Goal: Contribute content: Contribute content

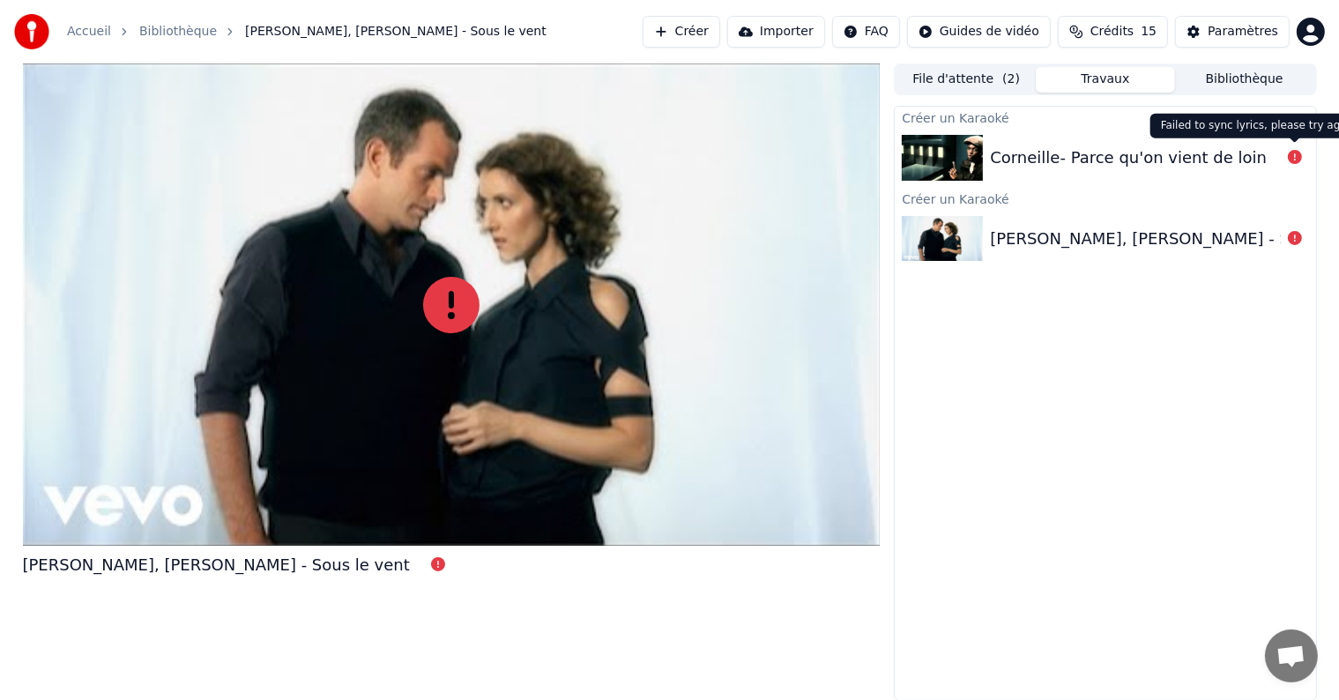
click at [1294, 157] on icon at bounding box center [1295, 157] width 14 height 14
click at [1130, 160] on div "Corneille- Parce qu'on vient de loin" at bounding box center [1128, 157] width 277 height 25
click at [1234, 38] on div "Paramètres" at bounding box center [1242, 32] width 71 height 18
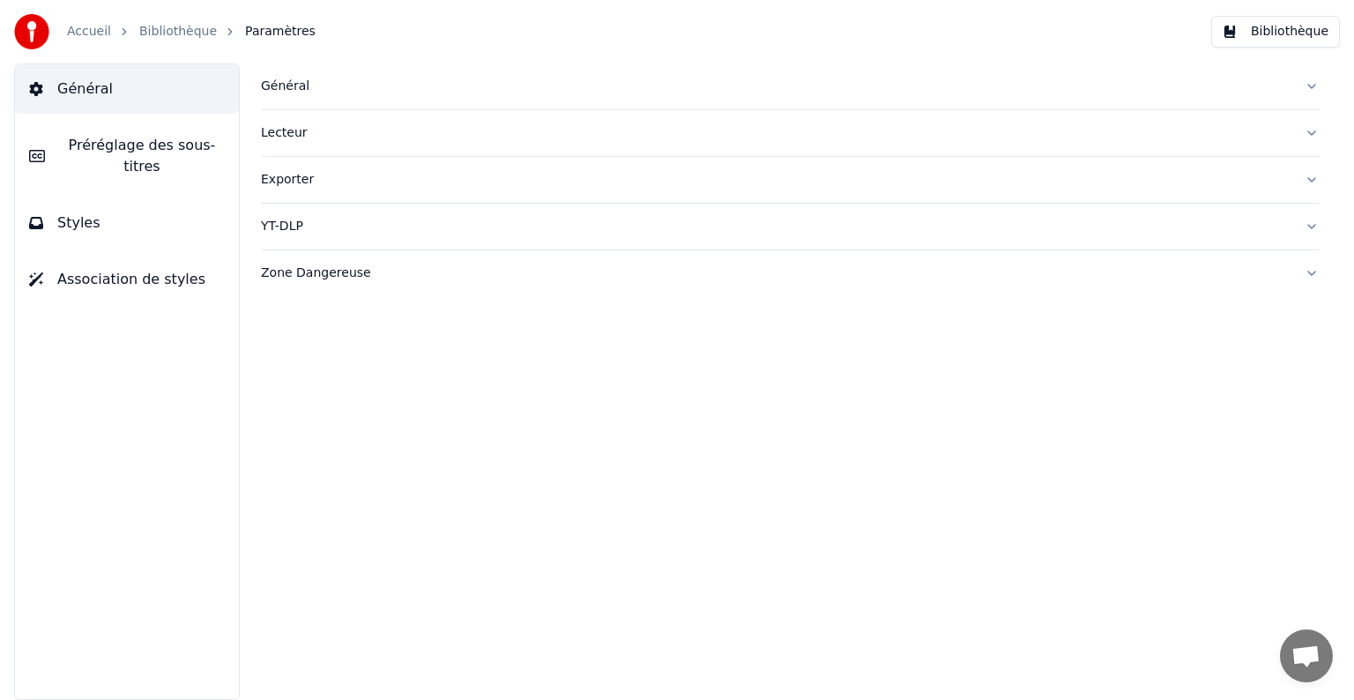
click at [290, 135] on div "Lecteur" at bounding box center [775, 133] width 1029 height 18
click at [129, 269] on span "Association de styles" at bounding box center [131, 279] width 148 height 21
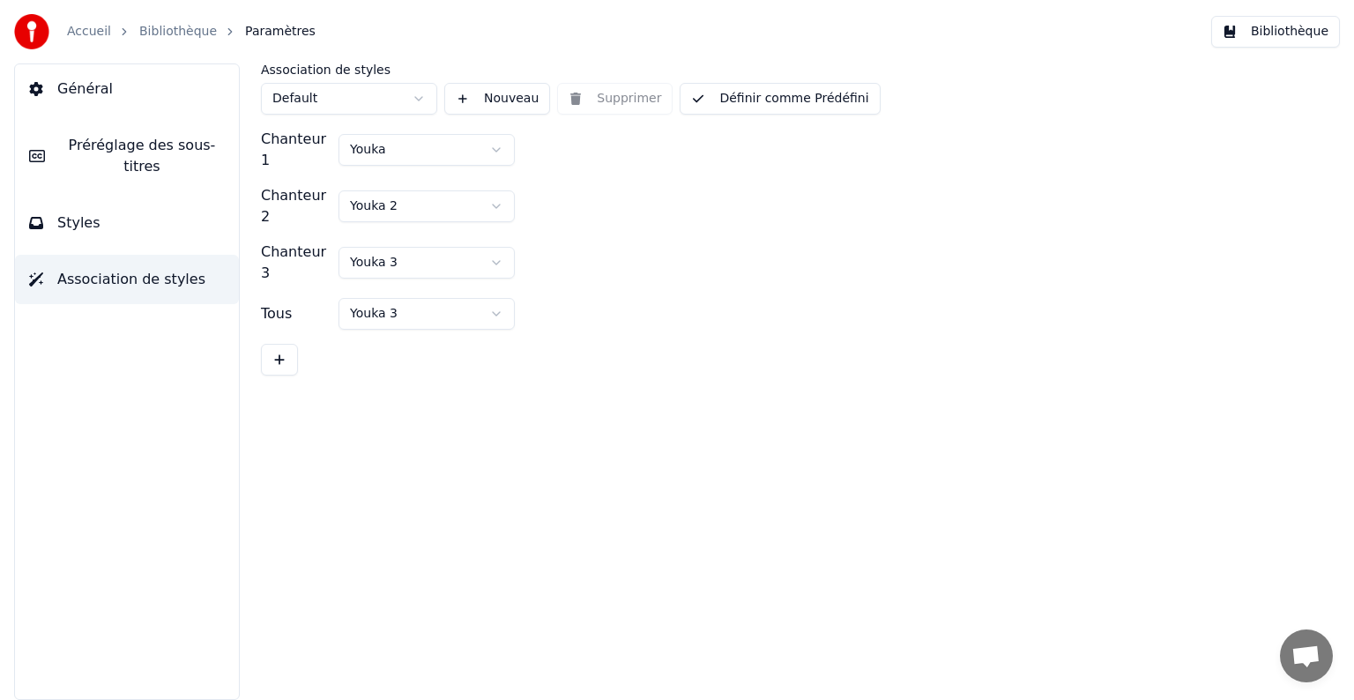
click at [187, 85] on button "Général" at bounding box center [127, 88] width 224 height 49
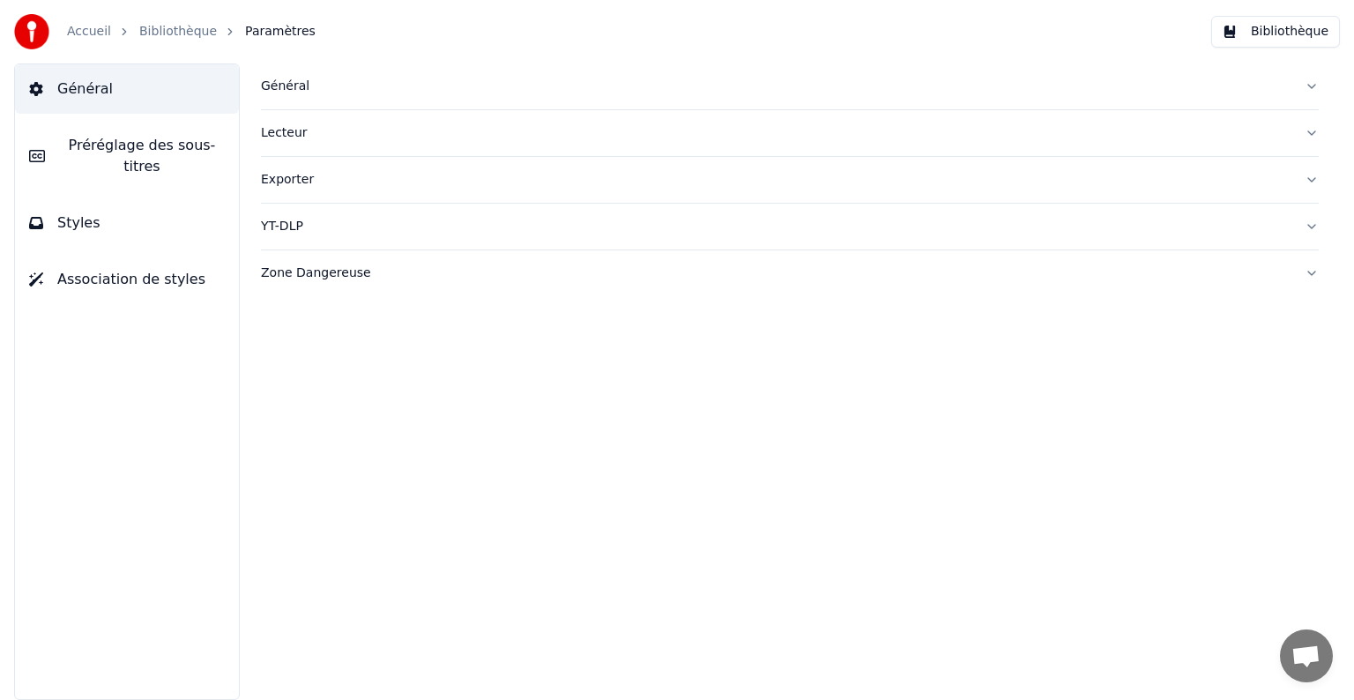
click at [286, 88] on div "Général" at bounding box center [775, 87] width 1029 height 18
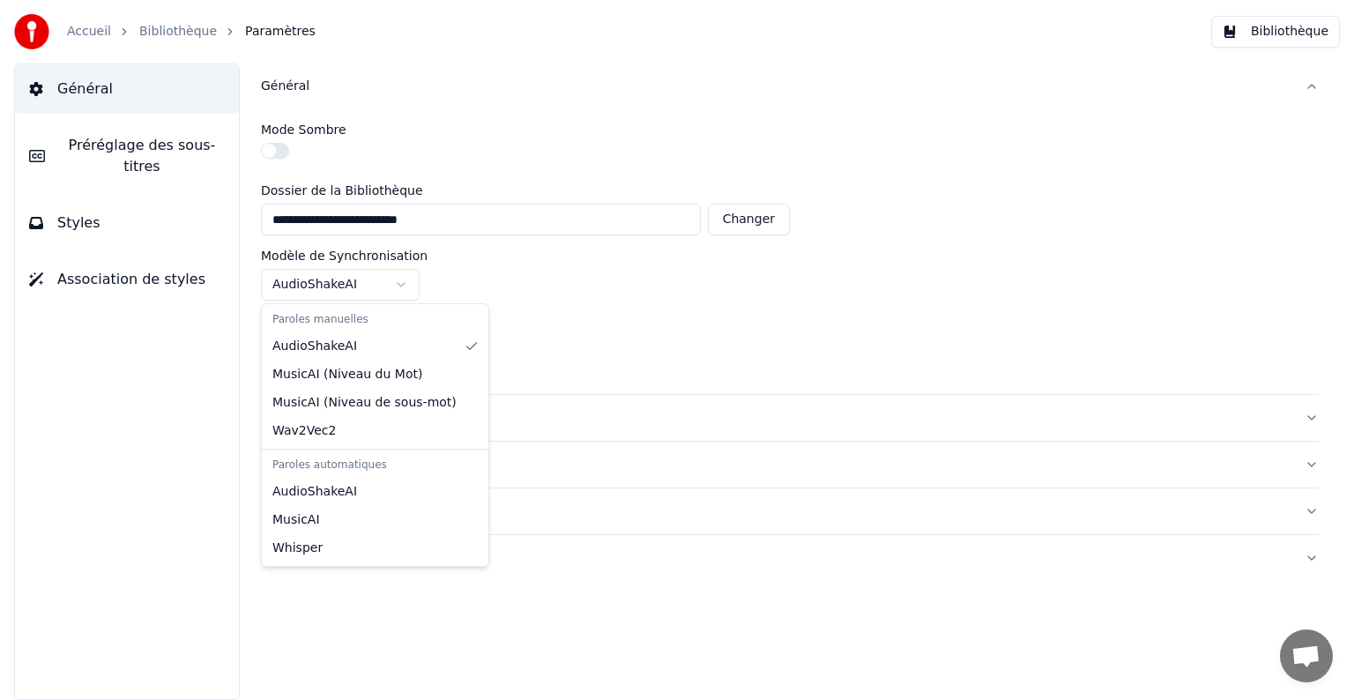
click at [405, 283] on html "**********" at bounding box center [677, 350] width 1354 height 700
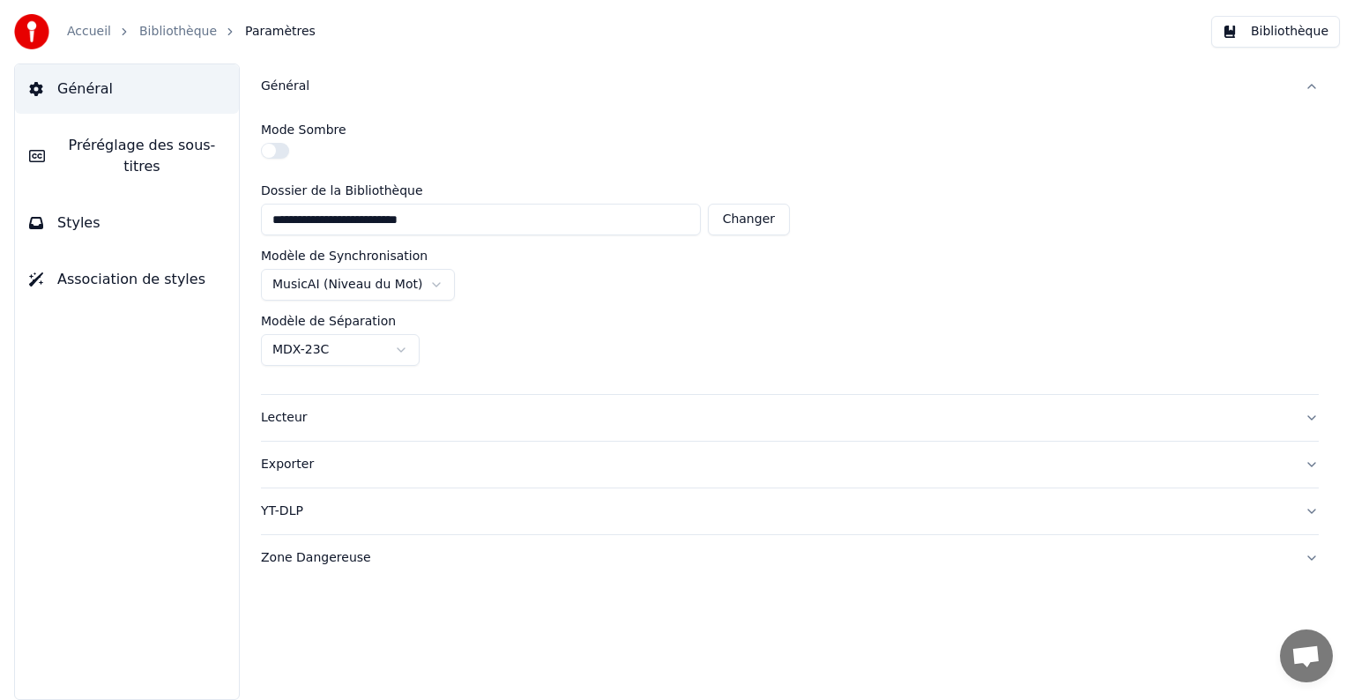
click at [182, 35] on link "Bibliothèque" at bounding box center [178, 32] width 78 height 18
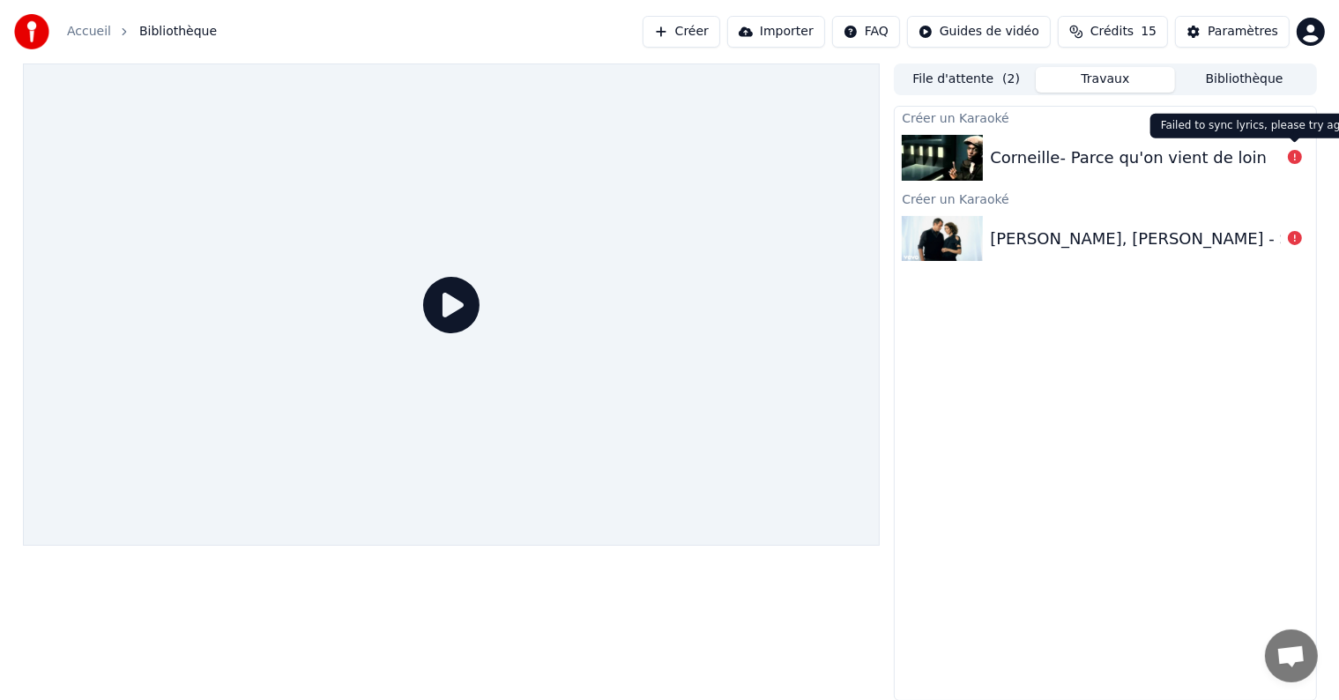
click at [1299, 167] on button at bounding box center [1295, 157] width 14 height 21
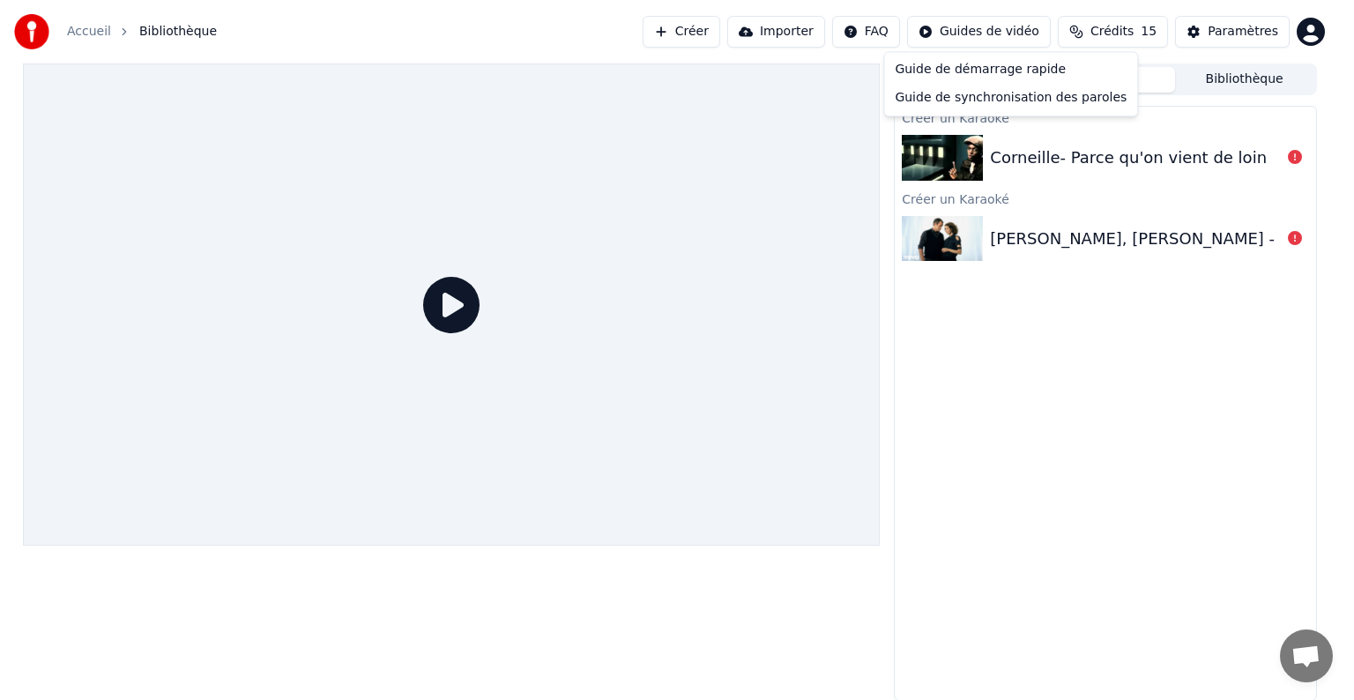
click at [999, 31] on html "Accueil Bibliothèque Créer Importer FAQ Guides de vidéo Crédits 15 Paramètres F…" at bounding box center [677, 350] width 1354 height 700
click at [1001, 97] on div "Guide de synchronisation des paroles" at bounding box center [1011, 98] width 246 height 28
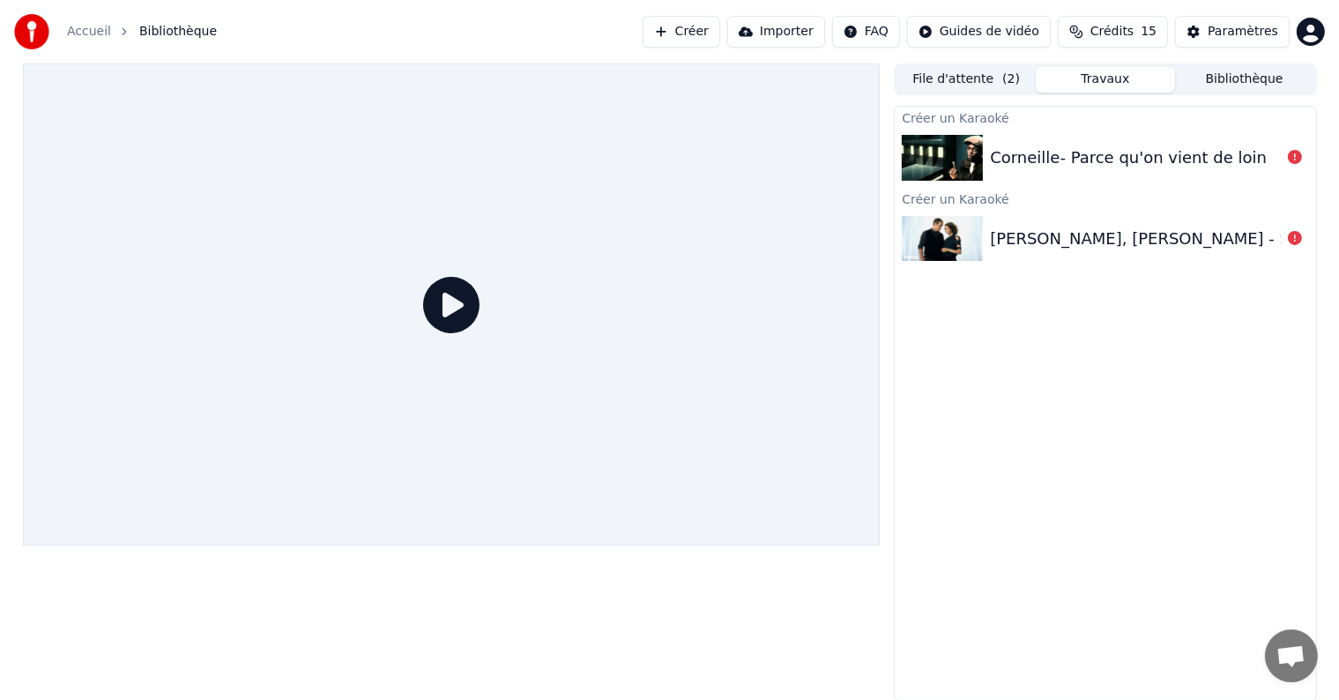
click at [1084, 153] on div "Corneille- Parce qu'on vient de loin" at bounding box center [1128, 157] width 277 height 25
click at [1294, 160] on icon at bounding box center [1295, 157] width 14 height 14
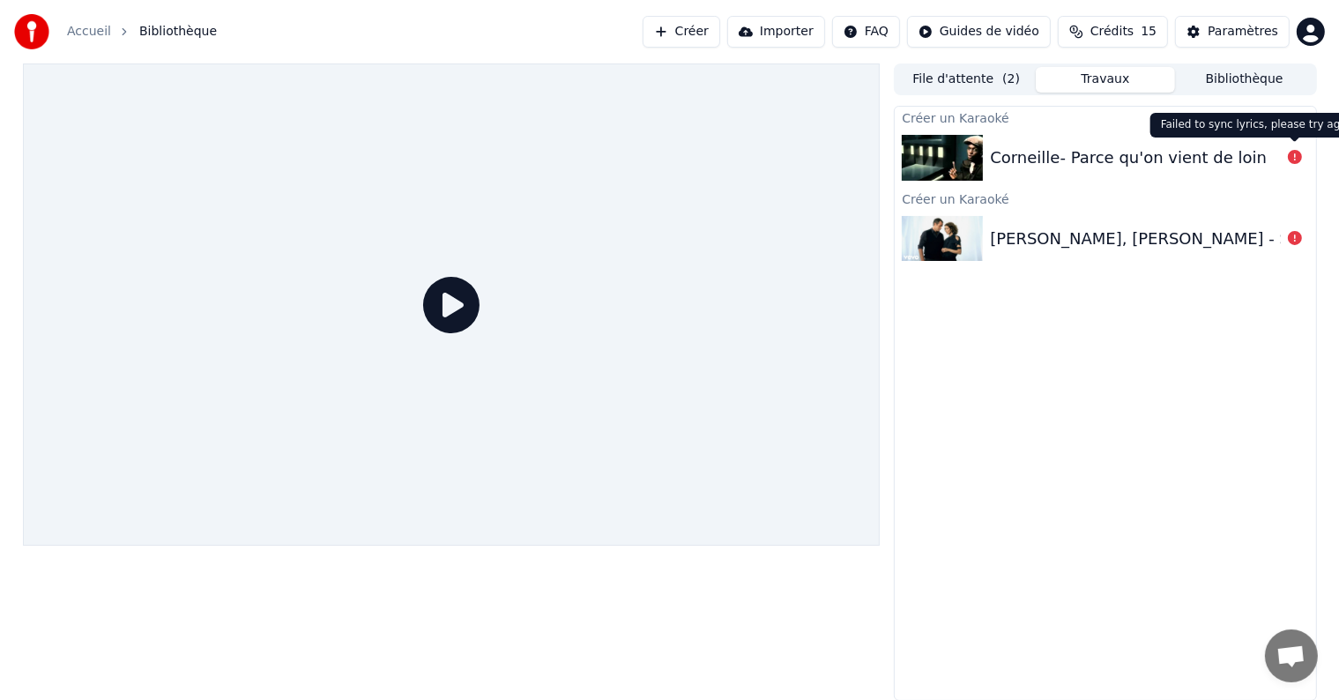
click at [1289, 156] on icon at bounding box center [1295, 157] width 14 height 14
click at [1288, 152] on icon at bounding box center [1295, 157] width 14 height 14
click at [1191, 153] on div "Corneille- Parce qu'on vient de loin" at bounding box center [1128, 157] width 277 height 25
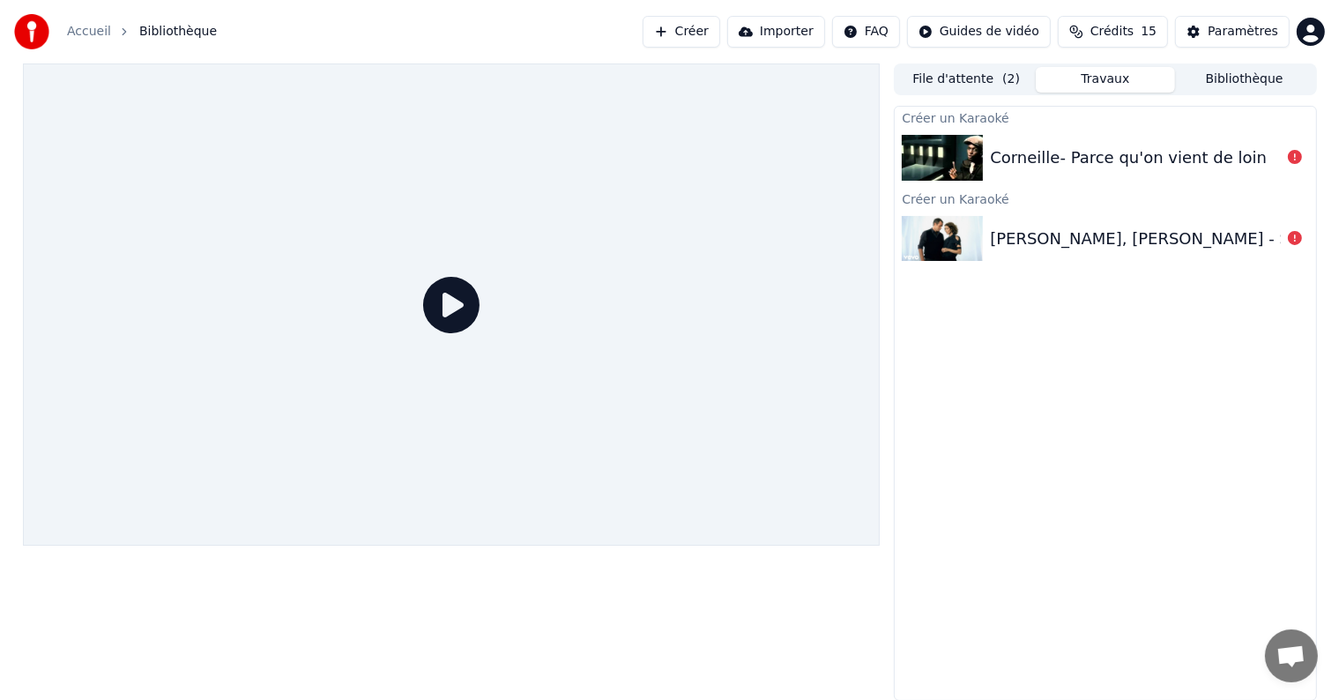
click at [1191, 153] on div "Corneille- Parce qu'on vient de loin" at bounding box center [1128, 157] width 277 height 25
click at [1103, 155] on div "Corneille- Parce qu'on vient de loin" at bounding box center [1128, 157] width 277 height 25
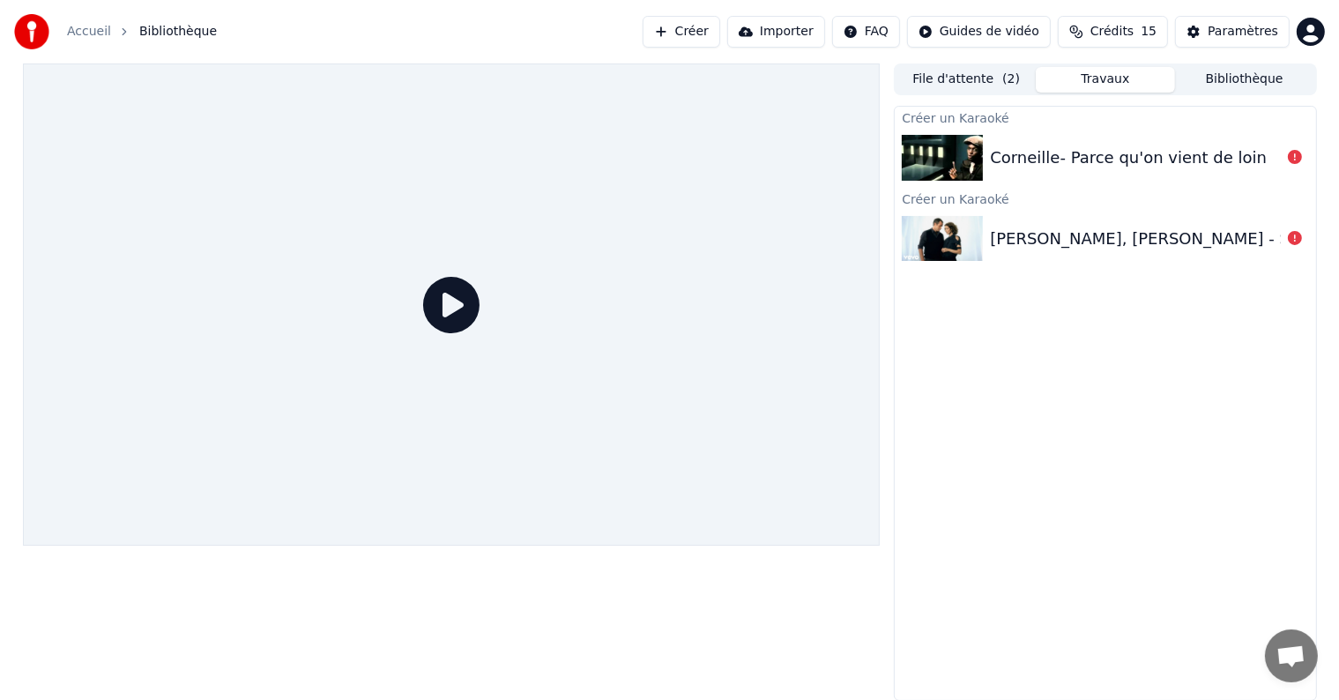
click at [1103, 155] on div "Corneille- Parce qu'on vient de loin" at bounding box center [1128, 157] width 277 height 25
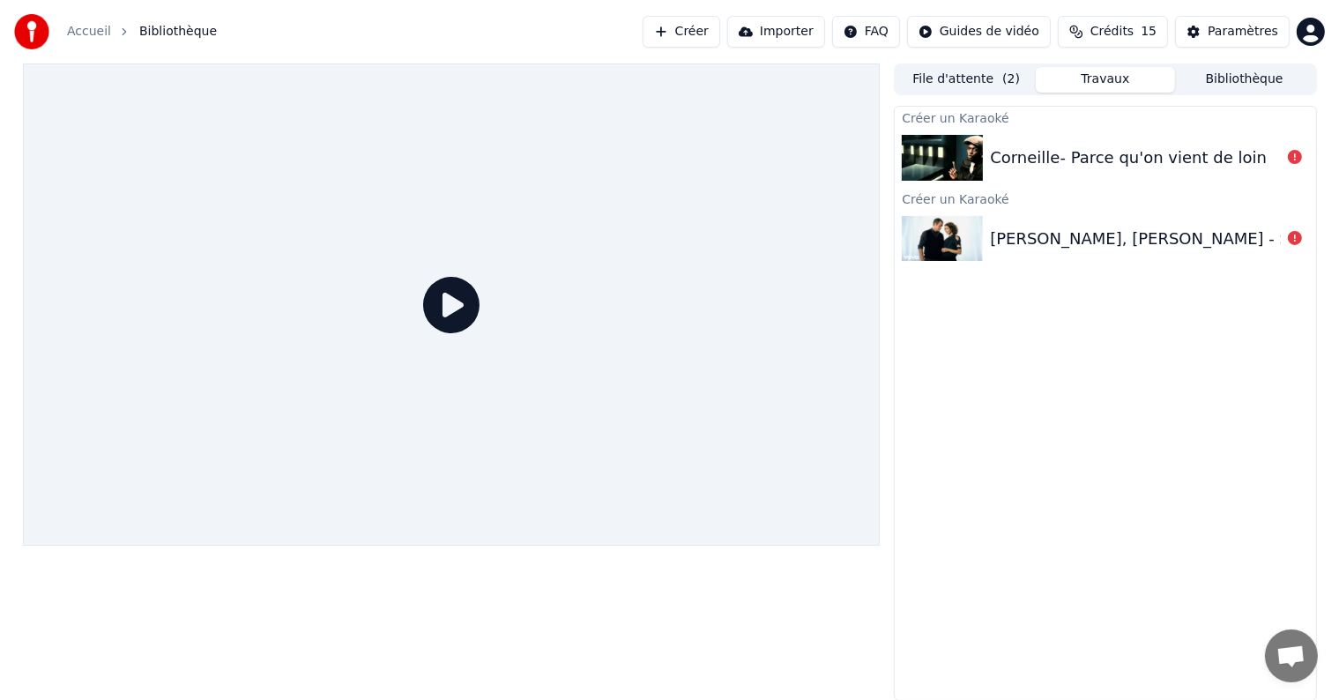
click at [1103, 155] on div "Corneille- Parce qu'on vient de loin" at bounding box center [1128, 157] width 277 height 25
drag, startPoint x: 1103, startPoint y: 155, endPoint x: 1117, endPoint y: 183, distance: 31.1
click at [1117, 183] on div "Corneille- Parce qu'on vient de loin" at bounding box center [1105, 158] width 420 height 60
click at [1128, 148] on div "Corneille- Parce qu'on vient de loin" at bounding box center [1128, 157] width 277 height 25
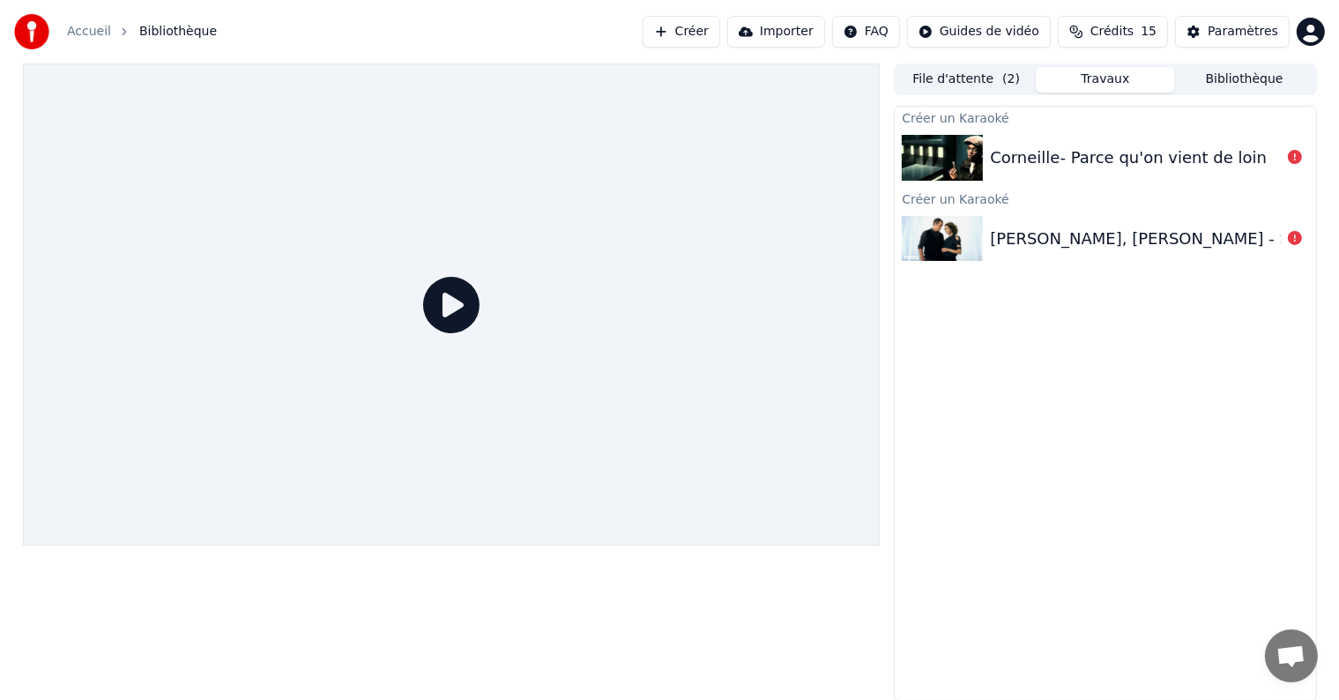
click at [1140, 162] on div "Corneille- Parce qu'on vient de loin" at bounding box center [1128, 157] width 277 height 25
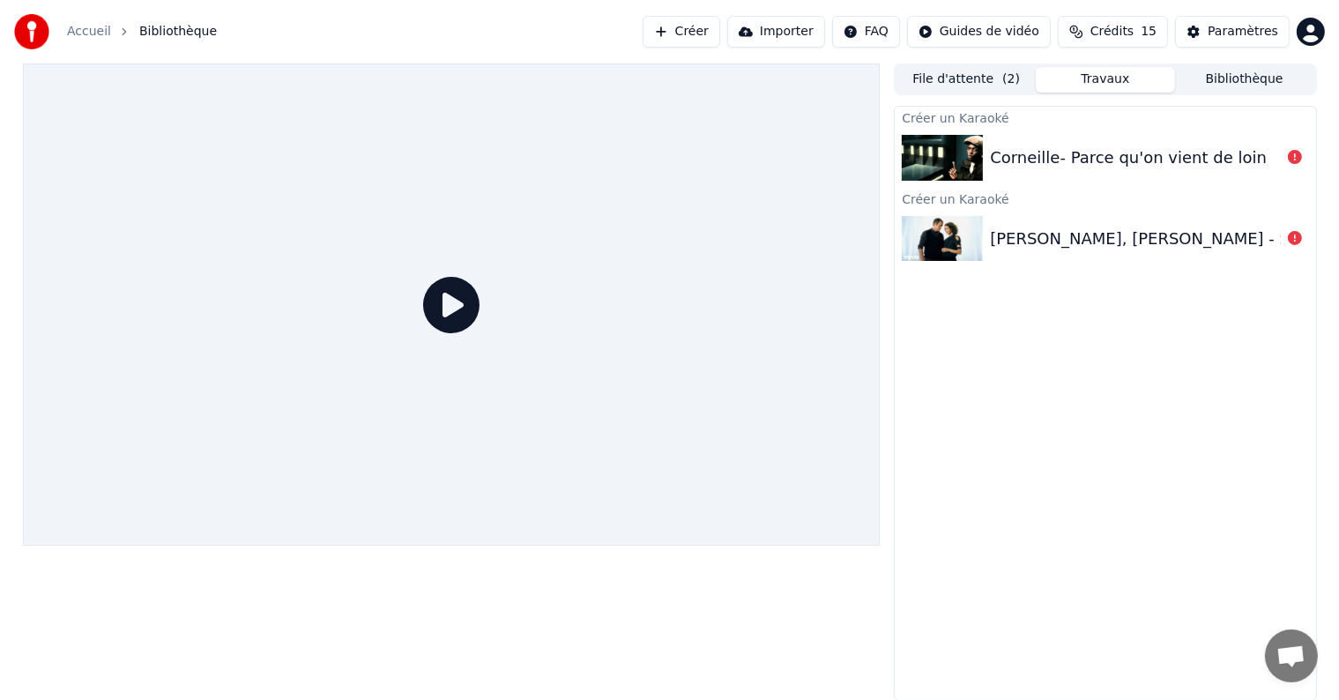
click at [1140, 162] on div "Corneille- Parce qu'on vient de loin" at bounding box center [1128, 157] width 277 height 25
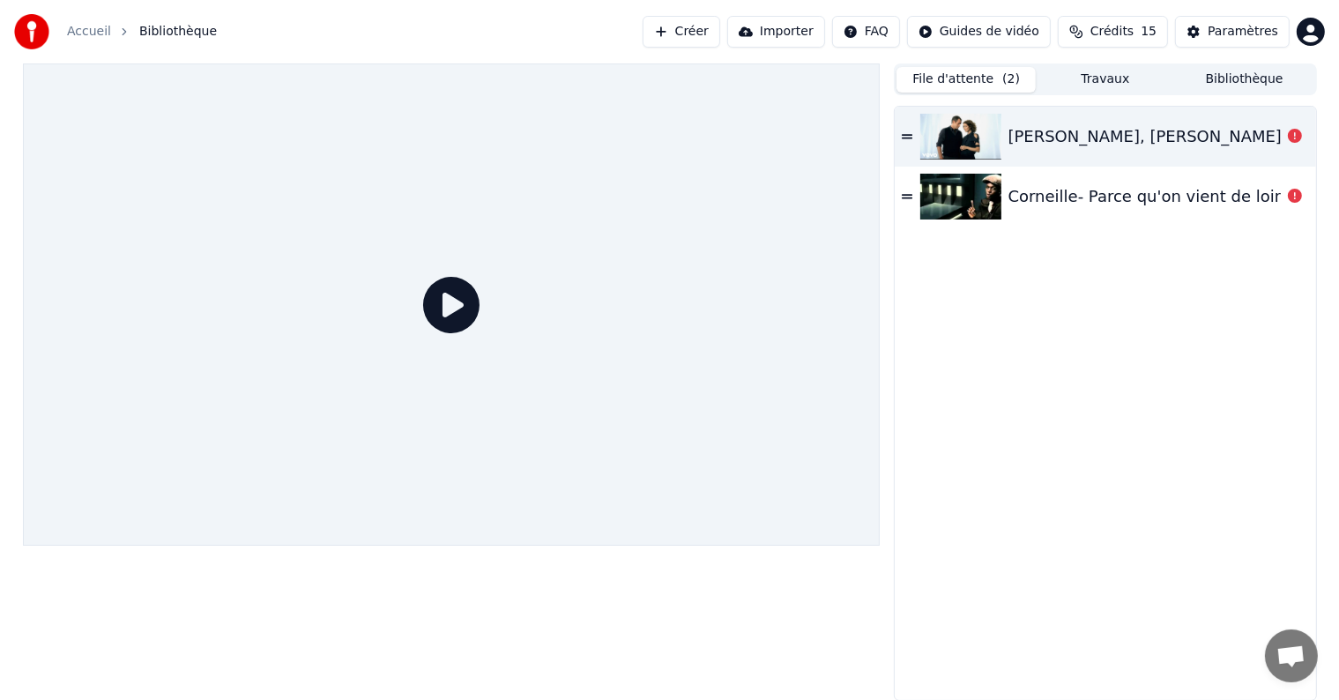
click at [969, 86] on button "File d'attente ( 2 )" at bounding box center [965, 80] width 139 height 26
click at [1024, 137] on div "Garou, Céline Dion - Sous le vent" at bounding box center [1201, 136] width 387 height 25
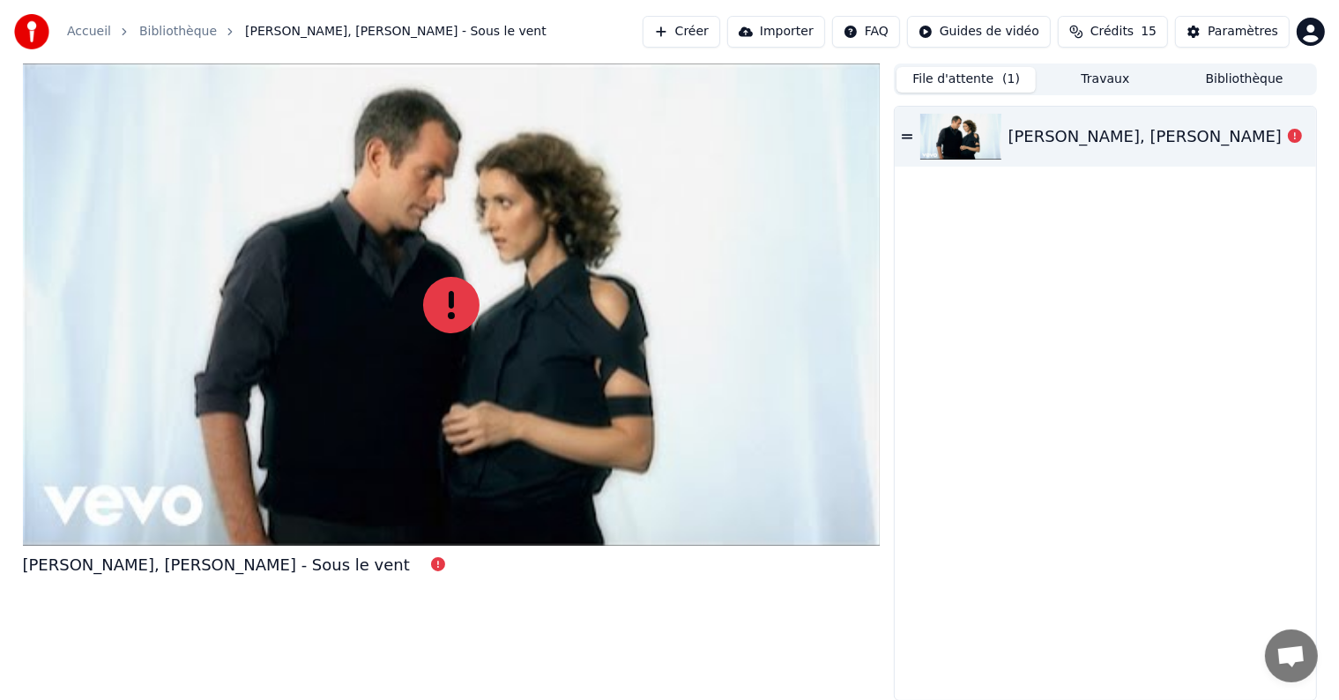
click at [1024, 137] on div "Garou, Céline Dion - Sous le vent" at bounding box center [1201, 136] width 387 height 25
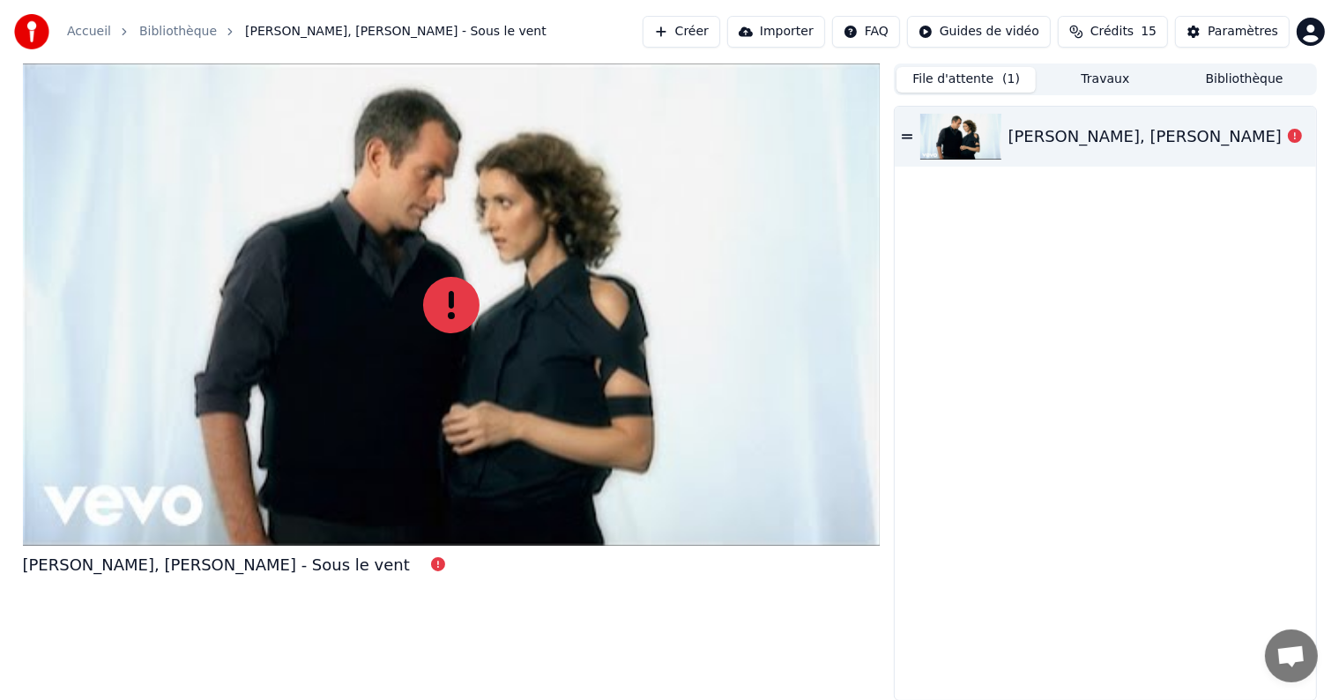
click at [1024, 137] on div "Garou, Céline Dion - Sous le vent" at bounding box center [1201, 136] width 387 height 25
click at [1012, 149] on div "Garou, Céline Dion - Sous le vent" at bounding box center [1105, 137] width 420 height 60
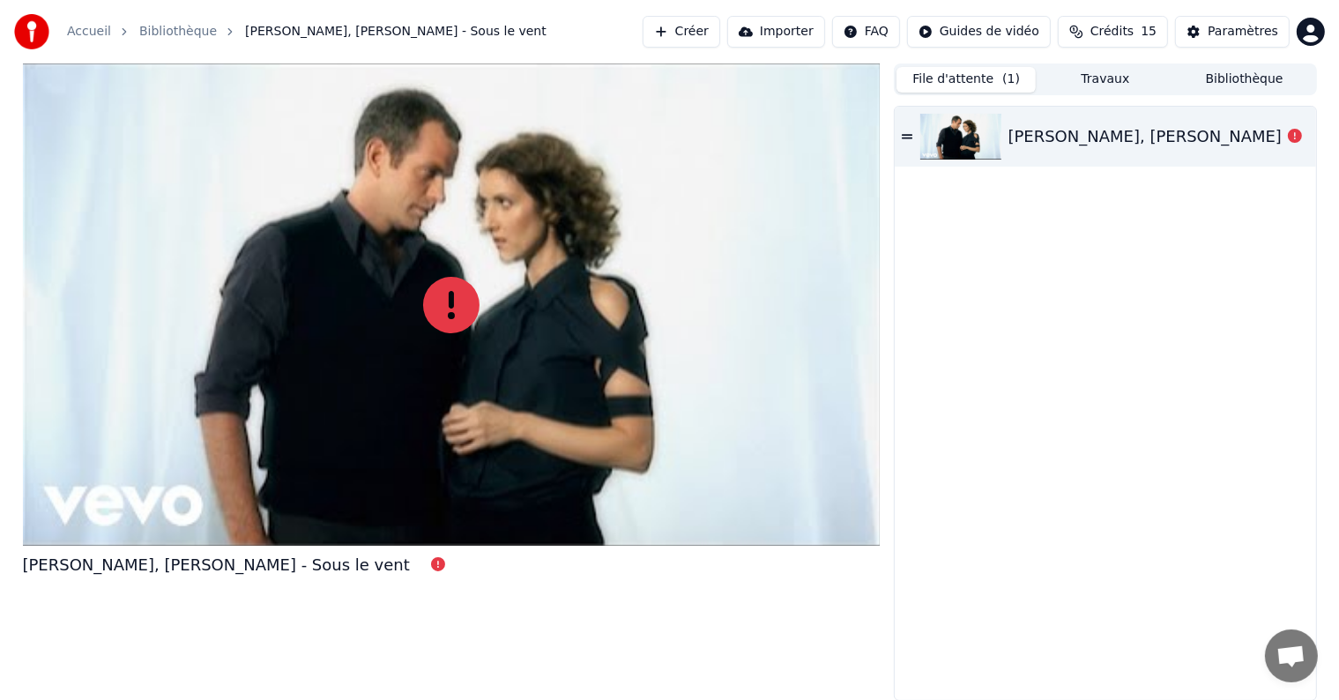
click at [1012, 149] on div "Garou, Céline Dion - Sous le vent" at bounding box center [1105, 137] width 420 height 60
click at [1012, 157] on div "Garou, Céline Dion - Sous le vent" at bounding box center [1105, 137] width 420 height 60
click at [913, 150] on div "Garou, Céline Dion - Sous le vent" at bounding box center [1105, 137] width 420 height 60
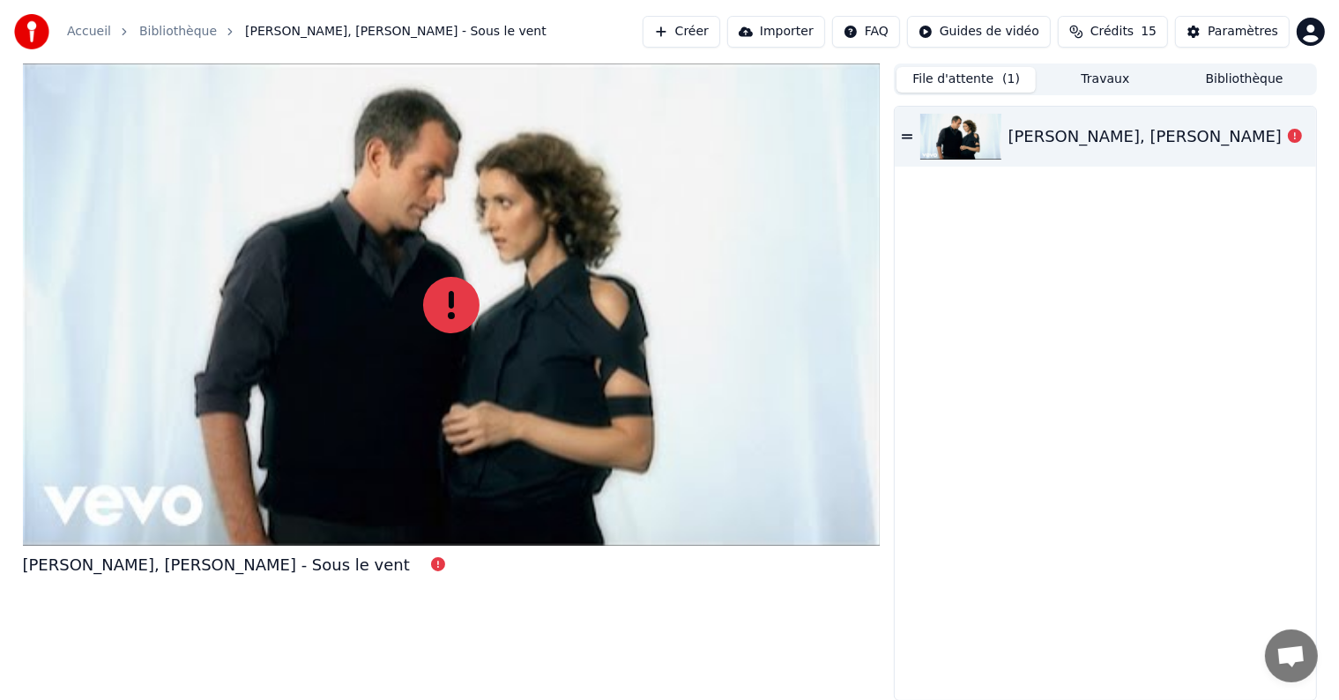
click at [913, 150] on div "Garou, Céline Dion - Sous le vent" at bounding box center [1105, 137] width 420 height 60
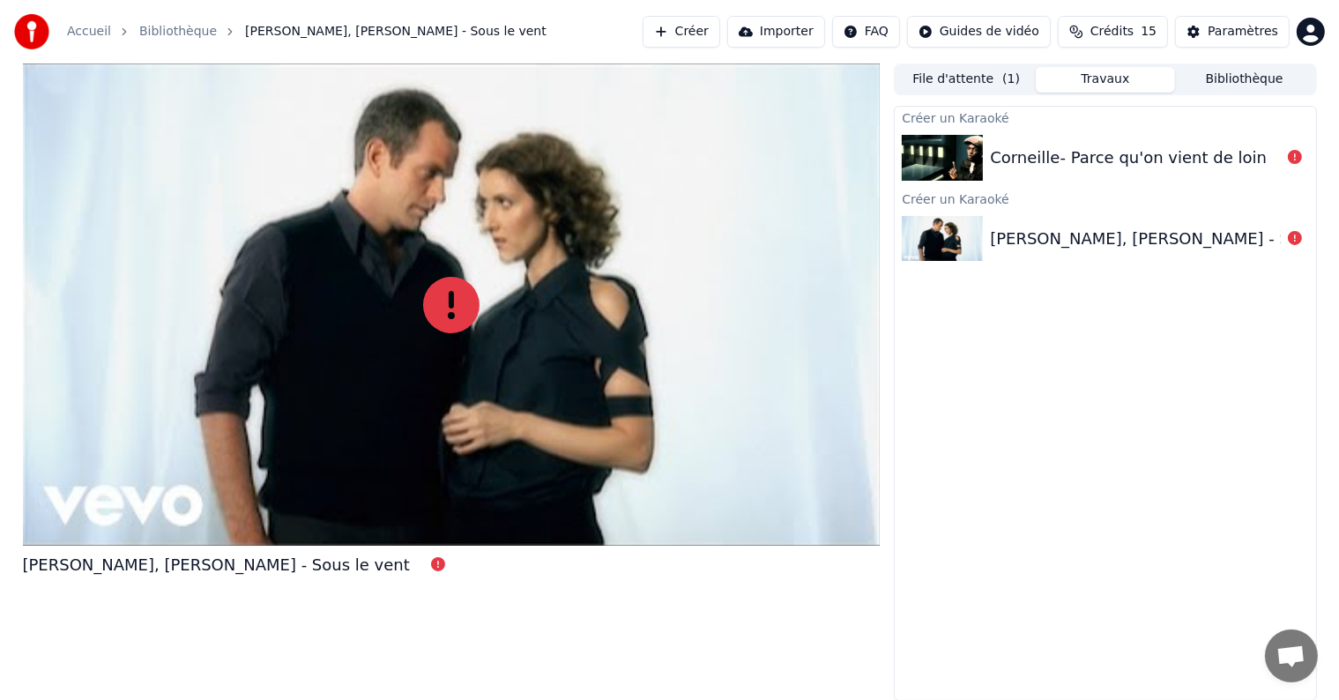
click at [1102, 73] on button "Travaux" at bounding box center [1105, 80] width 139 height 26
click at [992, 83] on button "File d'attente ( 1 )" at bounding box center [965, 80] width 139 height 26
click at [1110, 74] on button "Travaux" at bounding box center [1105, 80] width 139 height 26
click at [1058, 156] on div "Corneille- Parce qu'on vient de loin" at bounding box center [1128, 157] width 277 height 25
click at [1303, 160] on div at bounding box center [1295, 157] width 28 height 21
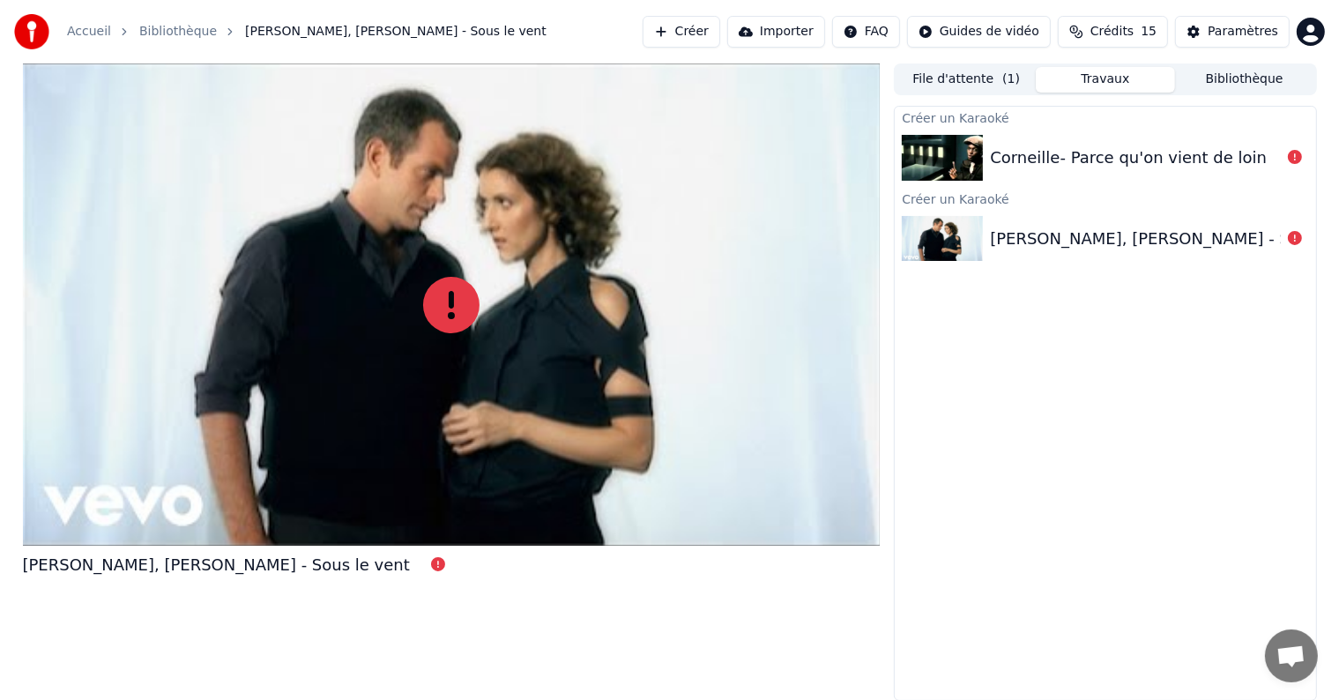
click at [1251, 73] on button "Bibliothèque" at bounding box center [1244, 80] width 139 height 26
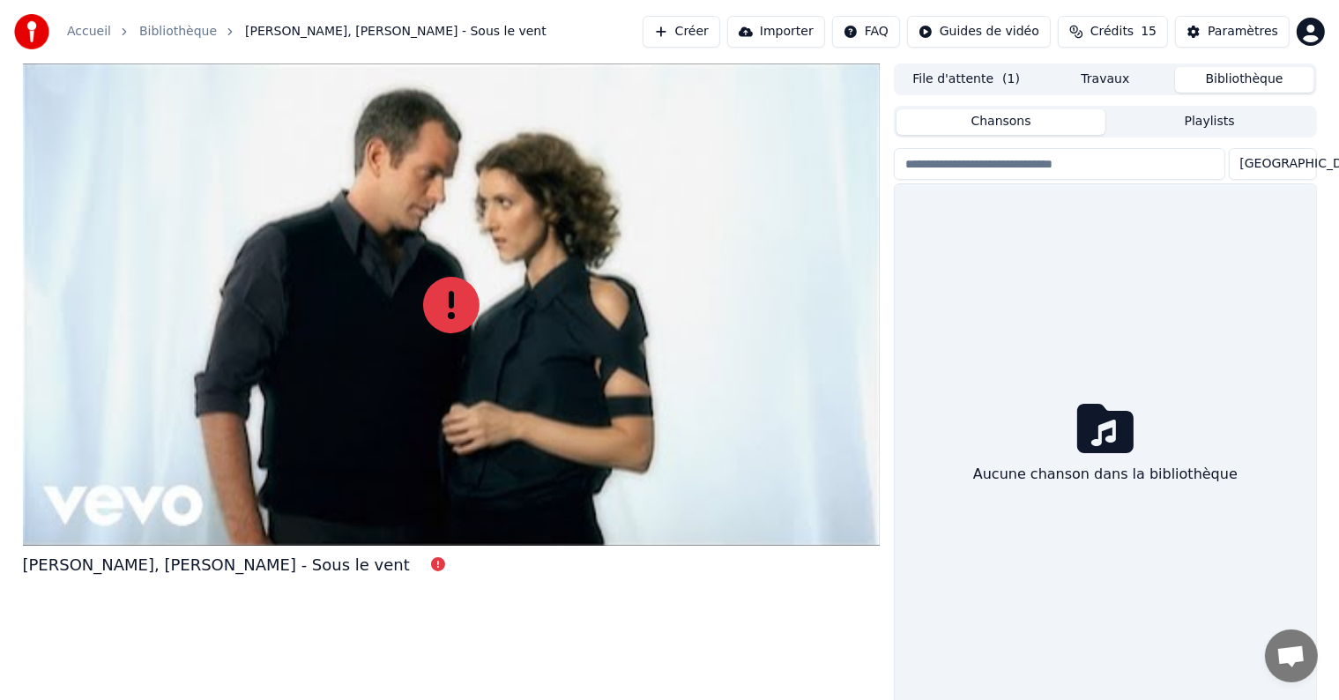
click at [1129, 164] on input "search" at bounding box center [1059, 164] width 331 height 32
click at [1205, 116] on button "Playlists" at bounding box center [1209, 122] width 209 height 26
click at [1063, 130] on button "Chansons" at bounding box center [1000, 122] width 209 height 26
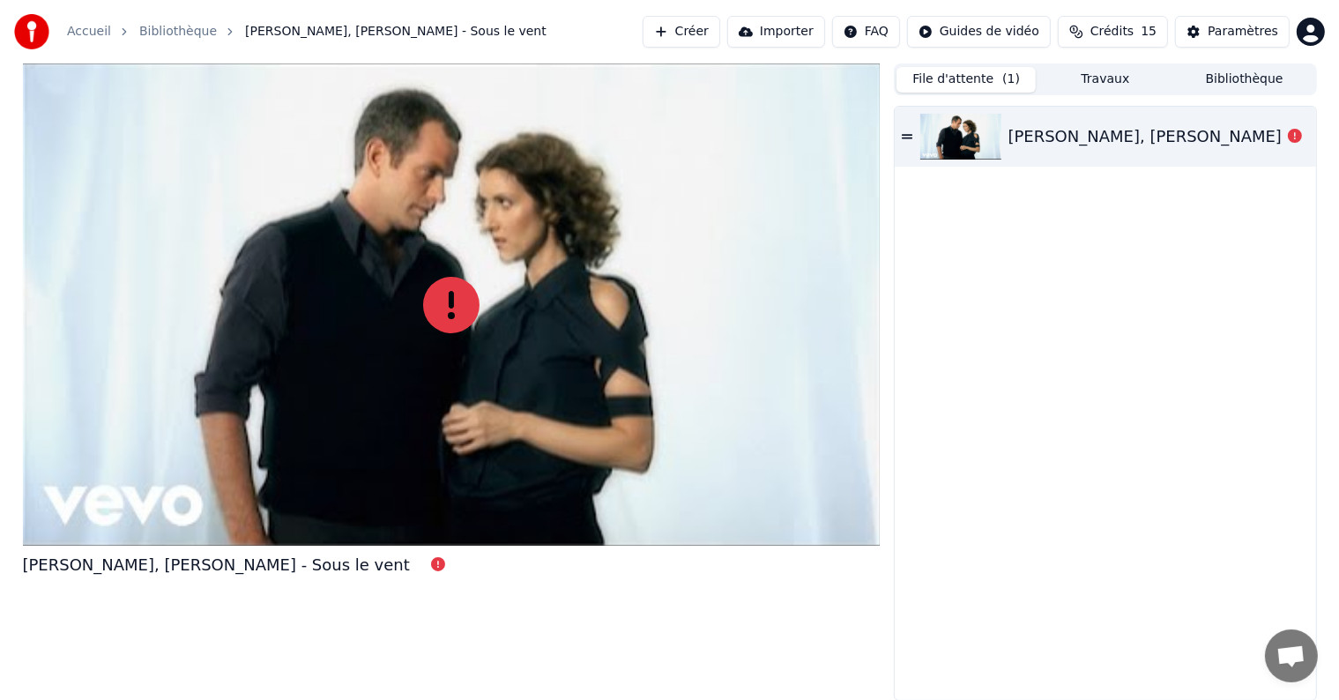
click at [987, 78] on button "File d'attente ( 1 )" at bounding box center [965, 80] width 139 height 26
click at [910, 127] on div "Garou, Céline Dion - Sous le vent" at bounding box center [1105, 137] width 420 height 60
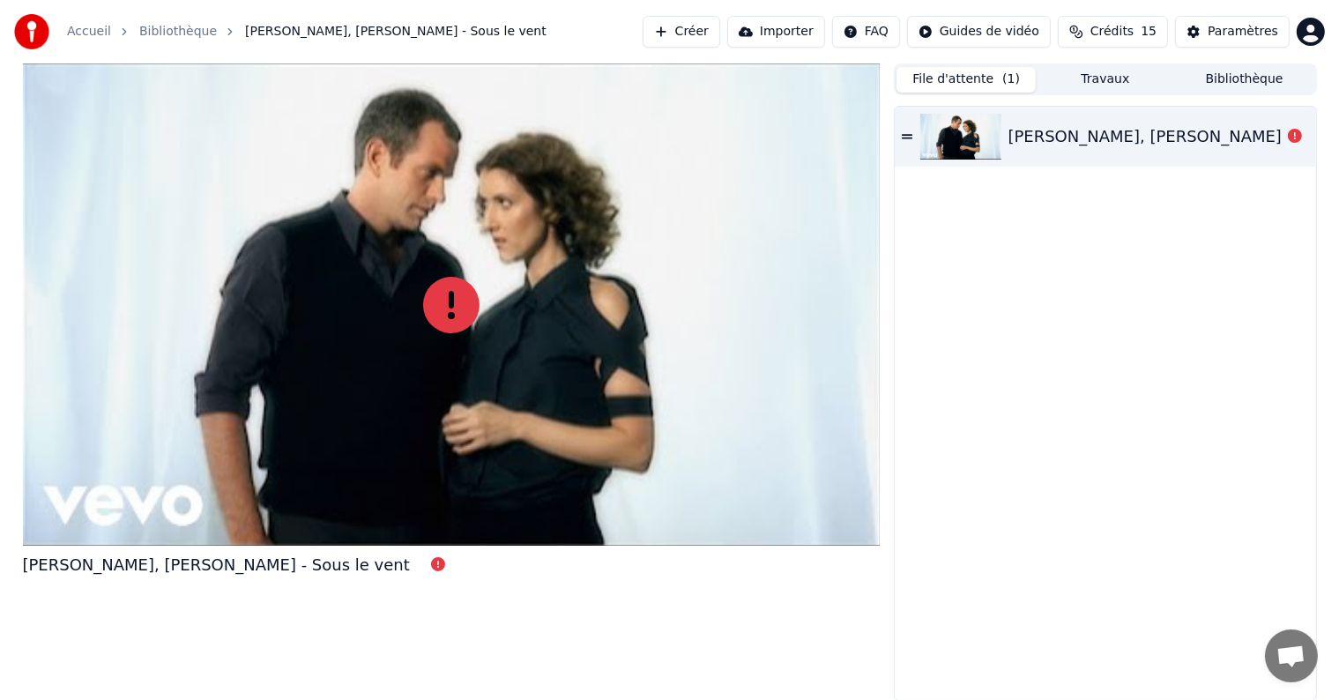
click at [910, 127] on div "Garou, Céline Dion - Sous le vent" at bounding box center [1105, 137] width 420 height 60
click at [1104, 85] on button "Travaux" at bounding box center [1105, 80] width 139 height 26
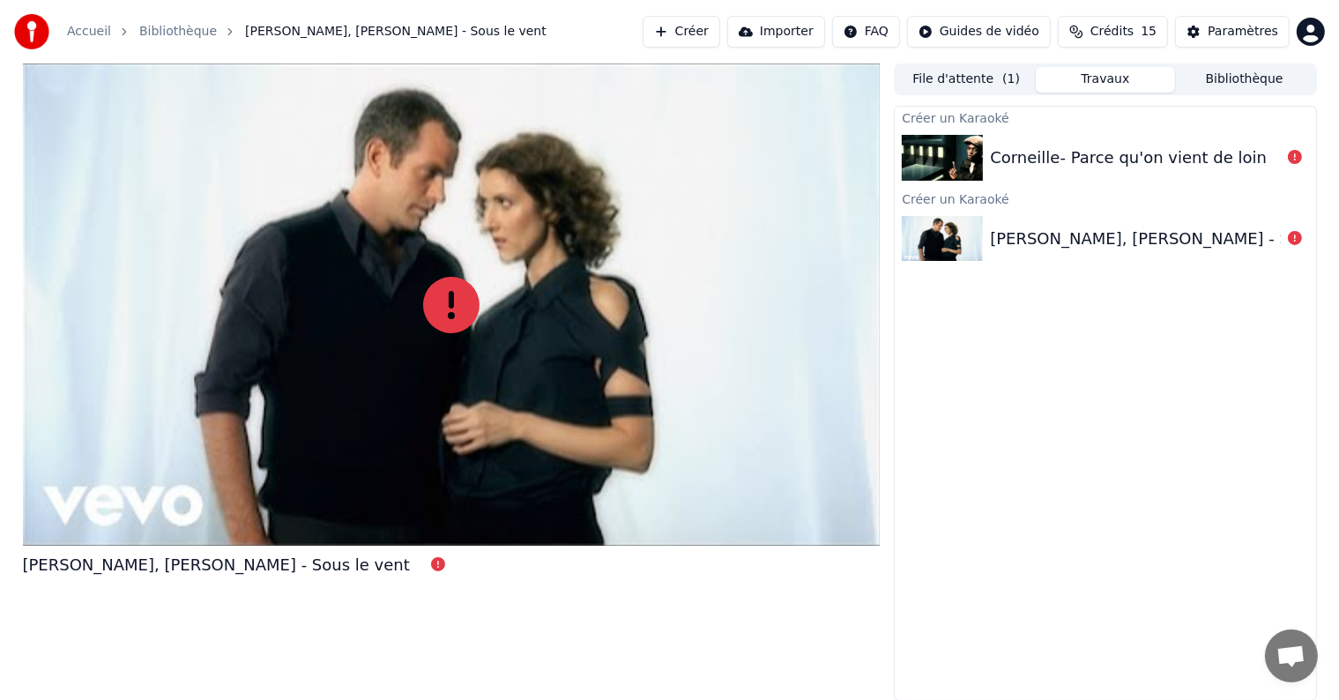
click at [965, 70] on button "File d'attente ( 1 )" at bounding box center [965, 80] width 139 height 26
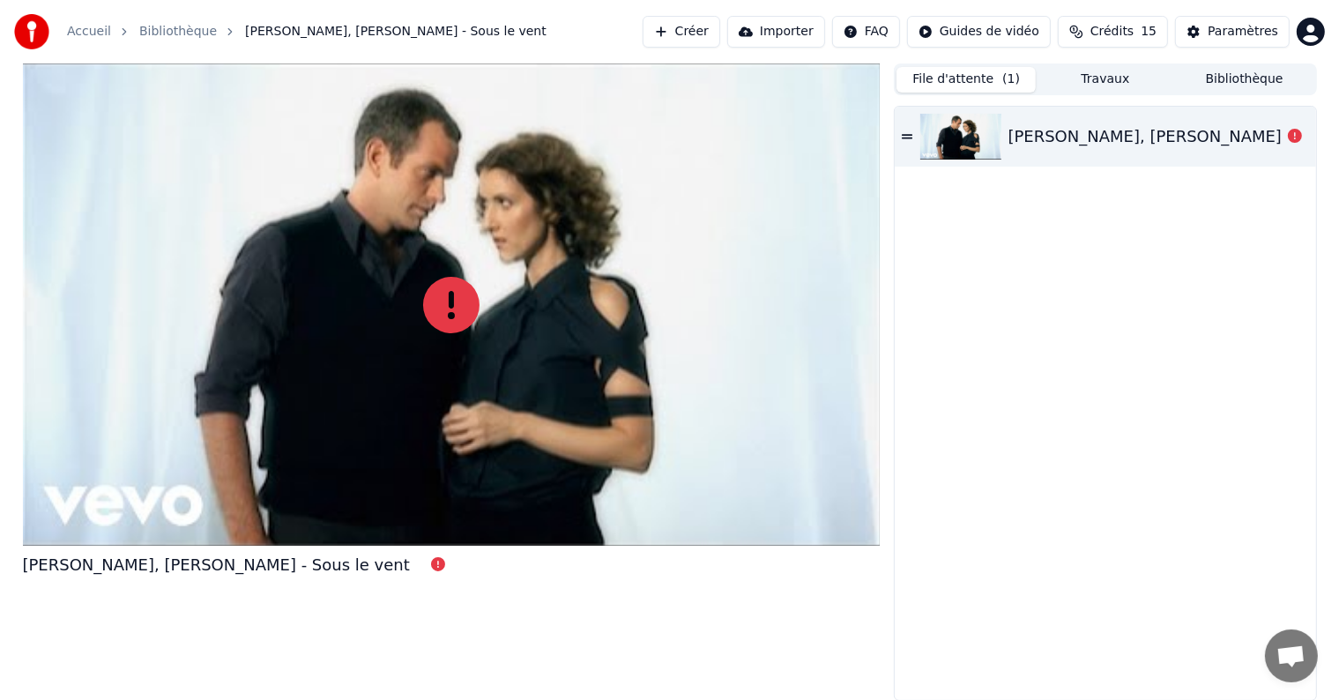
click at [1025, 128] on div "Garou, Céline Dion - Sous le vent" at bounding box center [1201, 136] width 387 height 25
click at [985, 131] on img at bounding box center [960, 137] width 81 height 46
click at [1295, 132] on icon at bounding box center [1295, 136] width 14 height 14
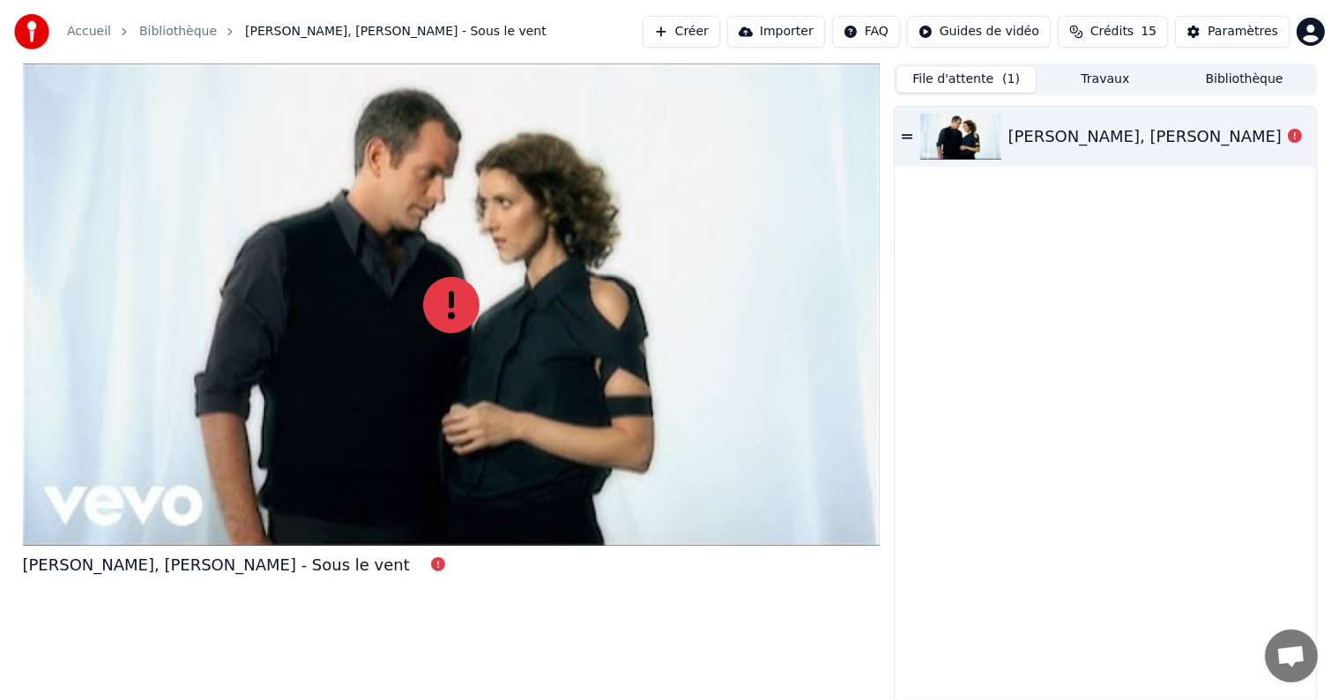
click at [1295, 132] on icon at bounding box center [1295, 136] width 14 height 14
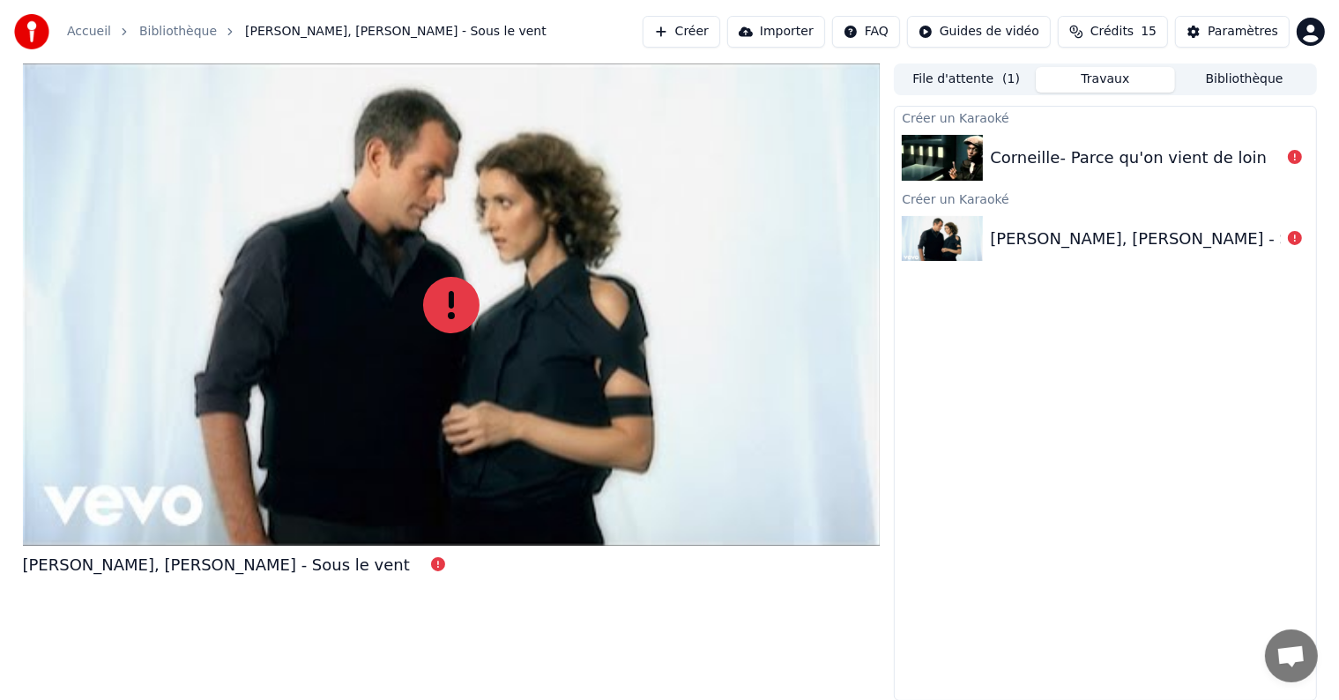
click at [1103, 79] on button "Travaux" at bounding box center [1105, 80] width 139 height 26
click at [1010, 219] on div "Garou, Céline Dion - Sous le vent" at bounding box center [1105, 239] width 420 height 60
click at [1100, 215] on div "Garou, Céline Dion - Sous le vent" at bounding box center [1105, 239] width 420 height 60
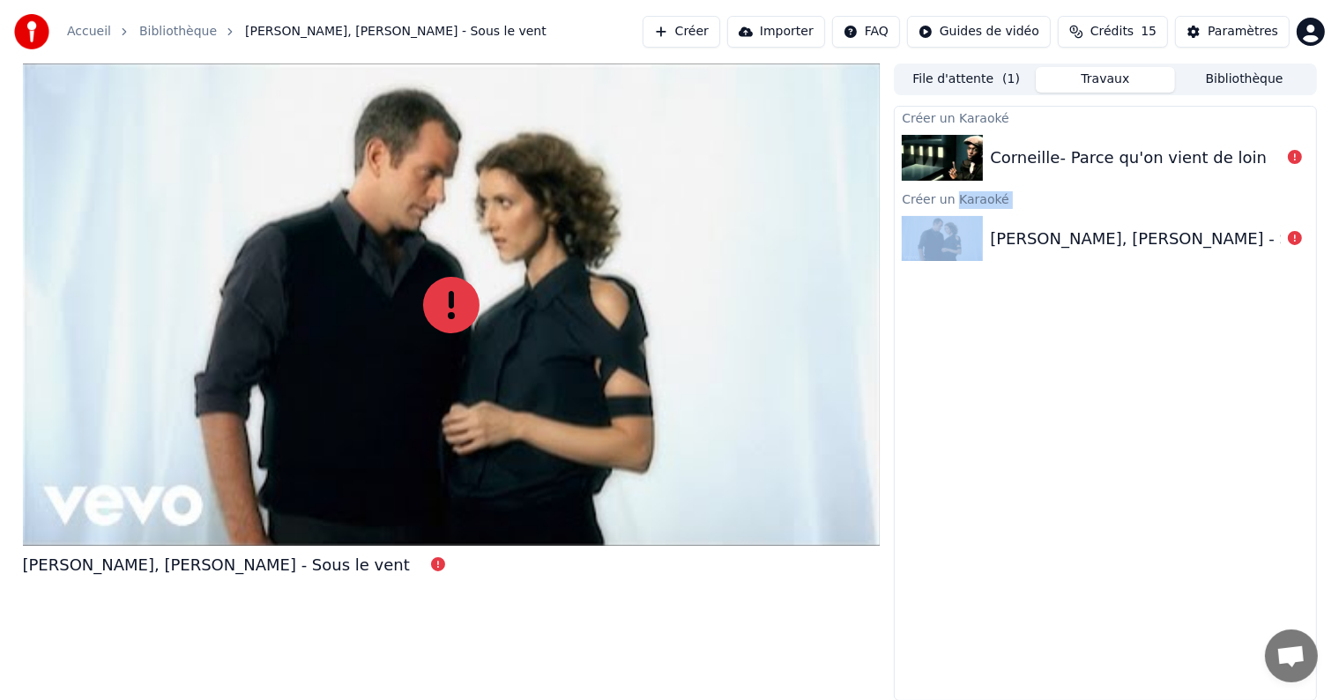
click at [1100, 215] on div "Garou, Céline Dion - Sous le vent" at bounding box center [1105, 239] width 420 height 60
click at [1077, 166] on div "Corneille- Parce qu'on vient de loin" at bounding box center [1128, 157] width 277 height 25
click at [1294, 159] on icon at bounding box center [1295, 157] width 14 height 14
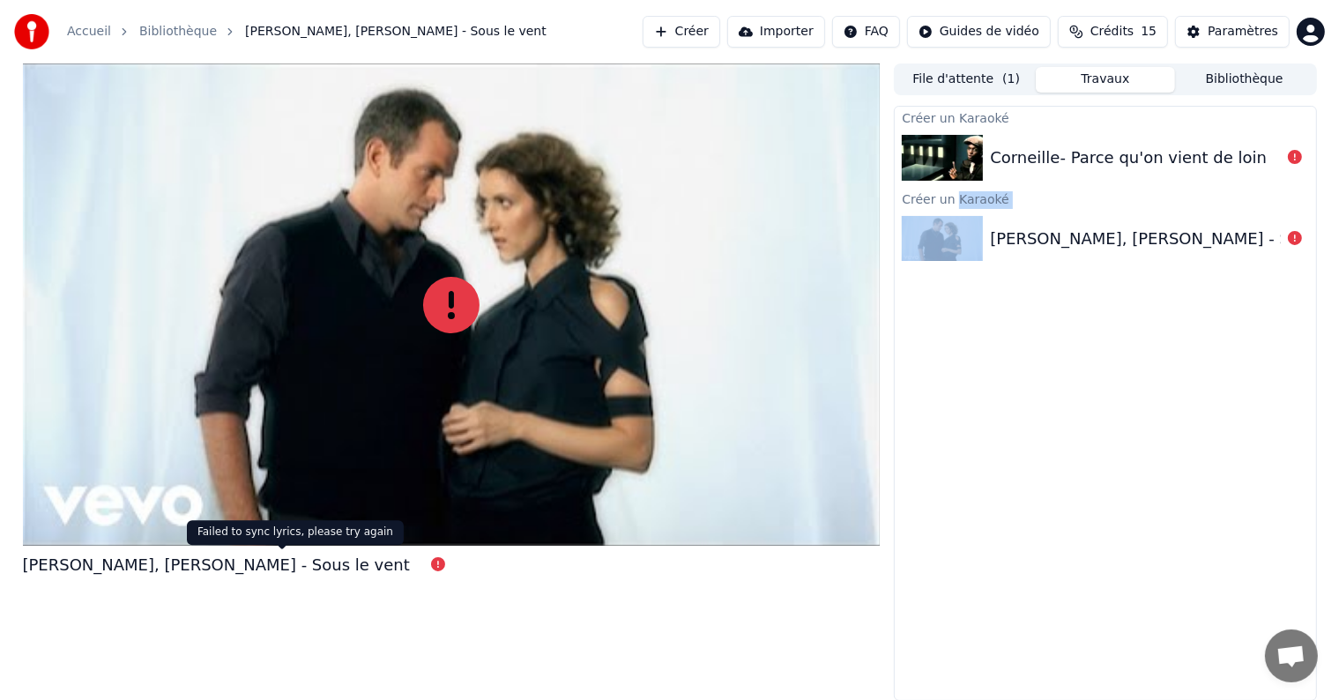
click at [431, 561] on icon at bounding box center [438, 564] width 14 height 14
click at [1230, 45] on button "Paramètres" at bounding box center [1232, 32] width 115 height 32
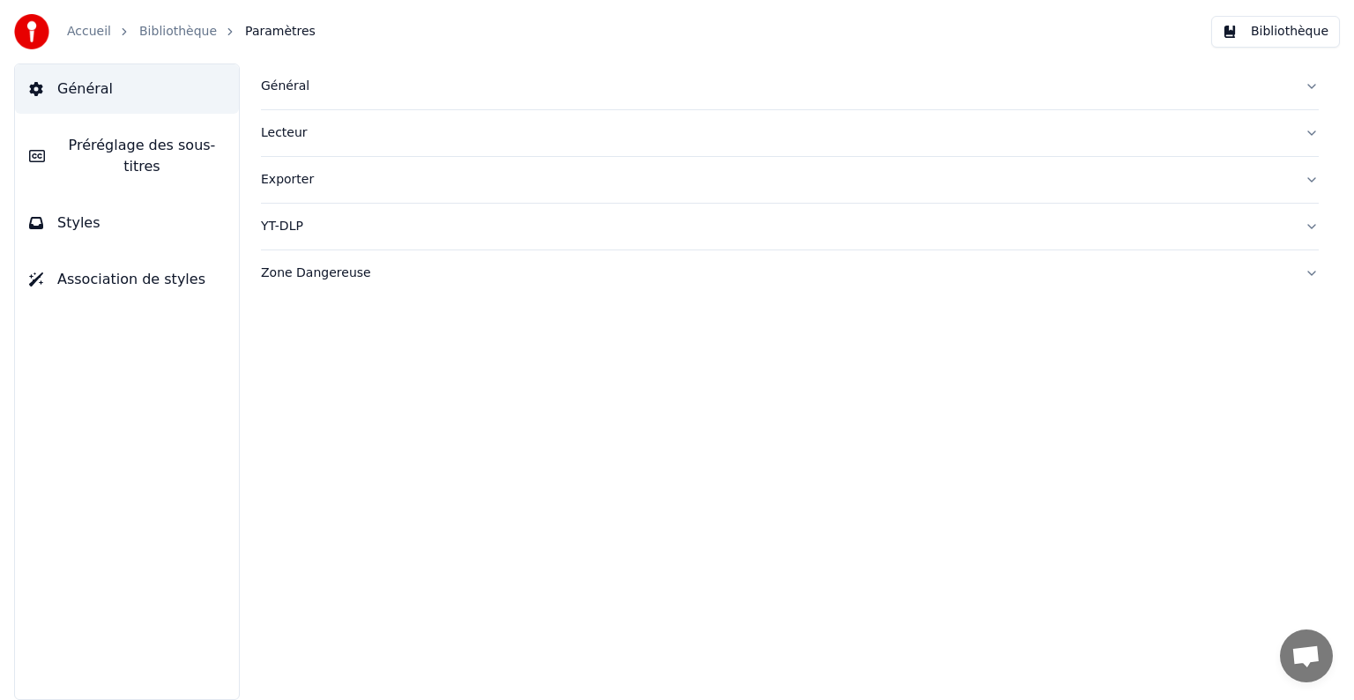
click at [289, 183] on div "Exporter" at bounding box center [775, 180] width 1029 height 18
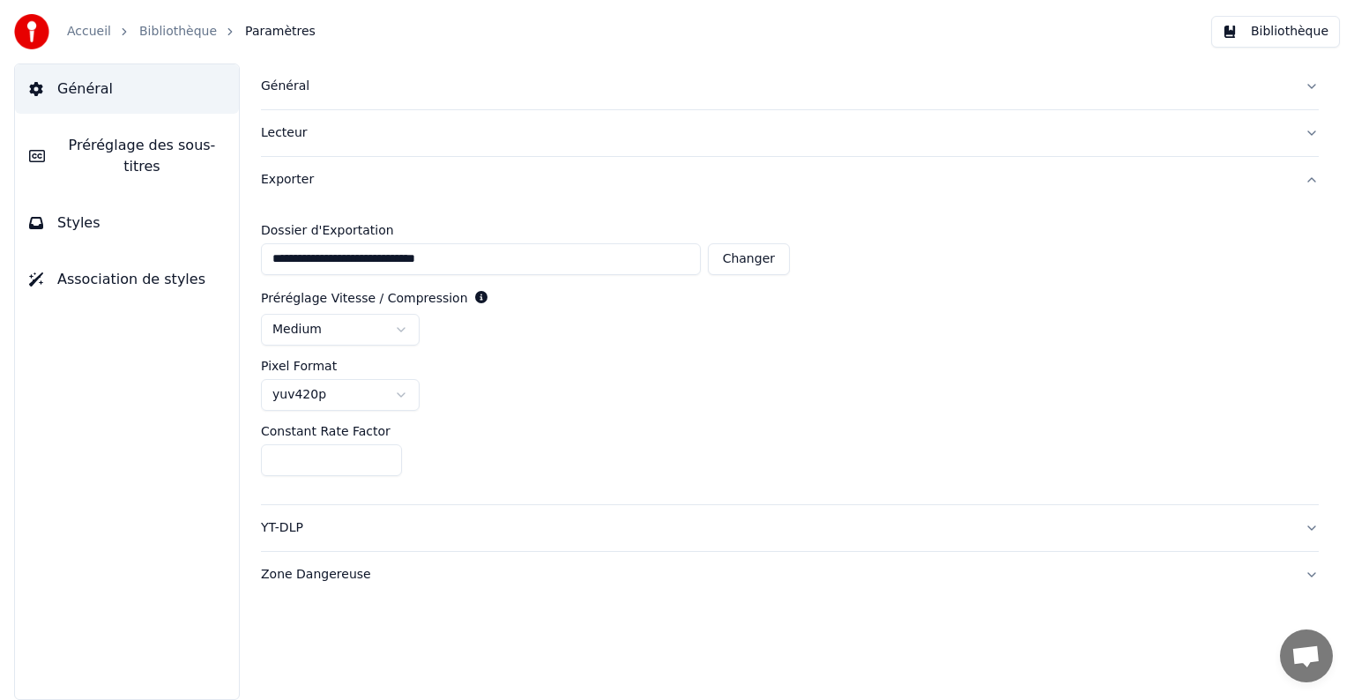
click at [409, 262] on input "**********" at bounding box center [481, 259] width 440 height 32
click at [307, 166] on button "Exporter" at bounding box center [790, 180] width 1058 height 46
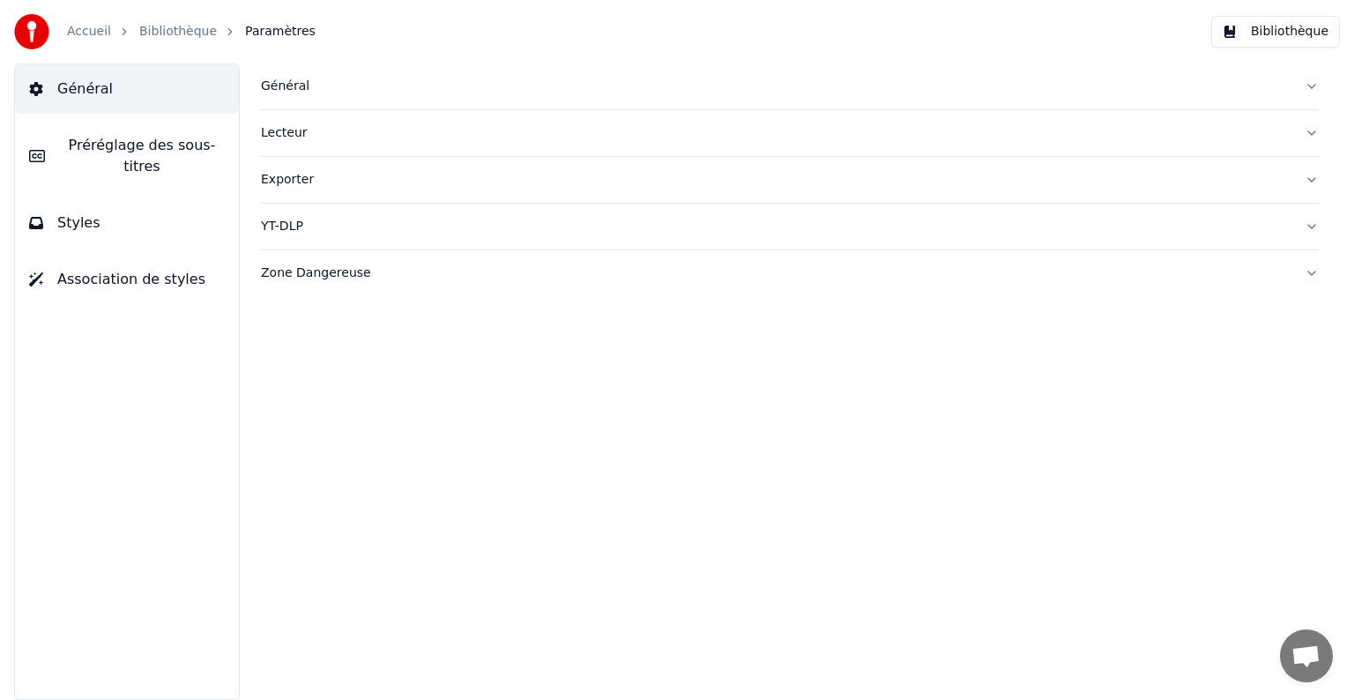
click at [288, 139] on div "Lecteur" at bounding box center [775, 133] width 1029 height 18
click at [282, 127] on div "Lecteur" at bounding box center [775, 133] width 1029 height 18
click at [146, 135] on span "Préréglage des sous-titres" at bounding box center [142, 156] width 166 height 42
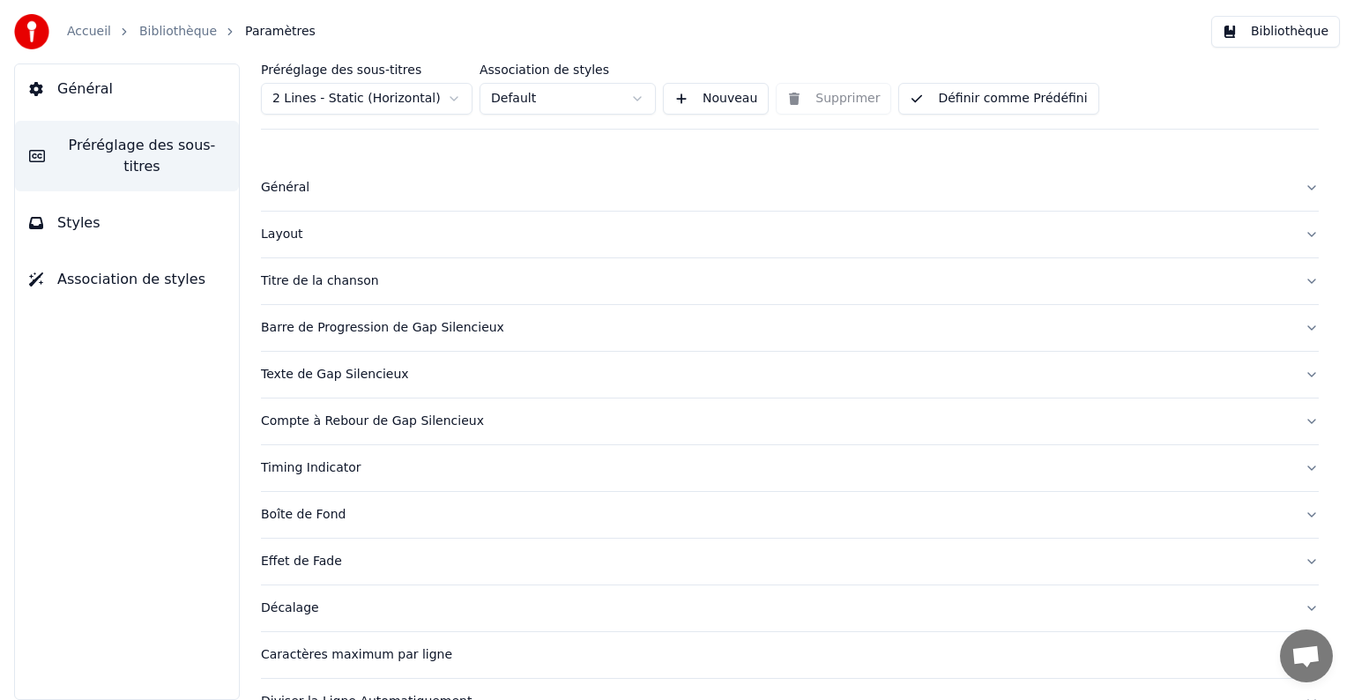
click at [130, 212] on button "Styles" at bounding box center [127, 222] width 224 height 49
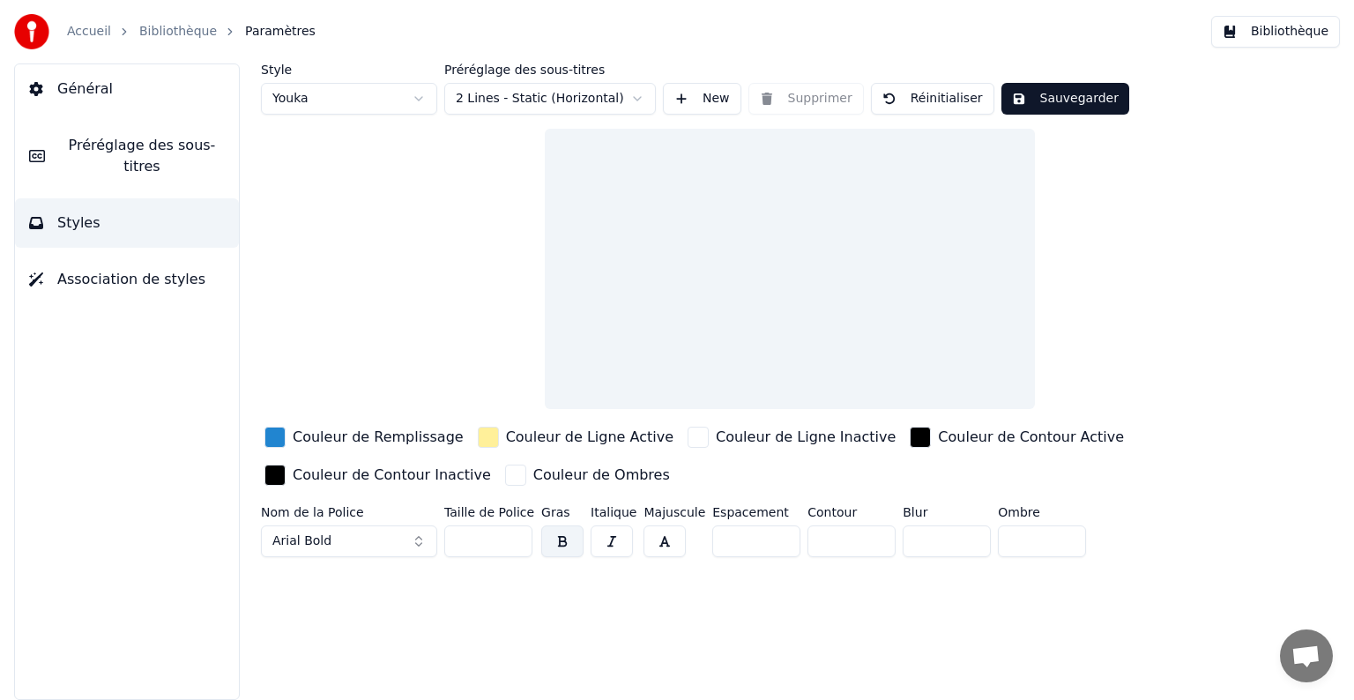
click at [123, 269] on span "Association de styles" at bounding box center [131, 279] width 148 height 21
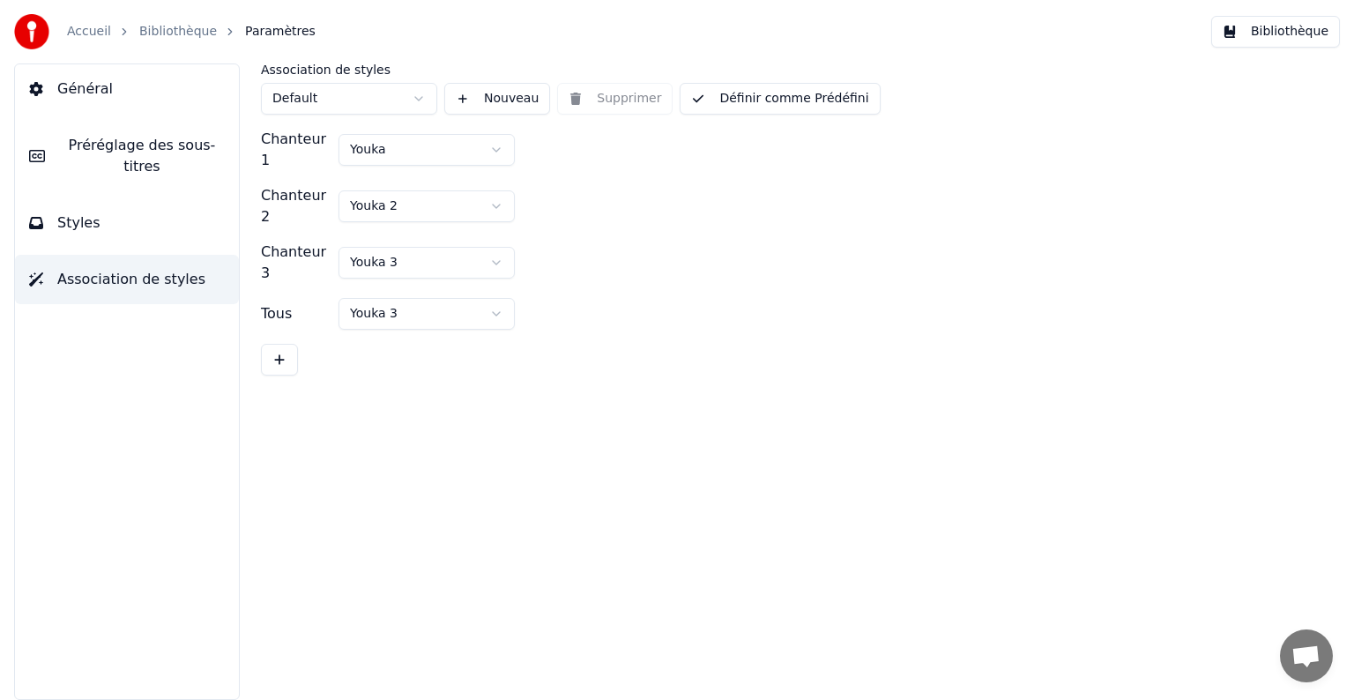
click at [137, 95] on button "Général" at bounding box center [127, 88] width 224 height 49
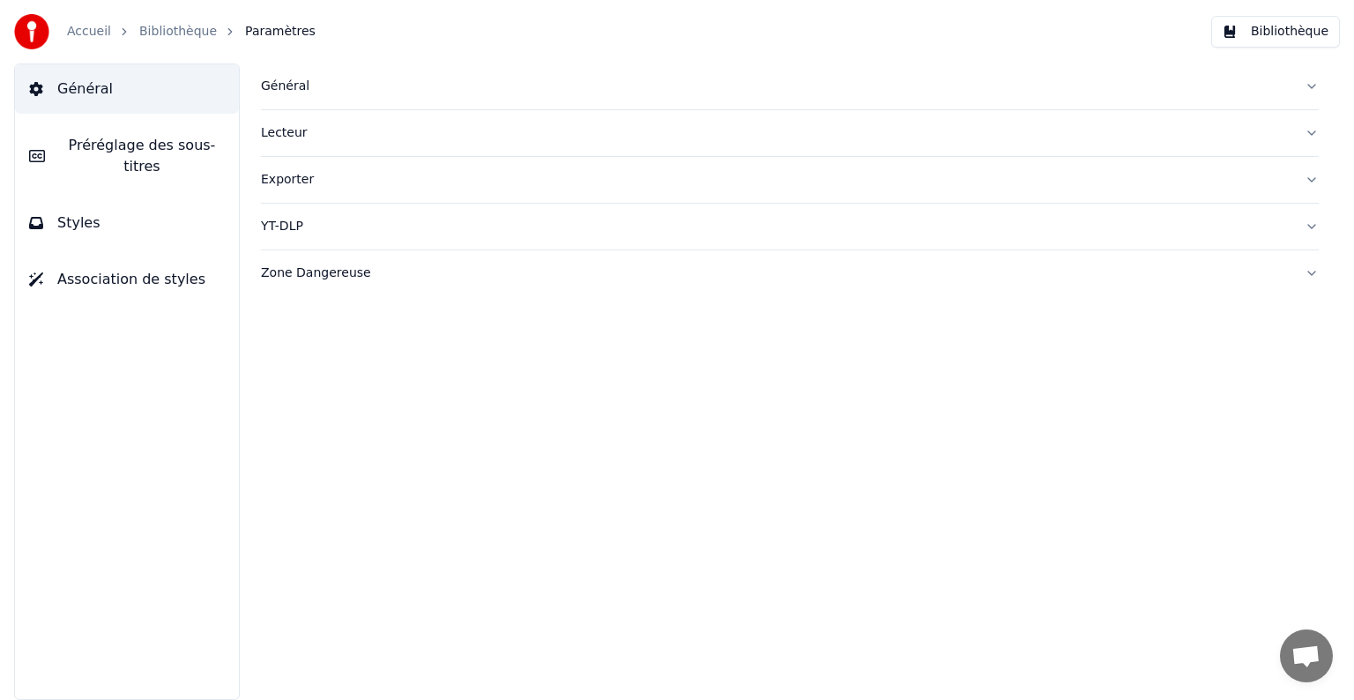
click at [286, 220] on div "YT-DLP" at bounding box center [775, 227] width 1029 height 18
click at [307, 282] on button "Zone Dangereuse" at bounding box center [790, 273] width 1058 height 46
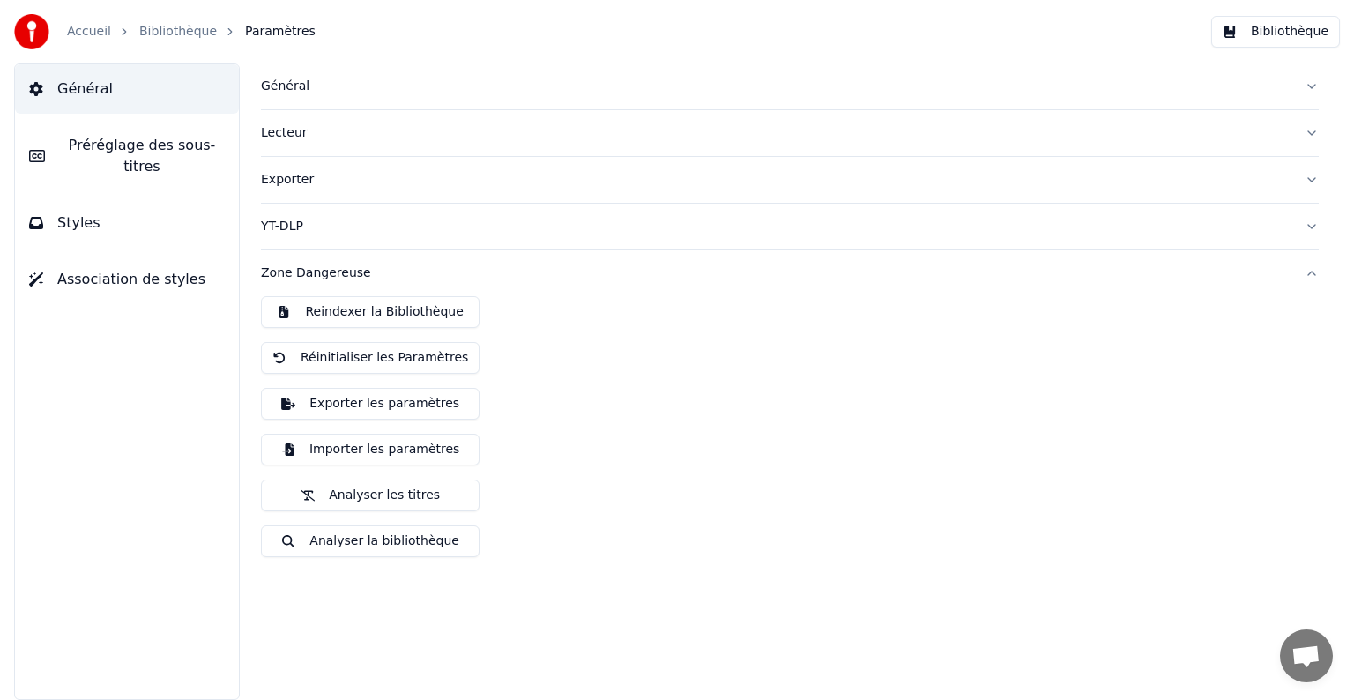
click at [307, 282] on button "Zone Dangereuse" at bounding box center [790, 273] width 1058 height 46
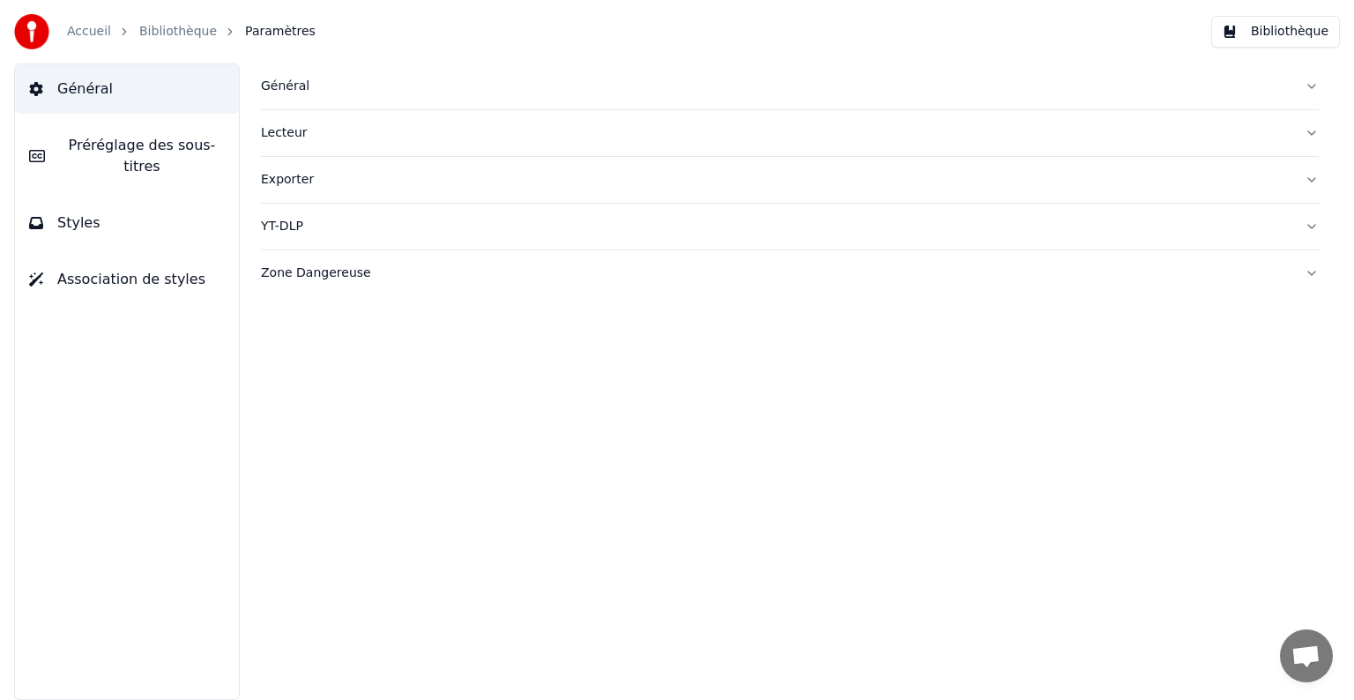
click at [292, 85] on div "Général" at bounding box center [775, 87] width 1029 height 18
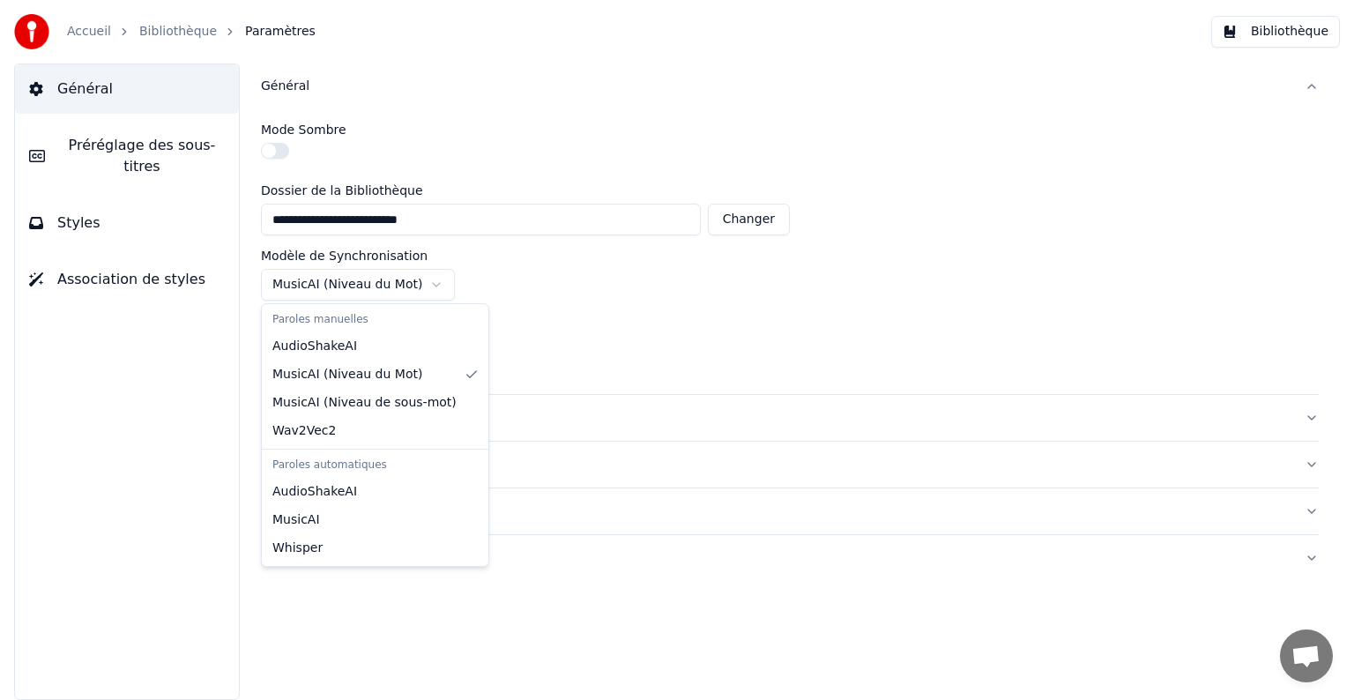
click at [402, 296] on html "**********" at bounding box center [677, 350] width 1354 height 700
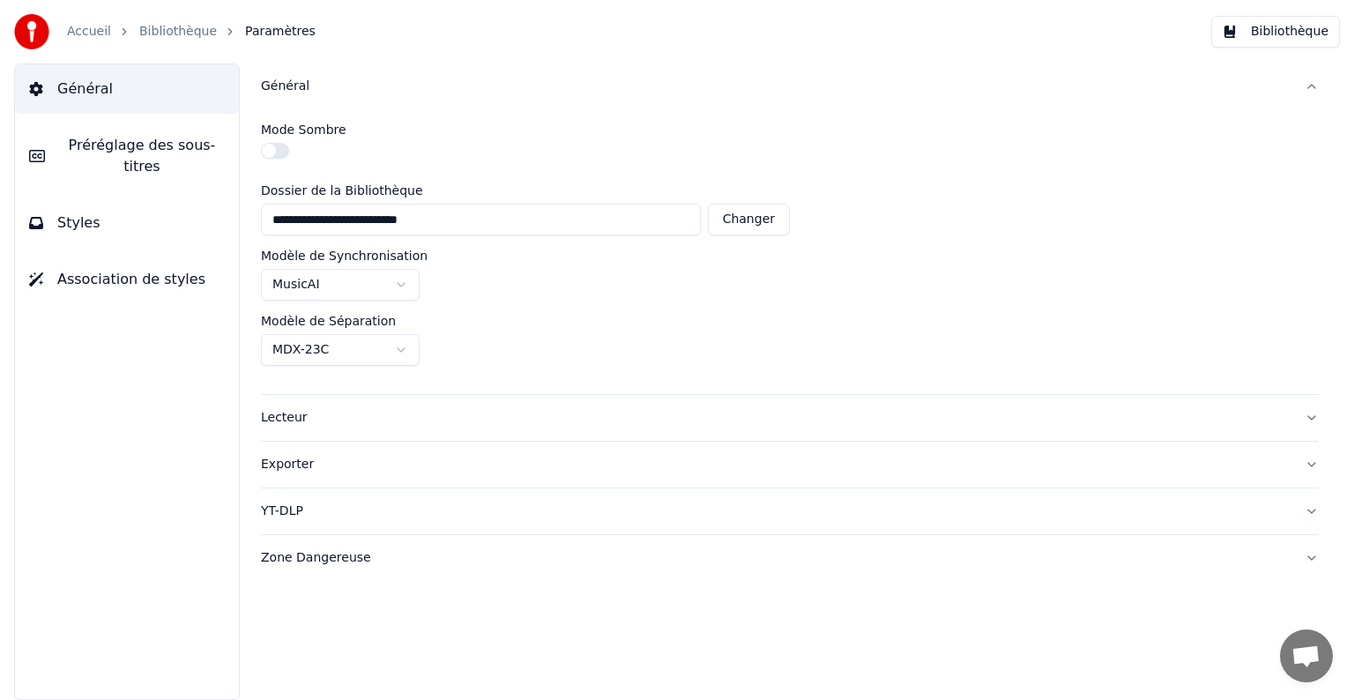
click at [747, 220] on button "Changer" at bounding box center [749, 220] width 82 height 32
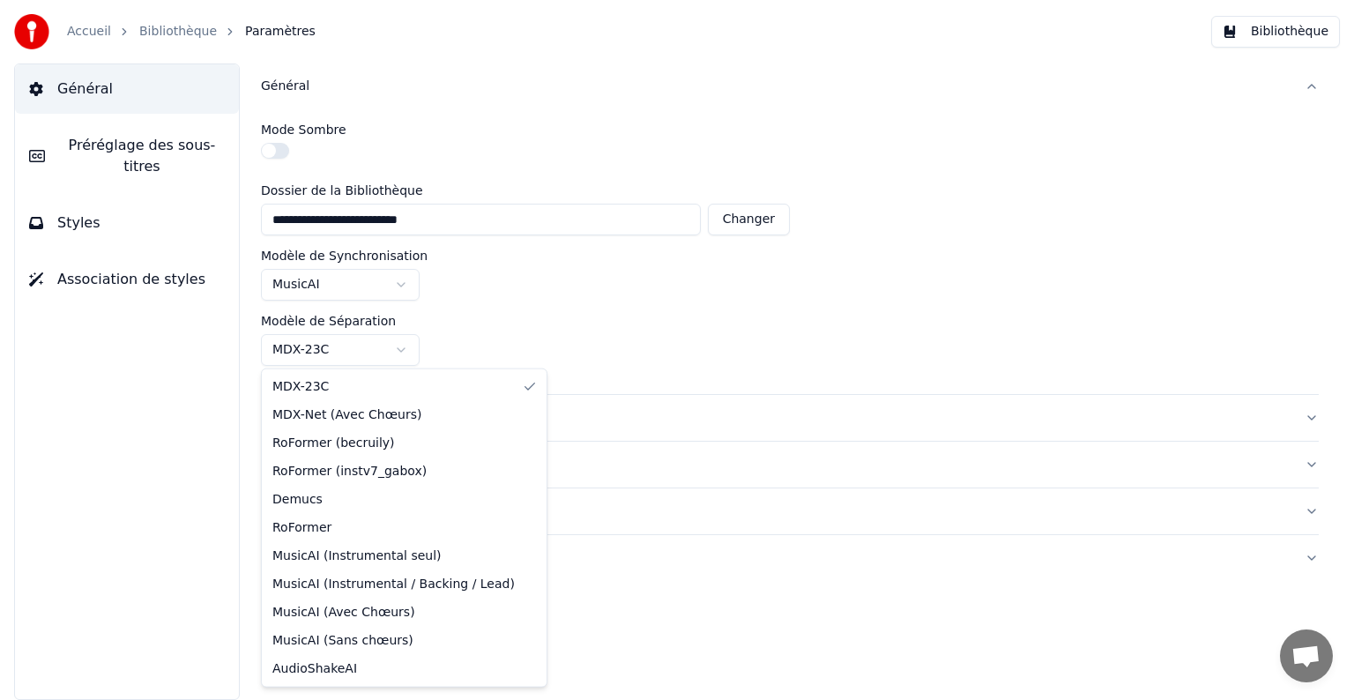
click at [336, 344] on html "**********" at bounding box center [677, 350] width 1354 height 700
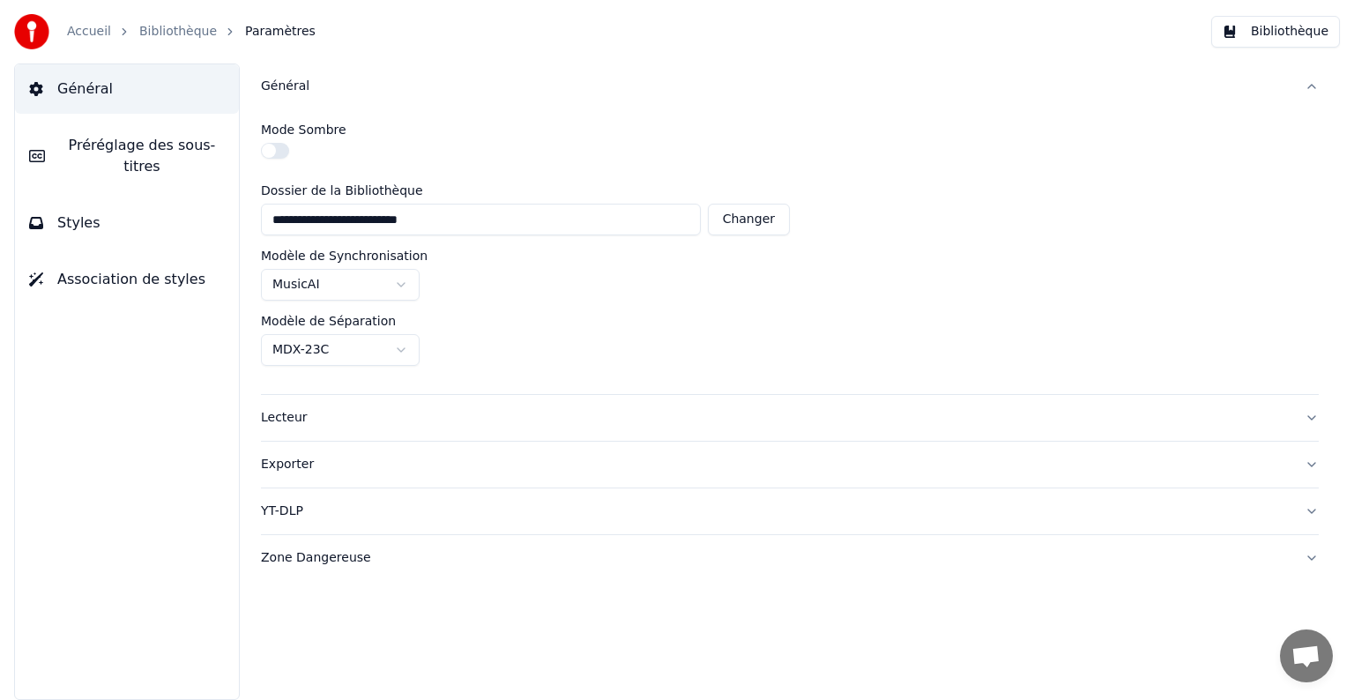
click at [349, 279] on html "**********" at bounding box center [677, 350] width 1354 height 700
click at [289, 457] on div "Exporter" at bounding box center [775, 465] width 1029 height 18
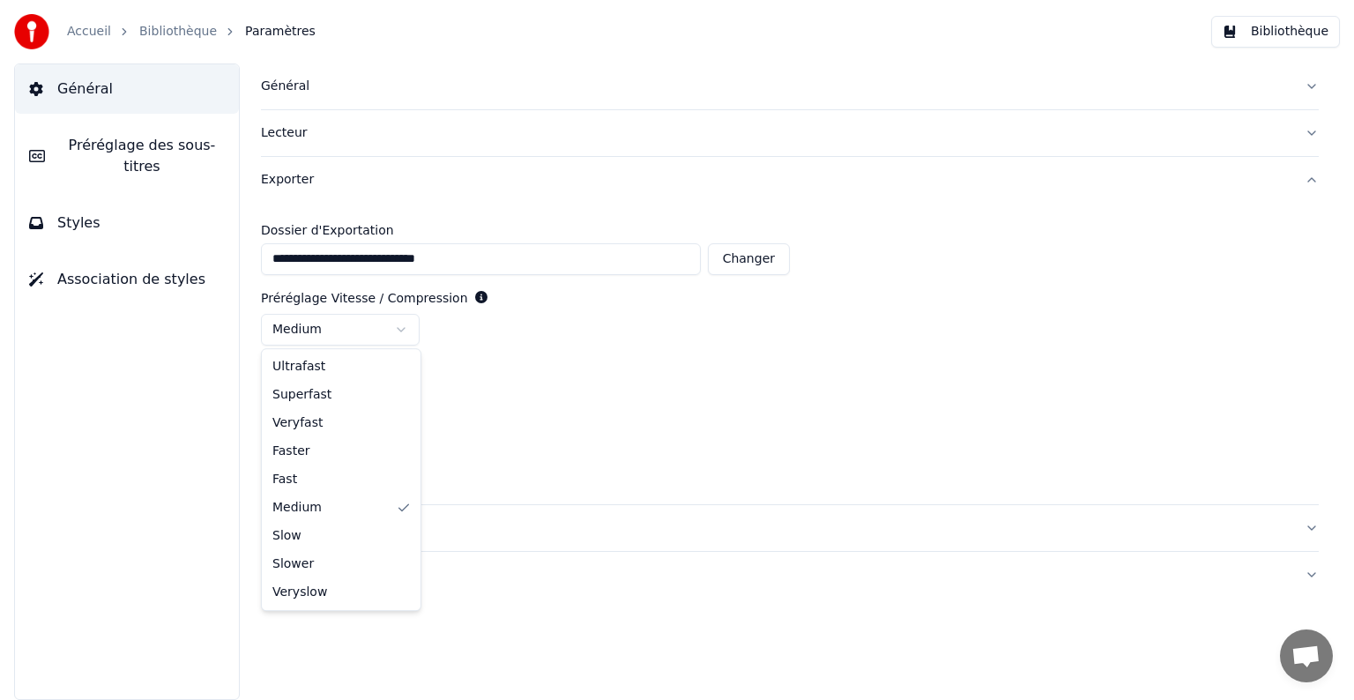
click at [403, 324] on html "**********" at bounding box center [677, 350] width 1354 height 700
click at [402, 326] on html "**********" at bounding box center [677, 350] width 1354 height 700
click at [186, 261] on button "Association de styles" at bounding box center [127, 279] width 224 height 49
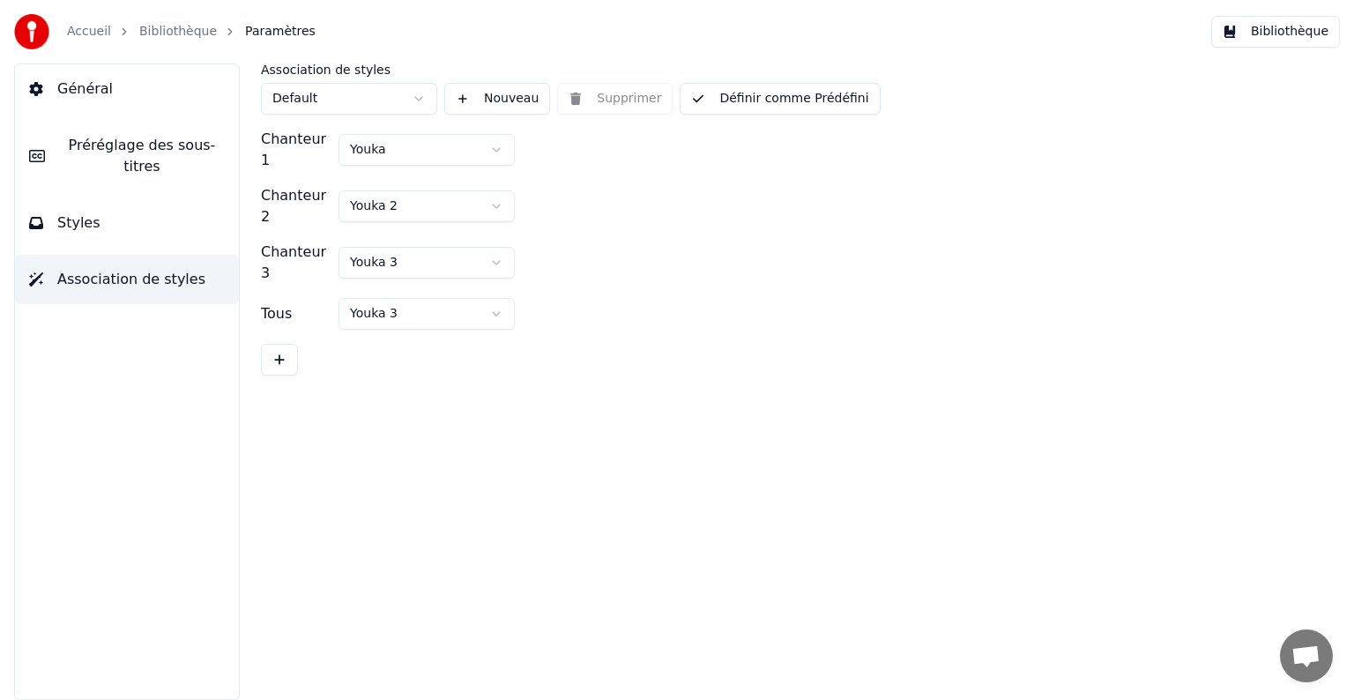
click at [395, 142] on html "Accueil Bibliothèque Paramètres Bibliothèque Général Préréglage des sous-titres…" at bounding box center [677, 350] width 1354 height 700
click at [393, 191] on html "Accueil Bibliothèque Paramètres Bibliothèque Général Préréglage des sous-titres…" at bounding box center [677, 350] width 1354 height 700
click at [375, 245] on html "Accueil Bibliothèque Paramètres Bibliothèque Général Préréglage des sous-titres…" at bounding box center [677, 350] width 1354 height 700
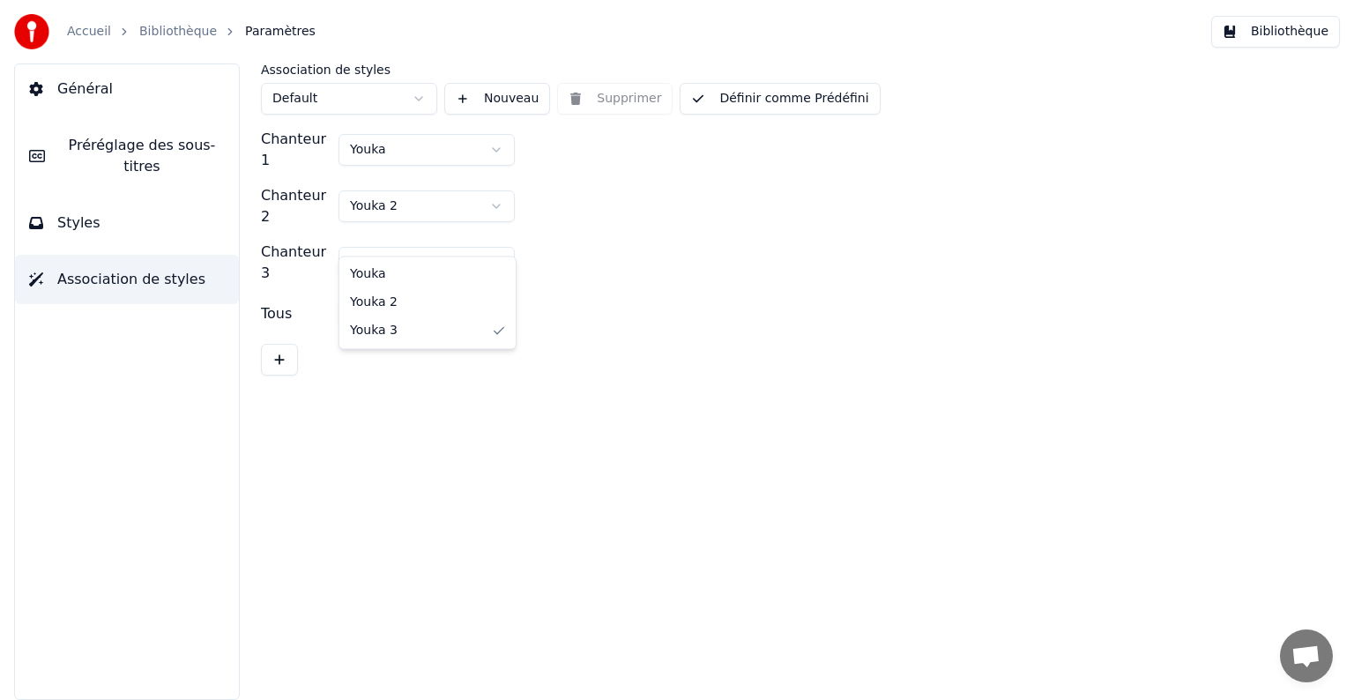
click at [375, 245] on html "Accueil Bibliothèque Paramètres Bibliothèque Général Préréglage des sous-titres…" at bounding box center [677, 350] width 1354 height 700
click at [150, 132] on button "Préréglage des sous-titres" at bounding box center [127, 156] width 224 height 71
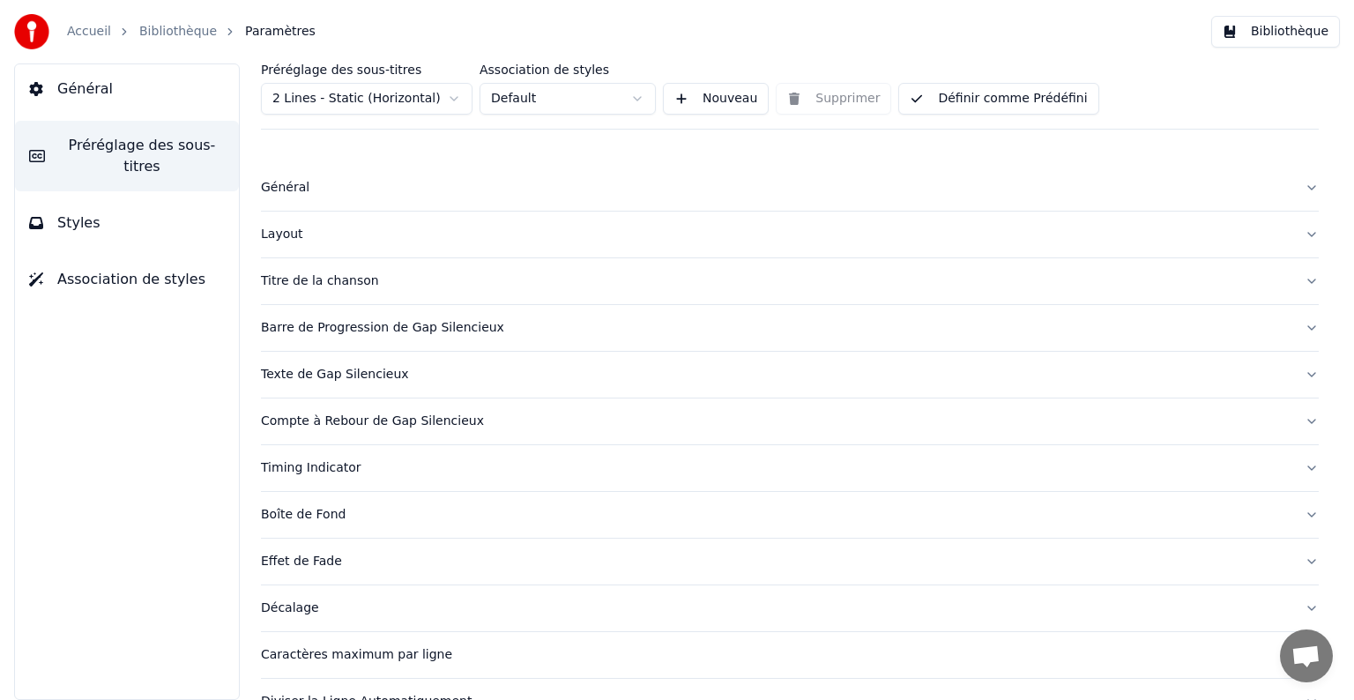
click at [296, 239] on div "Layout" at bounding box center [775, 235] width 1029 height 18
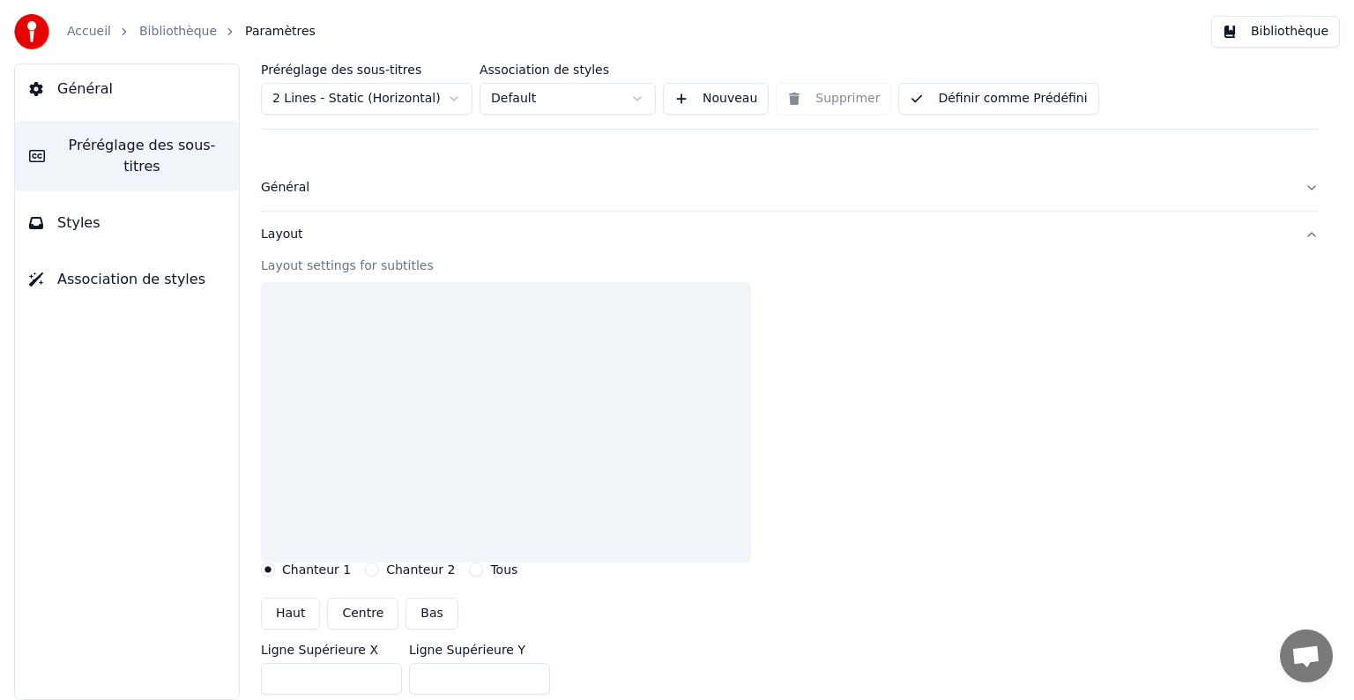
click at [296, 239] on div "Layout" at bounding box center [775, 235] width 1029 height 18
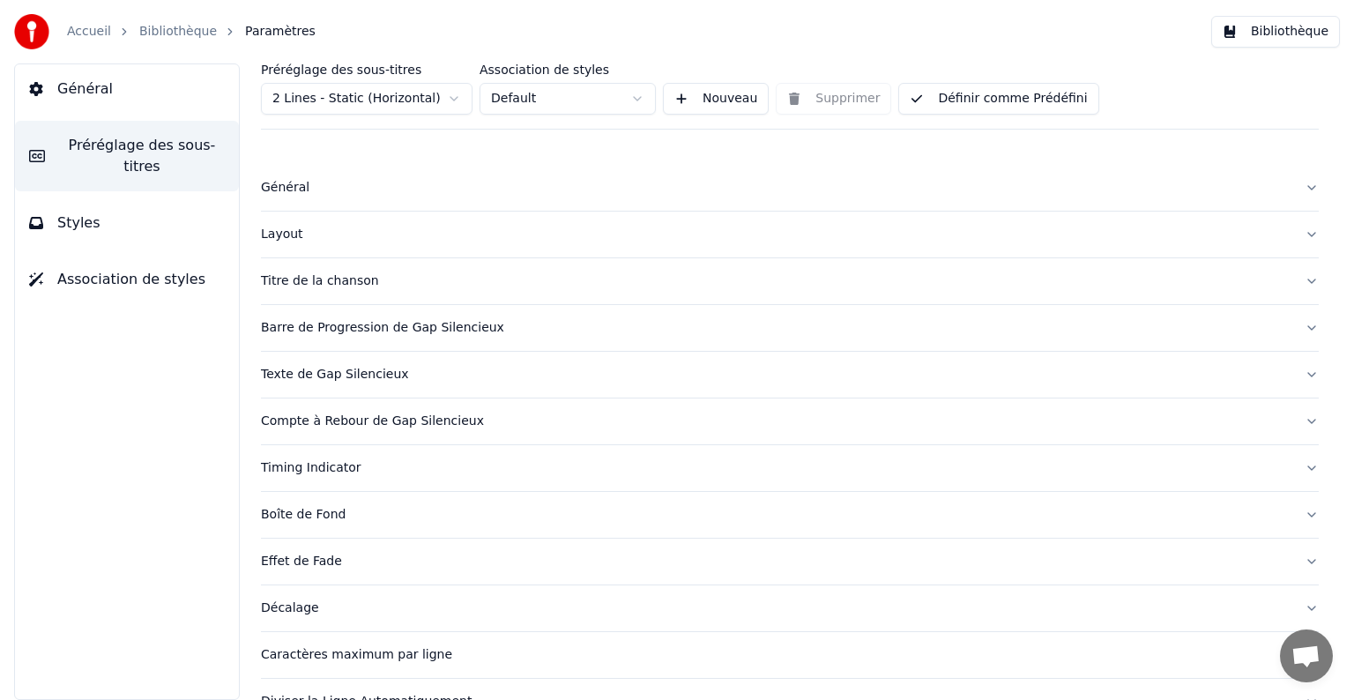
scroll to position [83, 0]
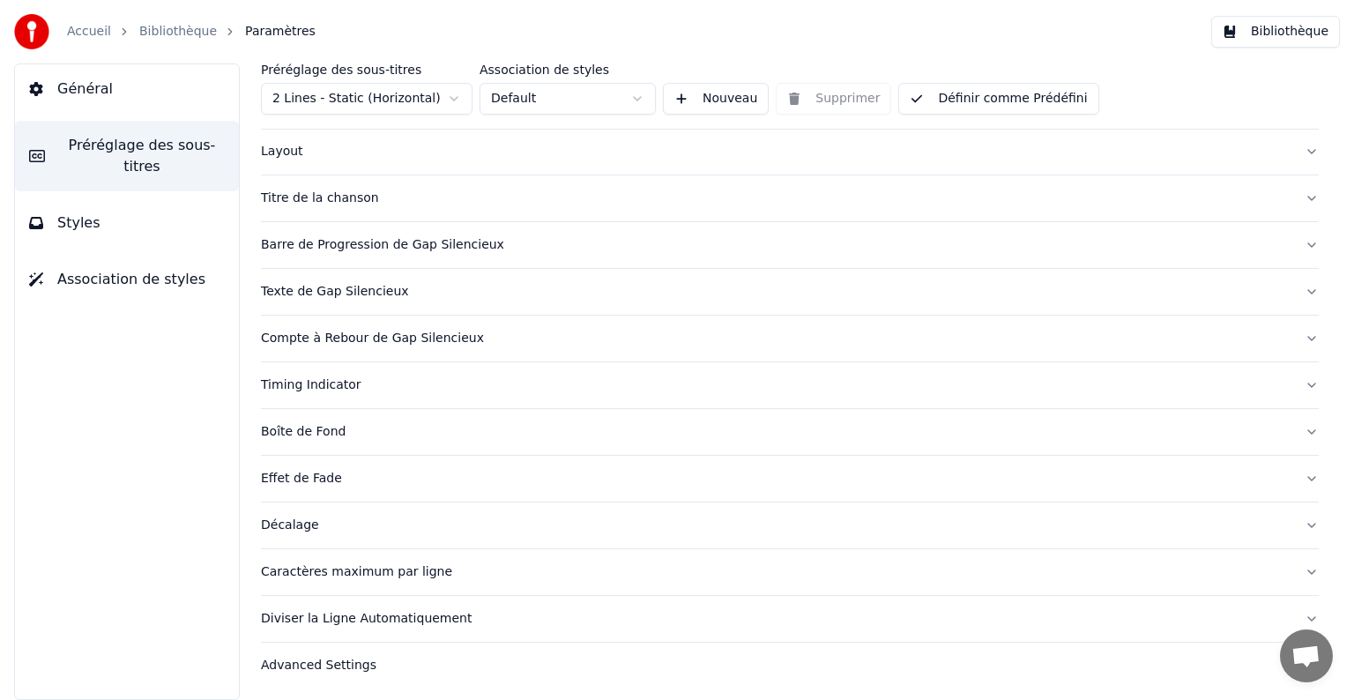
click at [104, 92] on span "Général" at bounding box center [85, 88] width 56 height 21
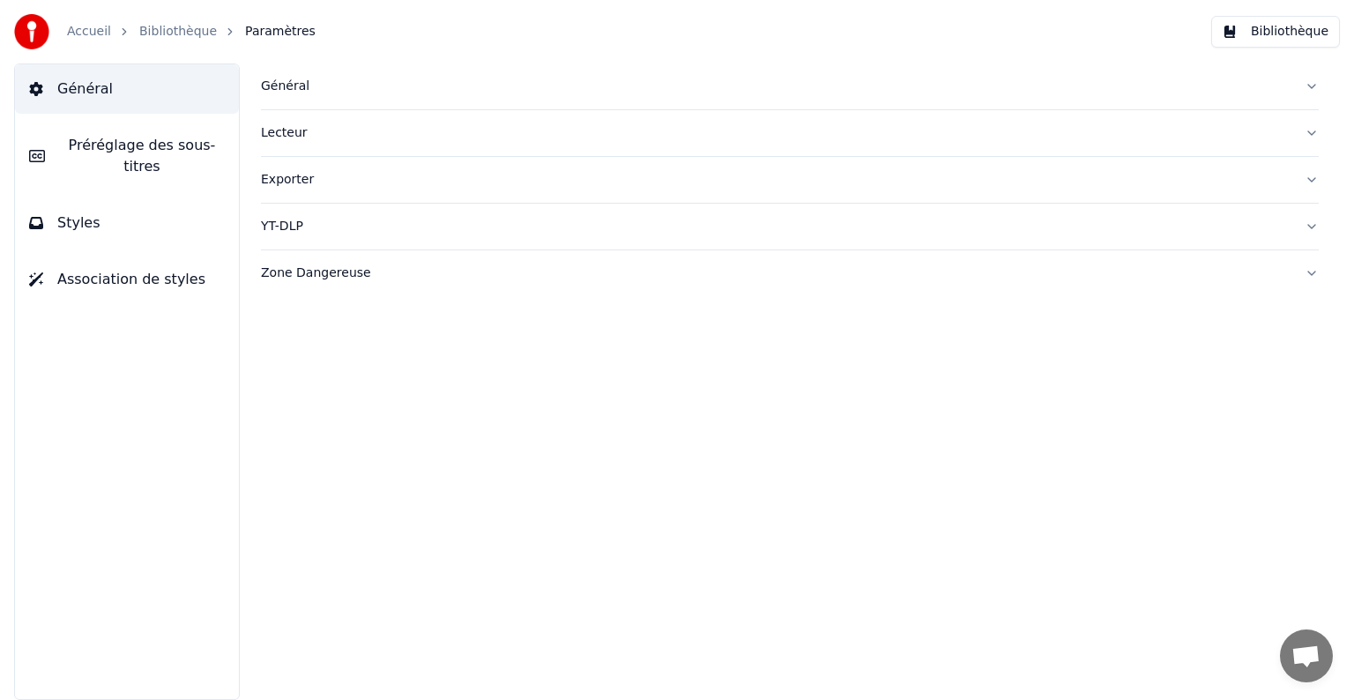
scroll to position [0, 0]
click at [312, 90] on div "Général" at bounding box center [775, 87] width 1029 height 18
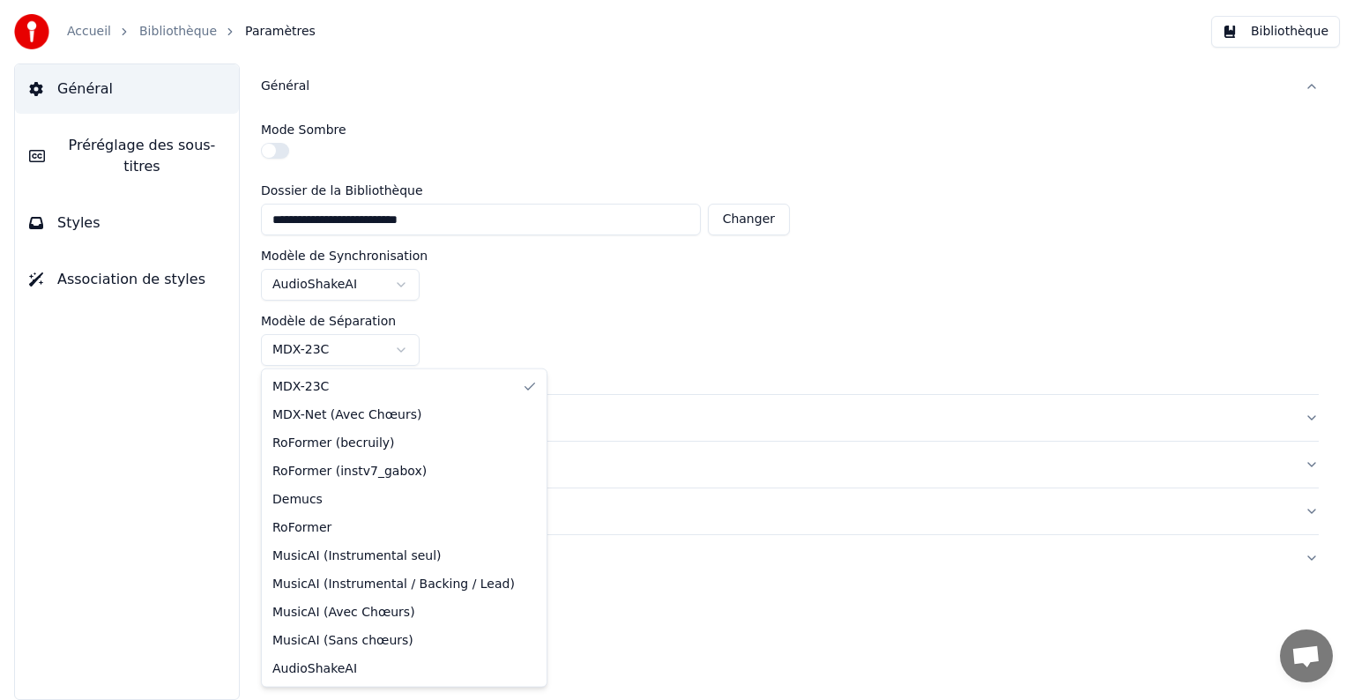
click at [331, 352] on html "**********" at bounding box center [677, 350] width 1354 height 700
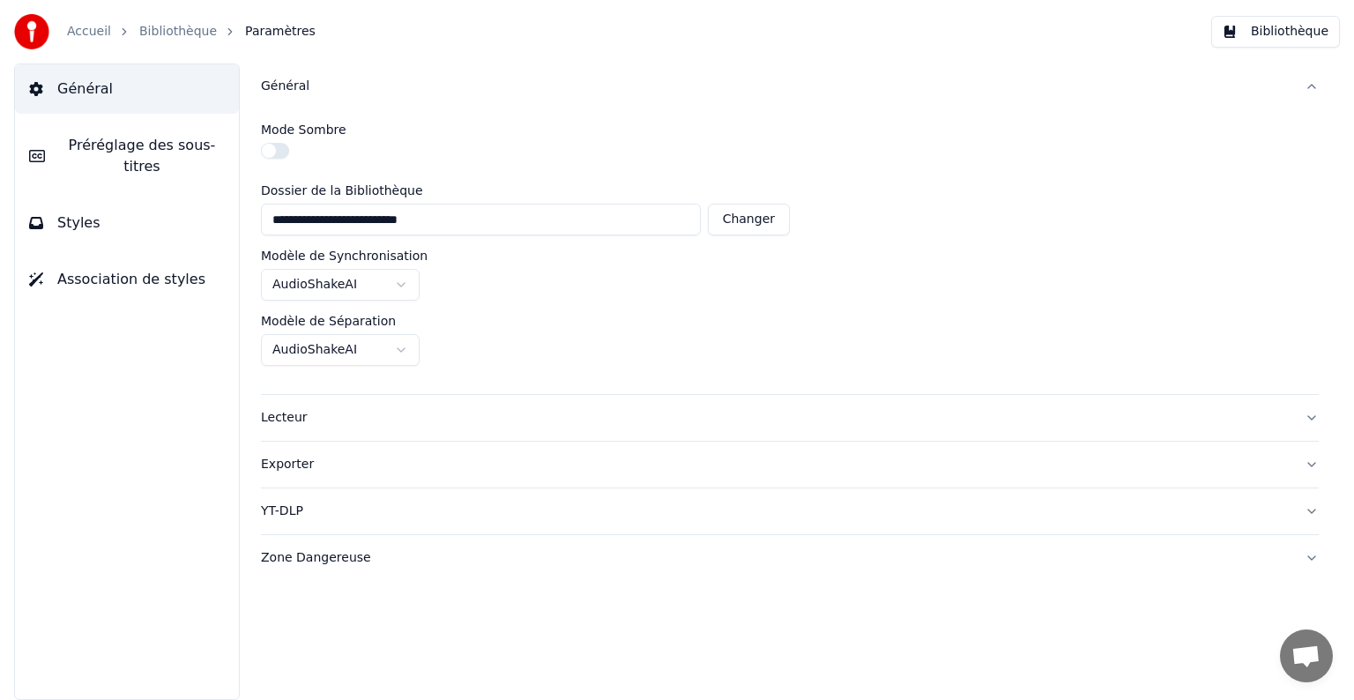
click at [162, 29] on link "Bibliothèque" at bounding box center [178, 32] width 78 height 18
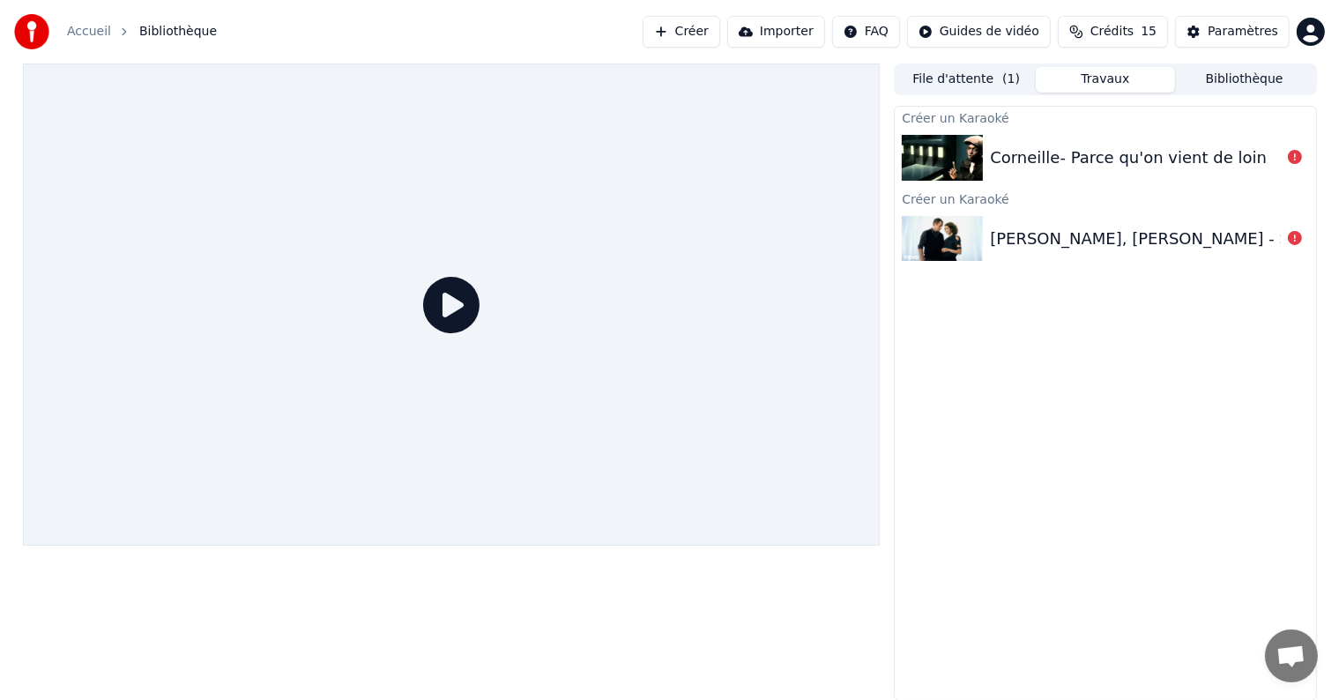
click at [969, 130] on div "Corneille- Parce qu'on vient de loin" at bounding box center [1105, 158] width 420 height 60
click at [1296, 156] on icon at bounding box center [1295, 157] width 14 height 14
click at [947, 155] on img at bounding box center [942, 158] width 81 height 46
click at [1297, 154] on icon at bounding box center [1295, 157] width 14 height 14
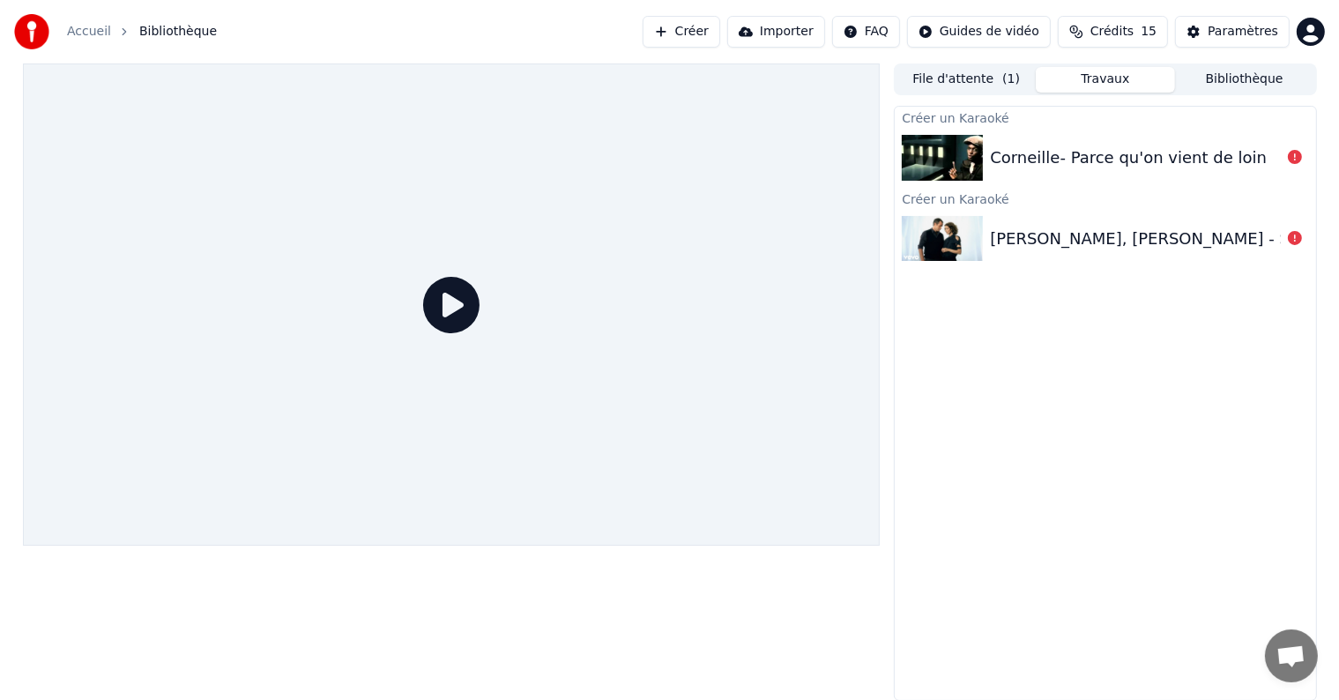
click at [709, 39] on button "Créer" at bounding box center [681, 32] width 78 height 32
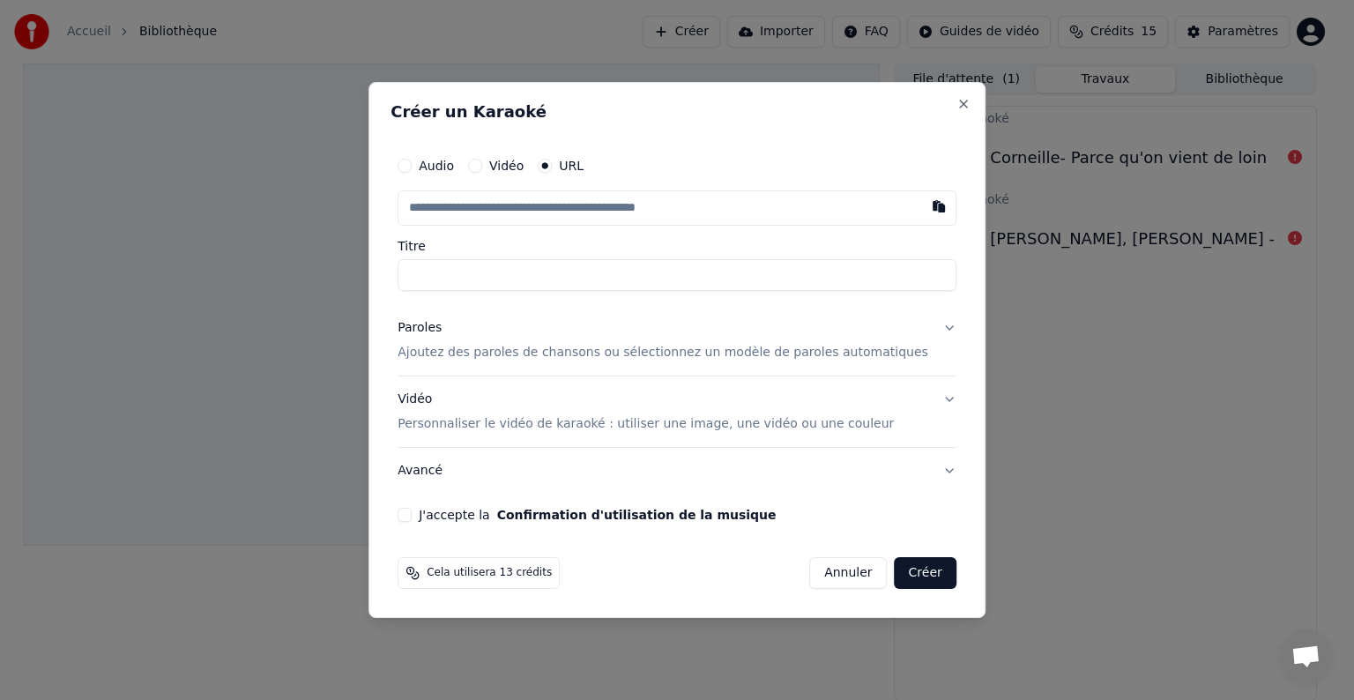
click at [412, 165] on button "Audio" at bounding box center [404, 166] width 14 height 14
click at [578, 214] on div "Aucun fichier choisi" at bounding box center [598, 208] width 135 height 18
click at [482, 172] on button "Vidéo" at bounding box center [475, 167] width 14 height 14
click at [575, 168] on div "URL" at bounding box center [561, 167] width 46 height 14
click at [552, 166] on button "URL" at bounding box center [545, 167] width 14 height 14
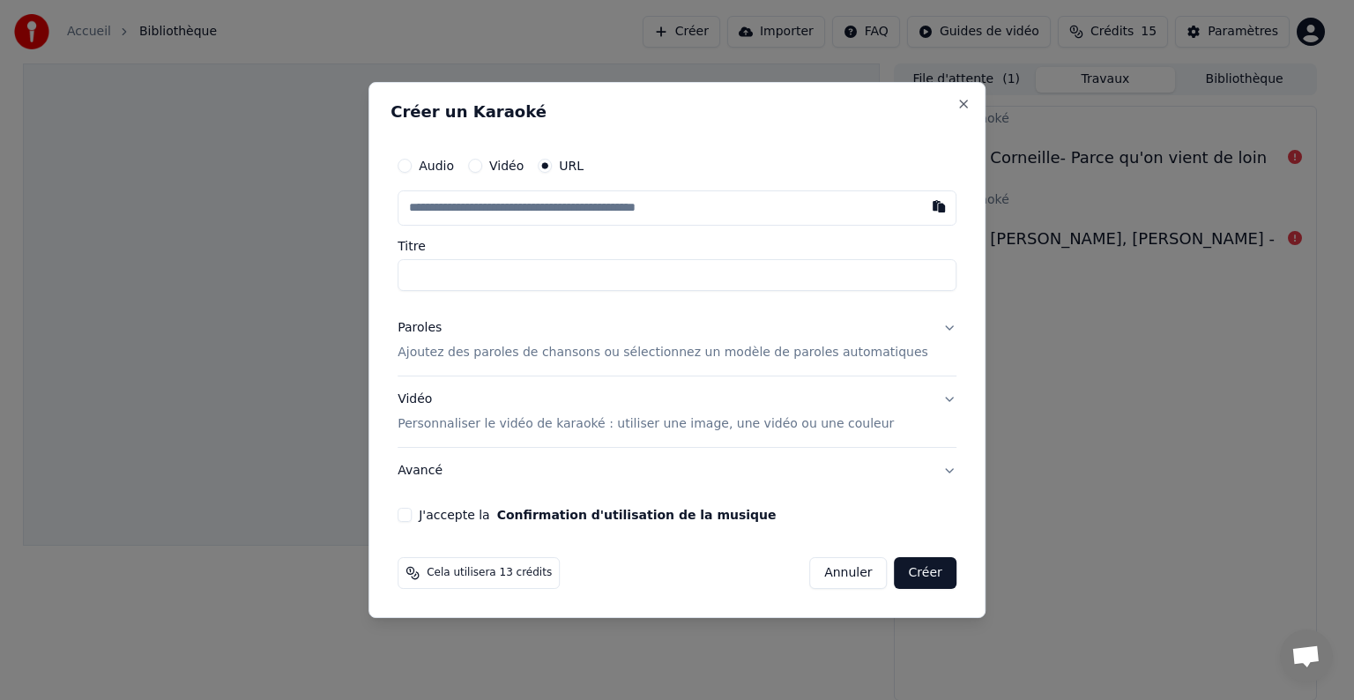
click at [572, 214] on input "text" at bounding box center [676, 207] width 559 height 35
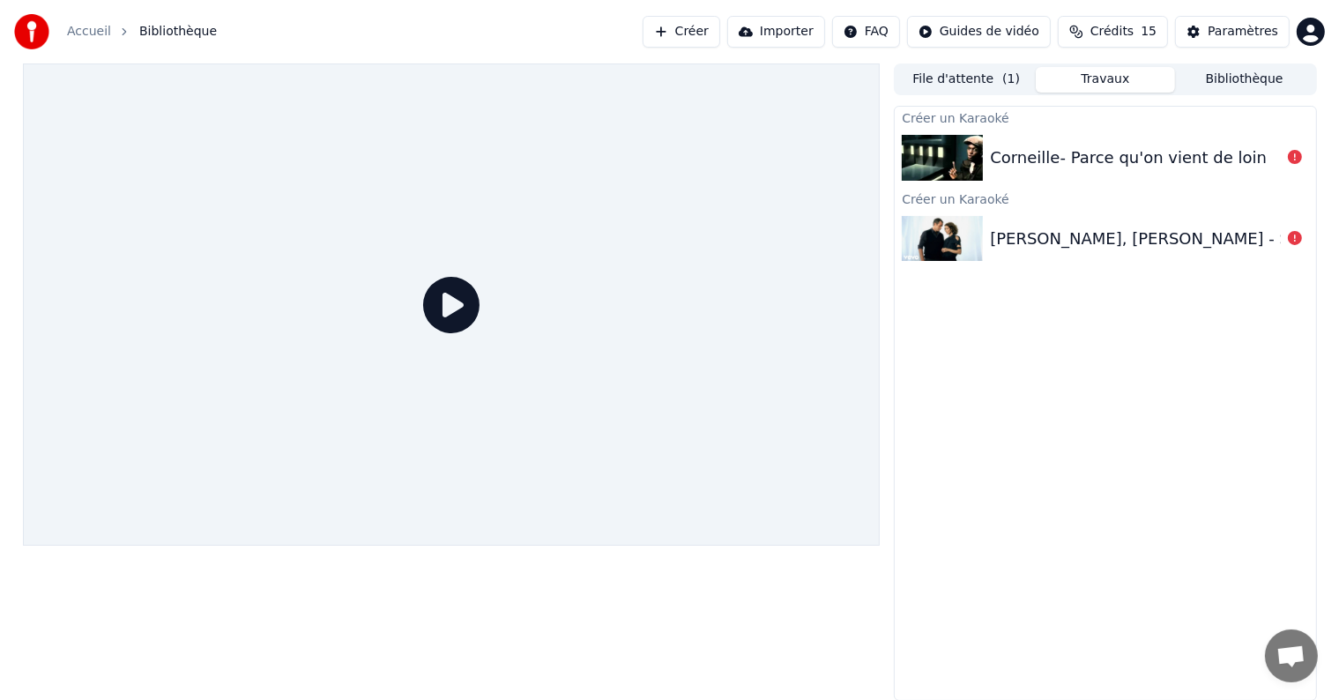
click at [726, 12] on div "Accueil Bibliothèque Créer Importer FAQ Guides de vidéo Crédits 15 Paramètres" at bounding box center [669, 31] width 1339 height 63
click at [712, 38] on button "Créer" at bounding box center [681, 32] width 78 height 32
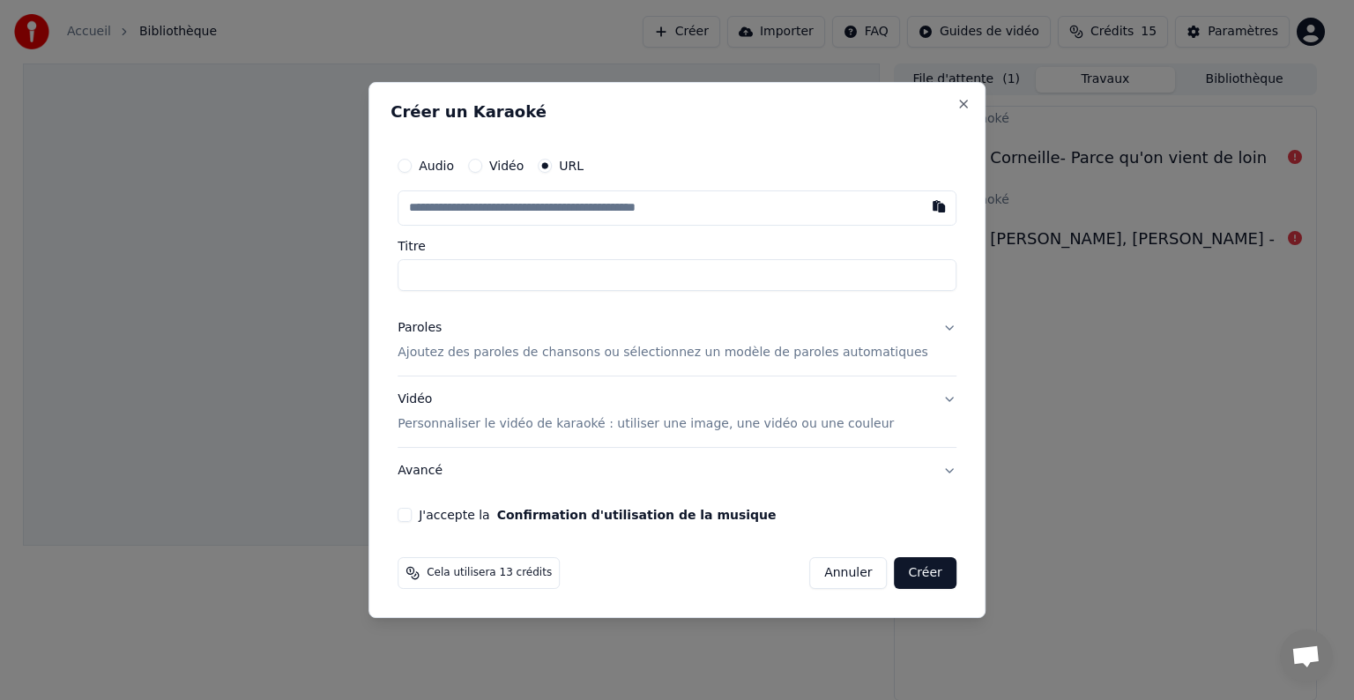
click at [501, 206] on input "text" at bounding box center [676, 207] width 559 height 35
type input "**********"
click at [568, 243] on label "Titre" at bounding box center [676, 246] width 559 height 12
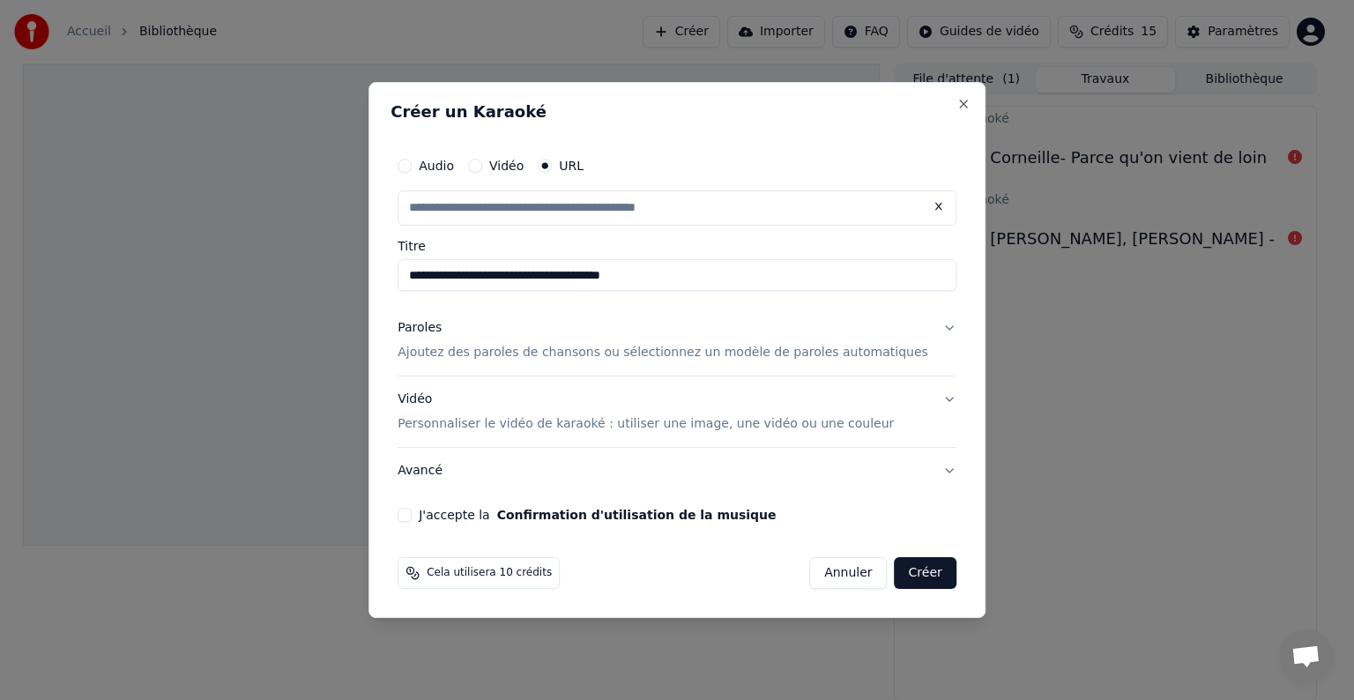
click at [568, 259] on input "**********" at bounding box center [676, 275] width 559 height 32
click at [585, 363] on button "Paroles Ajoutez des paroles de chansons ou sélectionnez un modèle de paroles au…" at bounding box center [676, 340] width 559 height 71
type input "**********"
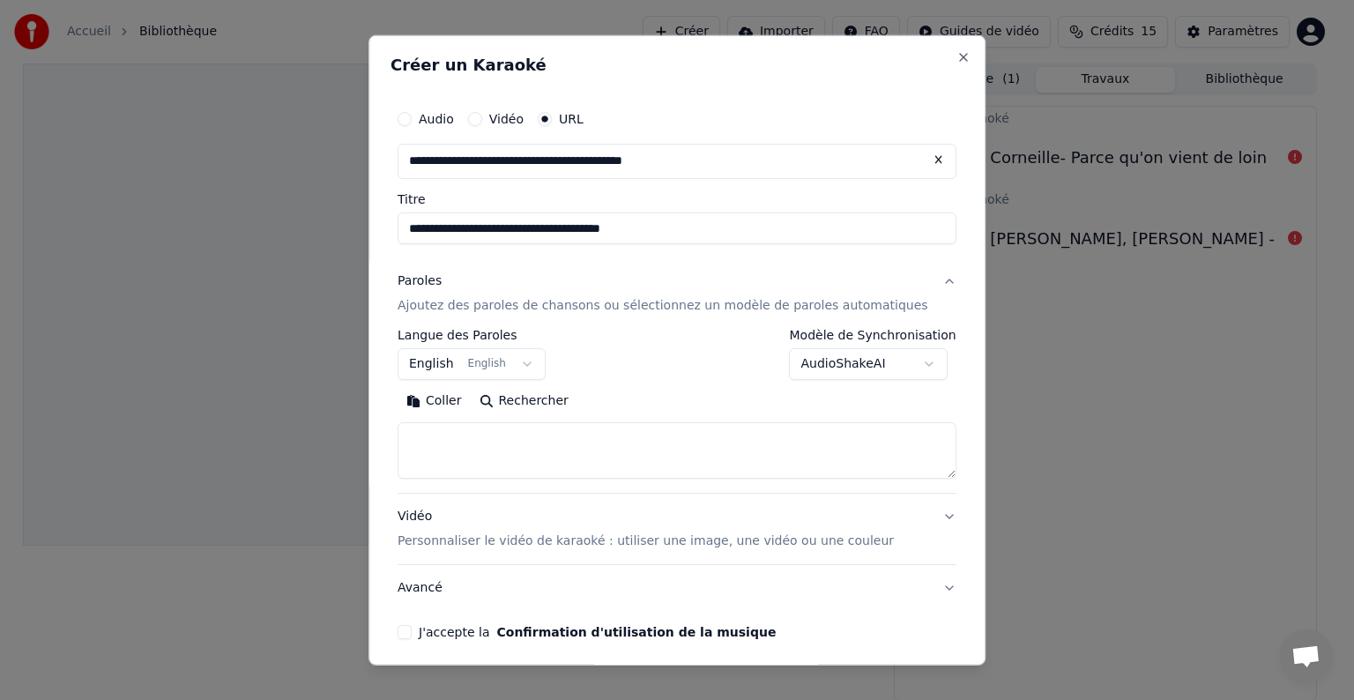
click at [494, 356] on body "**********" at bounding box center [669, 350] width 1339 height 700
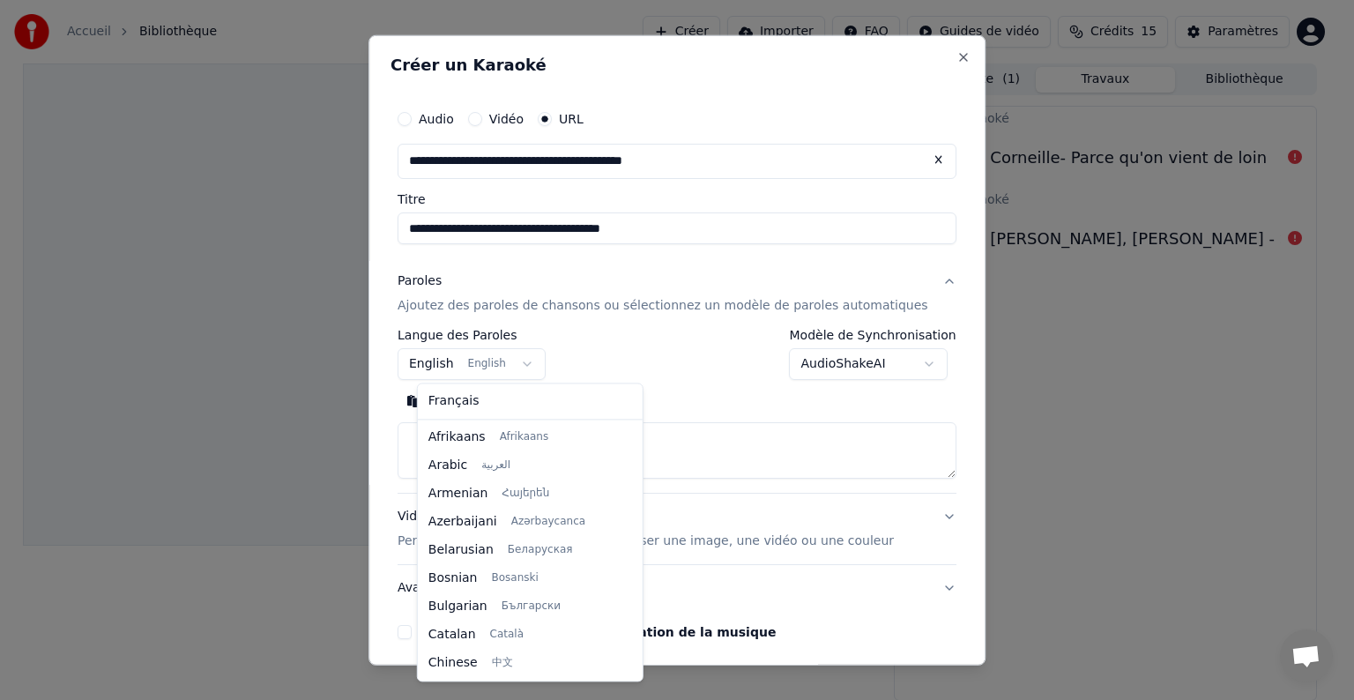
scroll to position [141, 0]
select select "**"
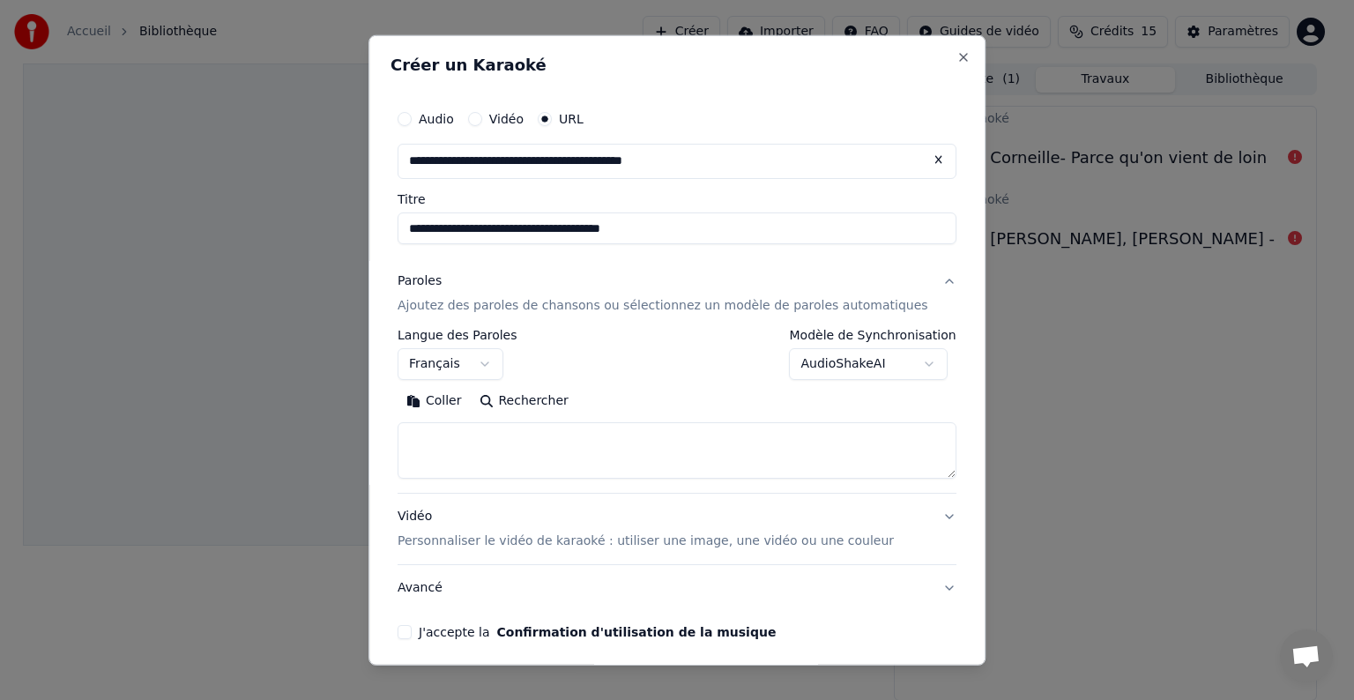
click at [524, 457] on textarea at bounding box center [676, 450] width 559 height 56
click at [532, 409] on button "Rechercher" at bounding box center [524, 401] width 107 height 28
type textarea "**********"
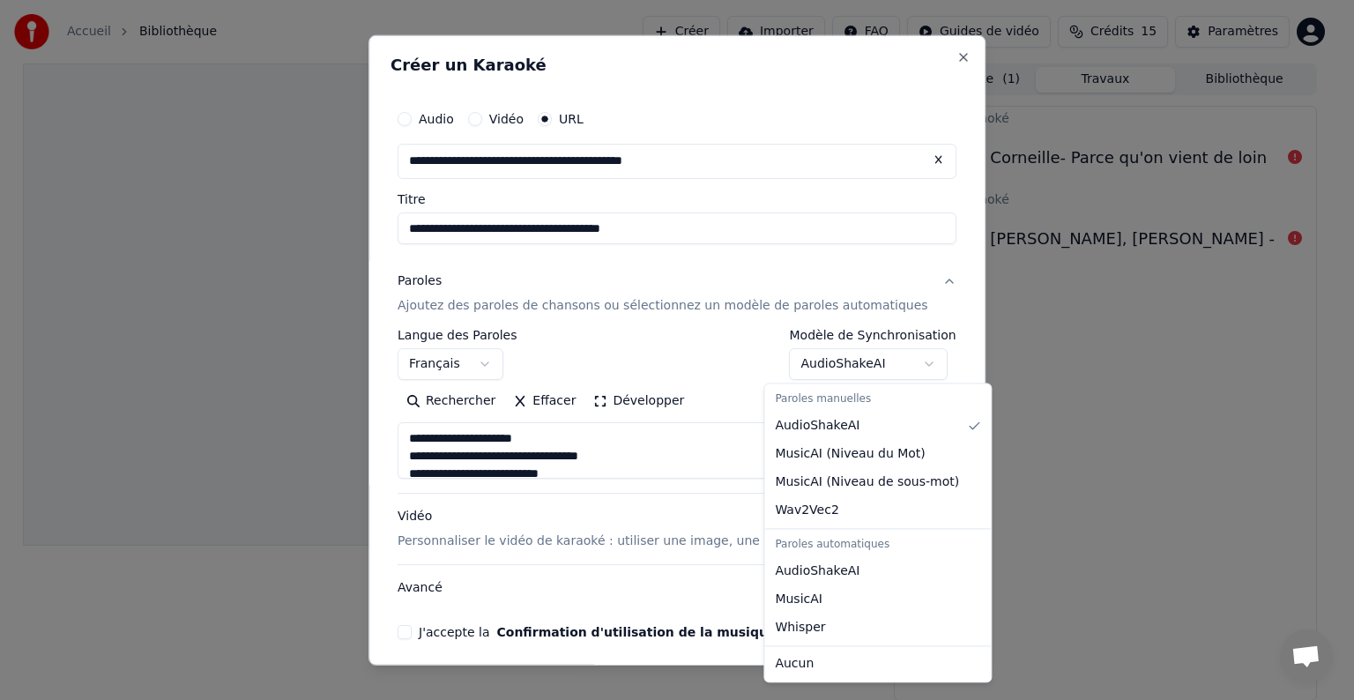
click at [833, 356] on body "**********" at bounding box center [669, 350] width 1339 height 700
select select "**********"
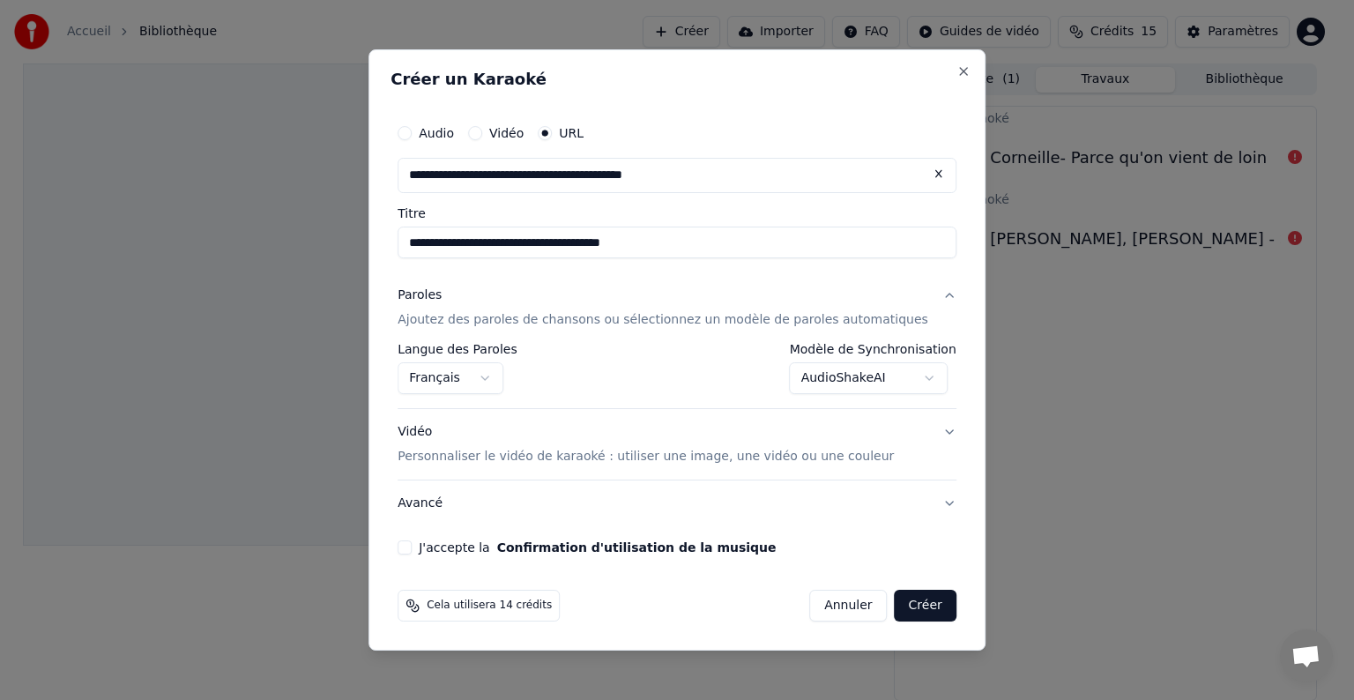
click at [412, 550] on button "J'accepte la Confirmation d'utilisation de la musique" at bounding box center [404, 547] width 14 height 14
click at [601, 448] on p "Personnaliser le vidéo de karaoké : utiliser une image, une vidéo ou une couleur" at bounding box center [645, 457] width 496 height 18
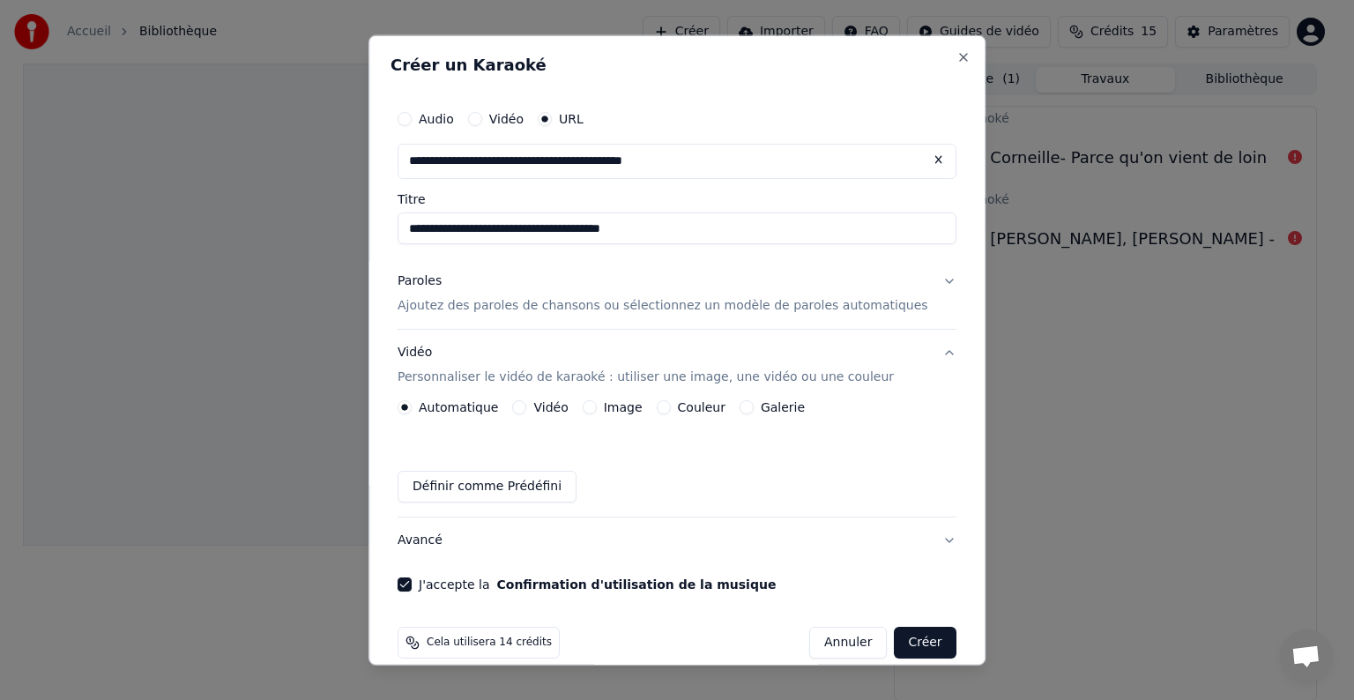
scroll to position [21, 0]
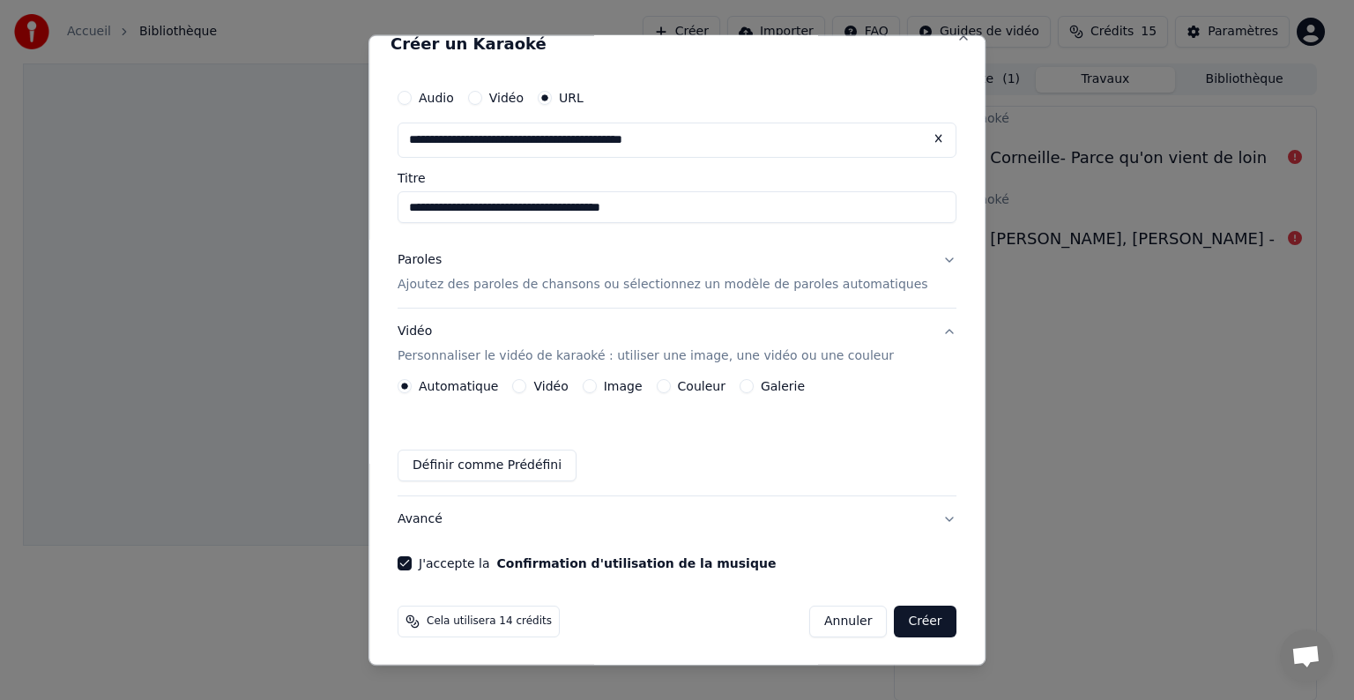
click at [527, 387] on button "Vidéo" at bounding box center [520, 386] width 14 height 14
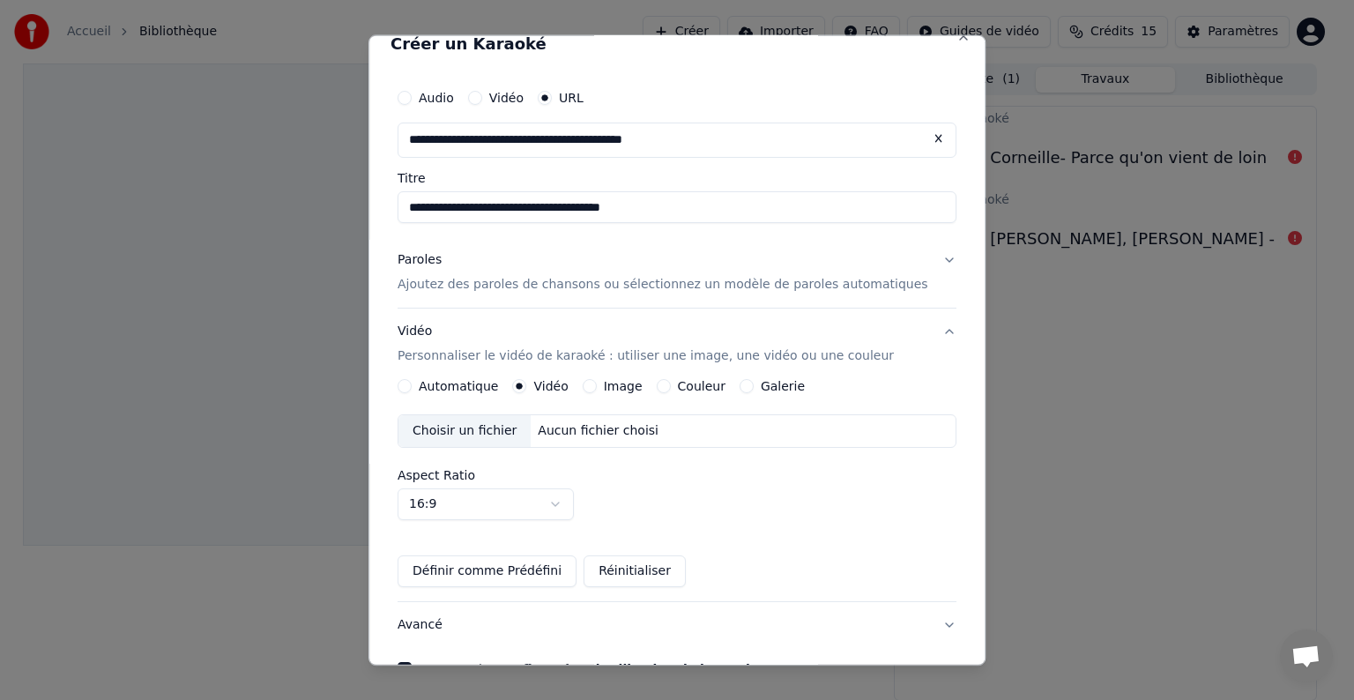
click at [509, 430] on div "Choisir un fichier" at bounding box center [464, 431] width 132 height 32
click at [412, 381] on button "Automatique" at bounding box center [404, 386] width 14 height 14
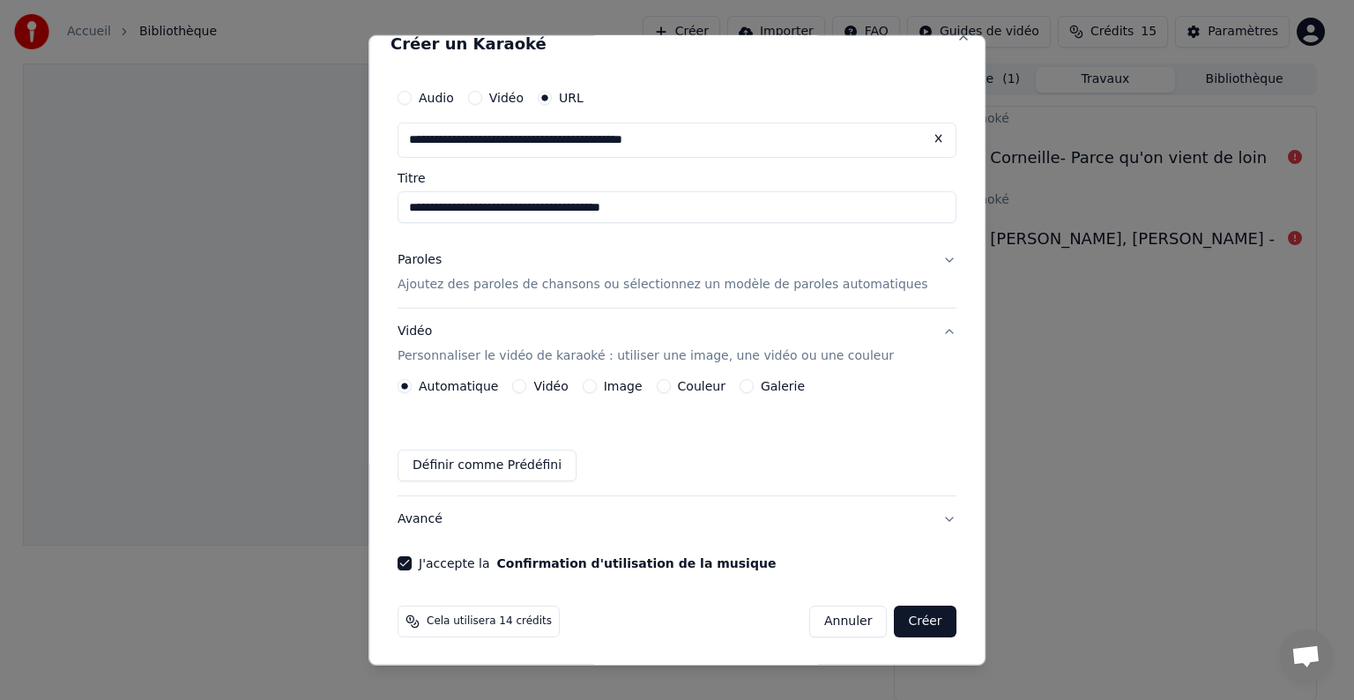
click at [895, 607] on button "Créer" at bounding box center [926, 621] width 62 height 32
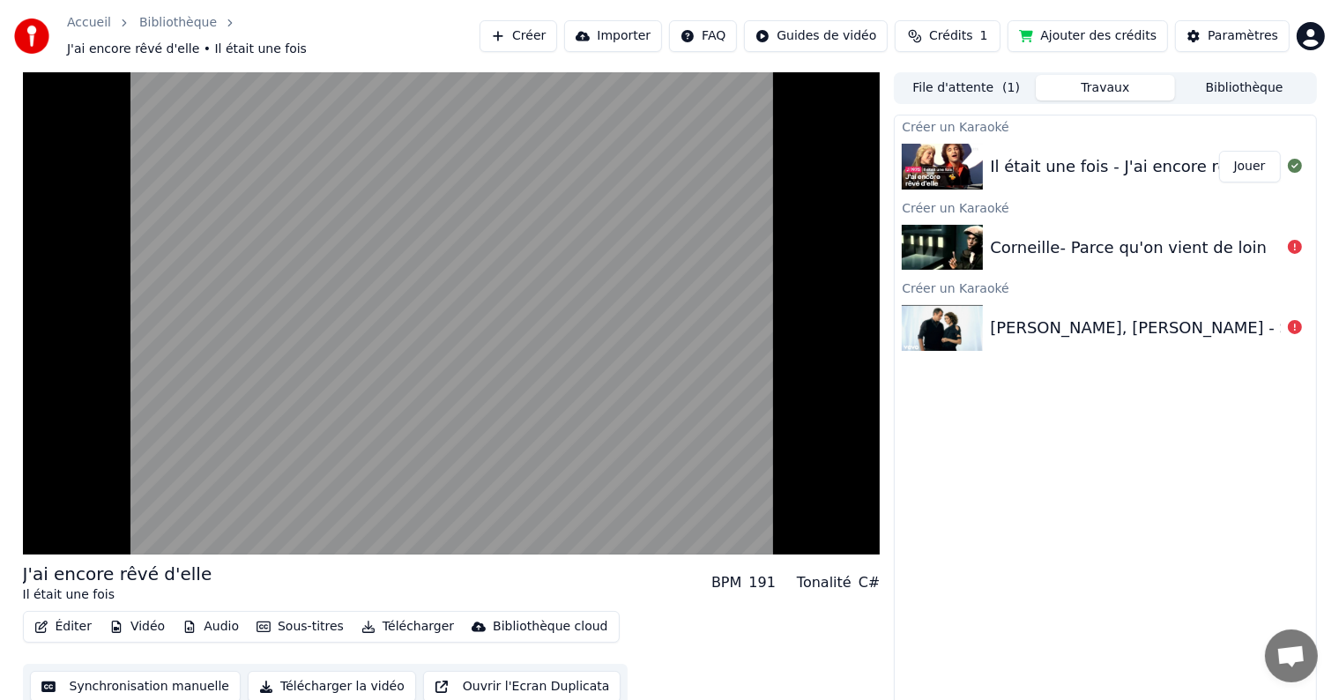
click at [1104, 235] on div "Corneille- Parce qu'on vient de loin" at bounding box center [1128, 247] width 277 height 25
click at [1239, 28] on div "Paramètres" at bounding box center [1242, 36] width 71 height 18
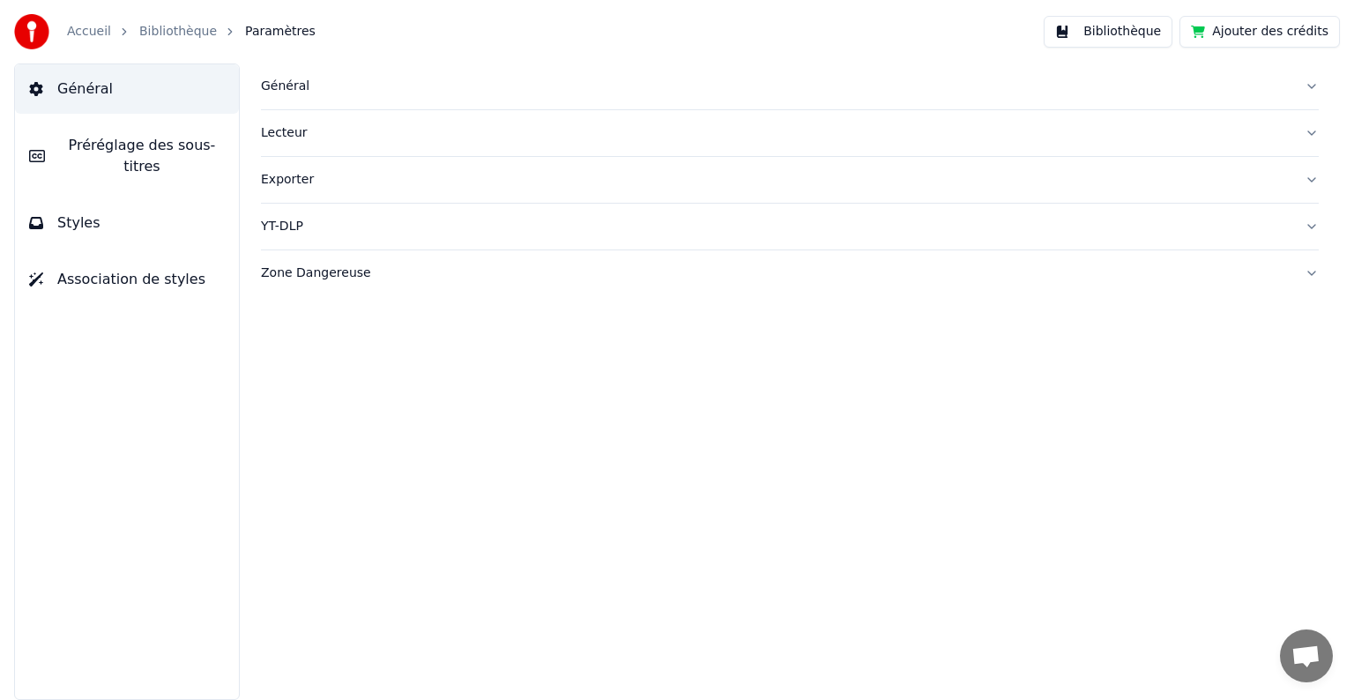
click at [283, 83] on div "Général" at bounding box center [775, 87] width 1029 height 18
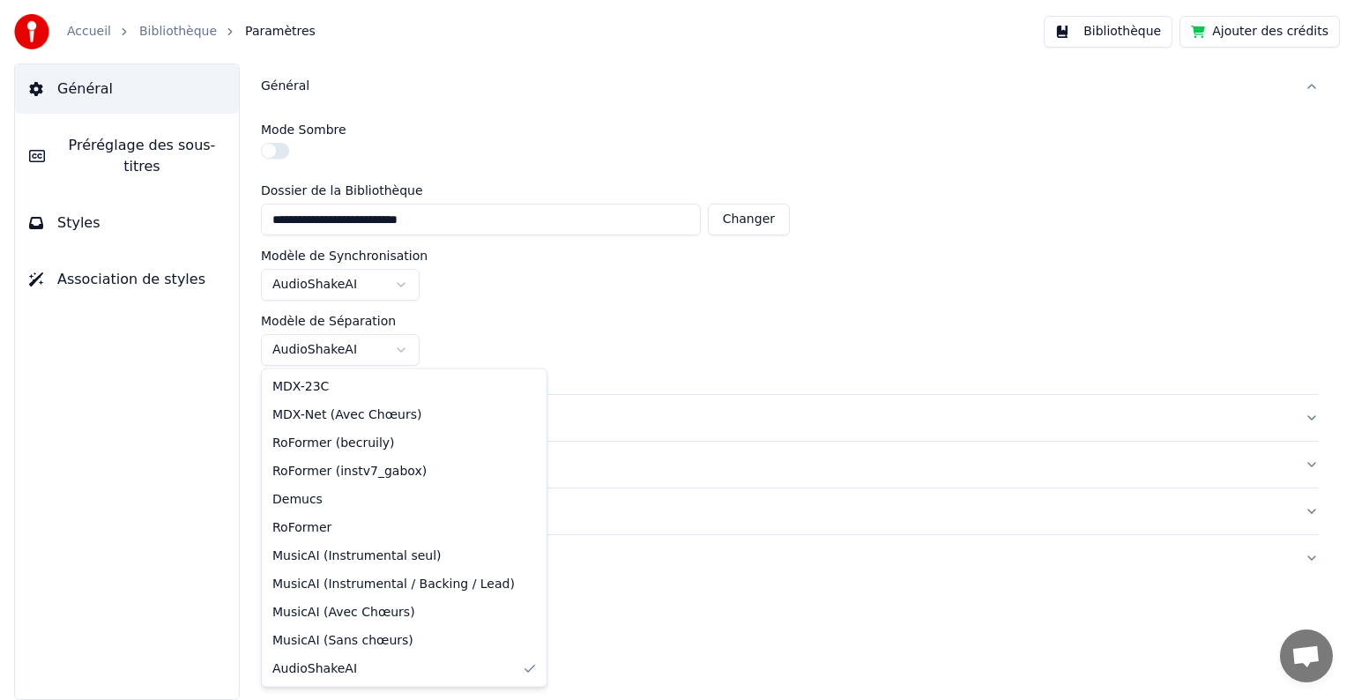
click at [404, 345] on html "**********" at bounding box center [677, 350] width 1354 height 700
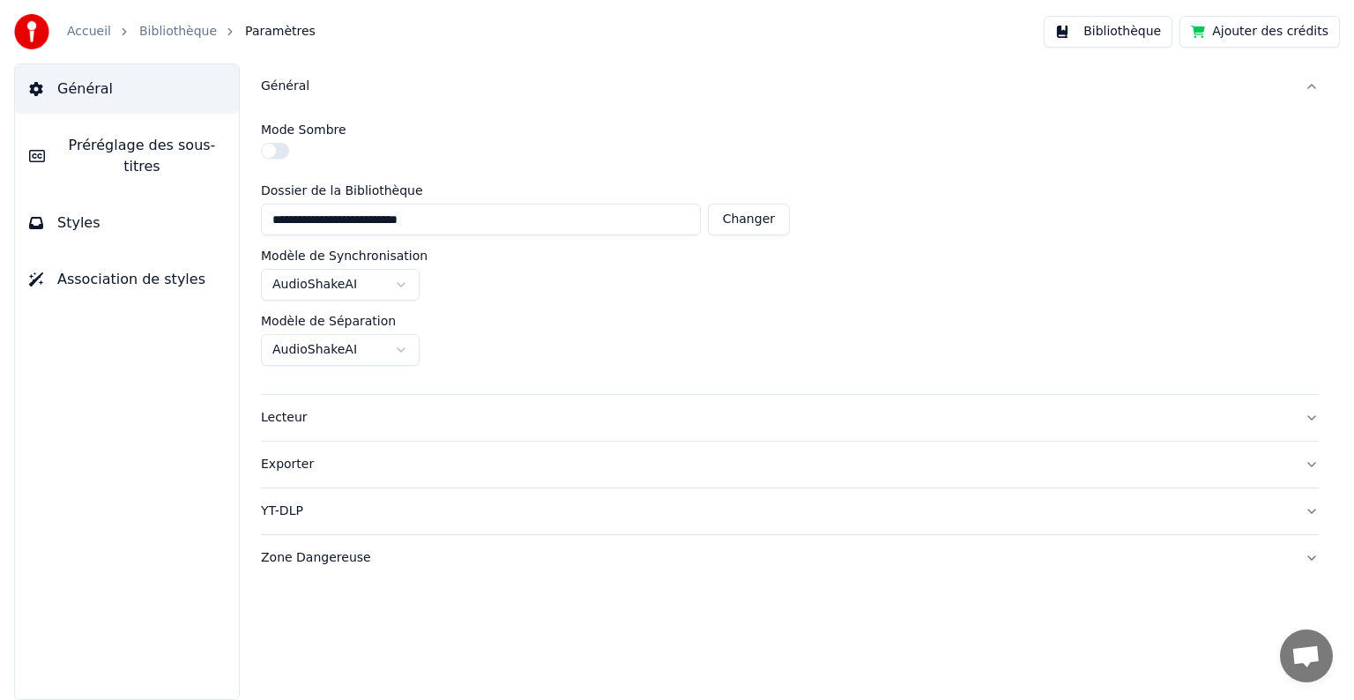
click at [404, 345] on html "**********" at bounding box center [677, 350] width 1354 height 700
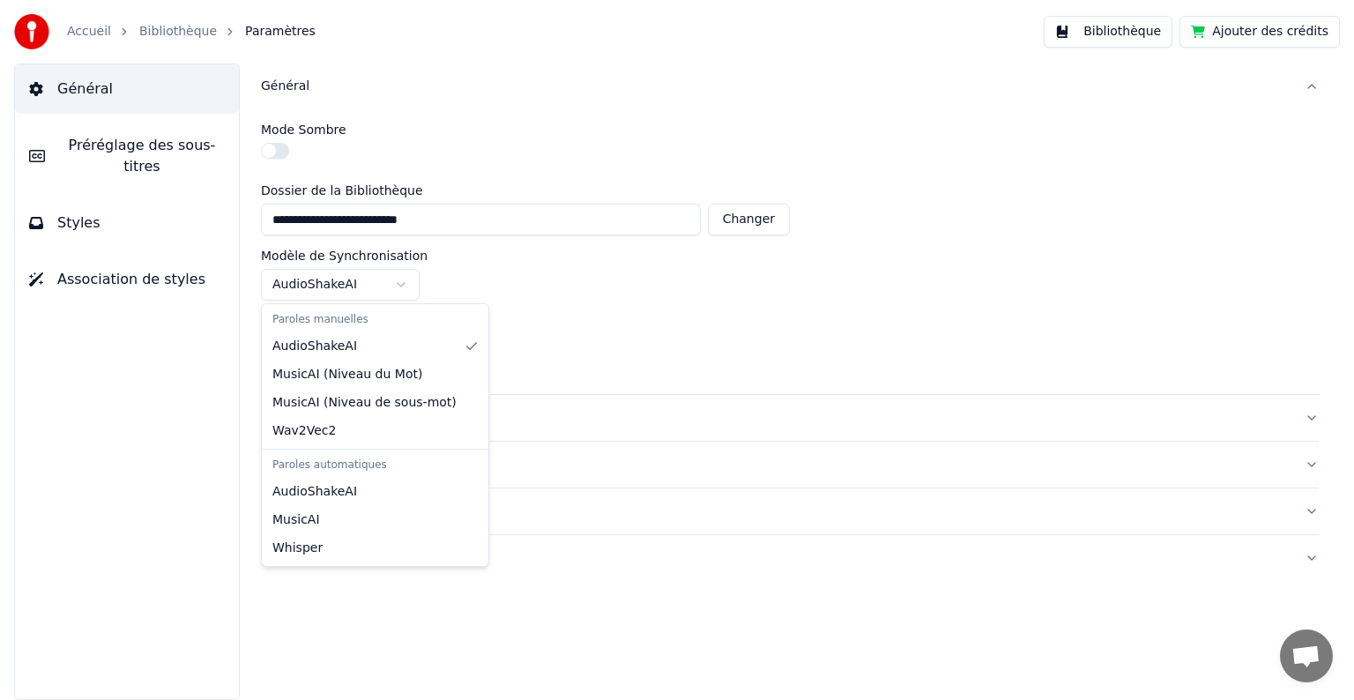
click at [403, 273] on html "**********" at bounding box center [677, 350] width 1354 height 700
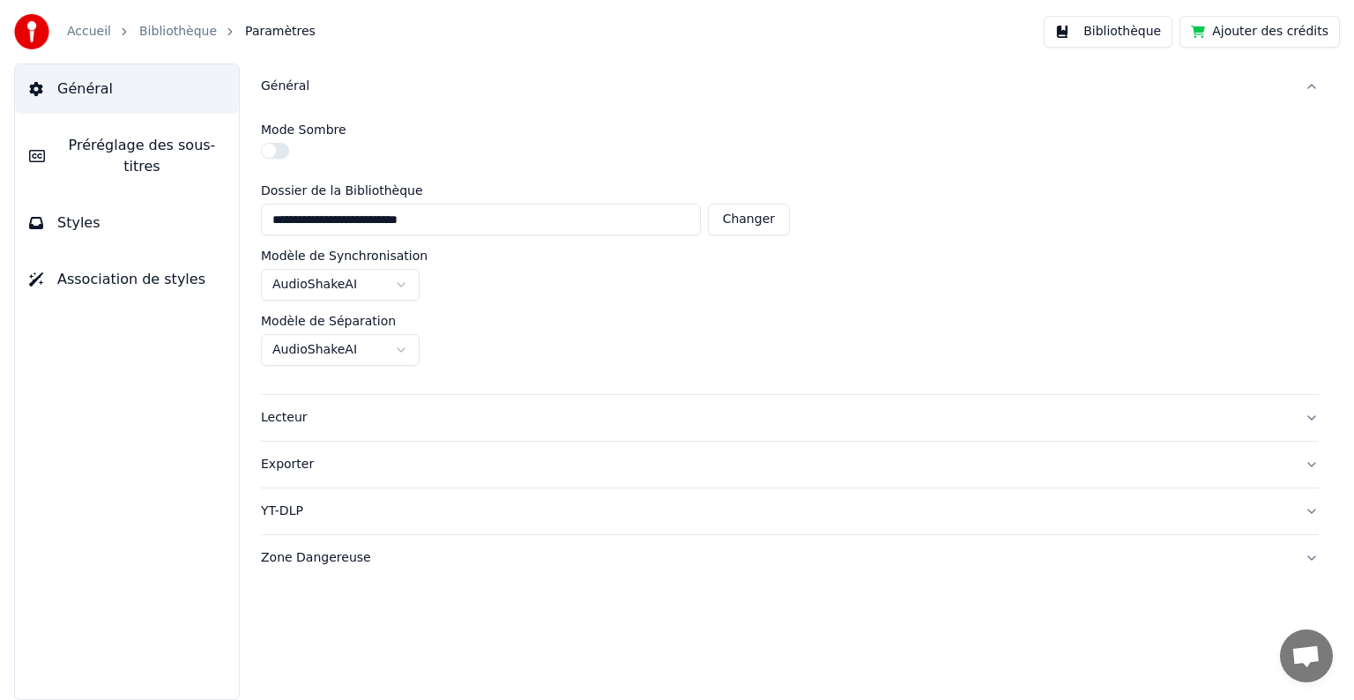
click at [403, 273] on html "**********" at bounding box center [677, 350] width 1354 height 700
click at [102, 140] on span "Préréglage des sous-titres" at bounding box center [142, 156] width 166 height 42
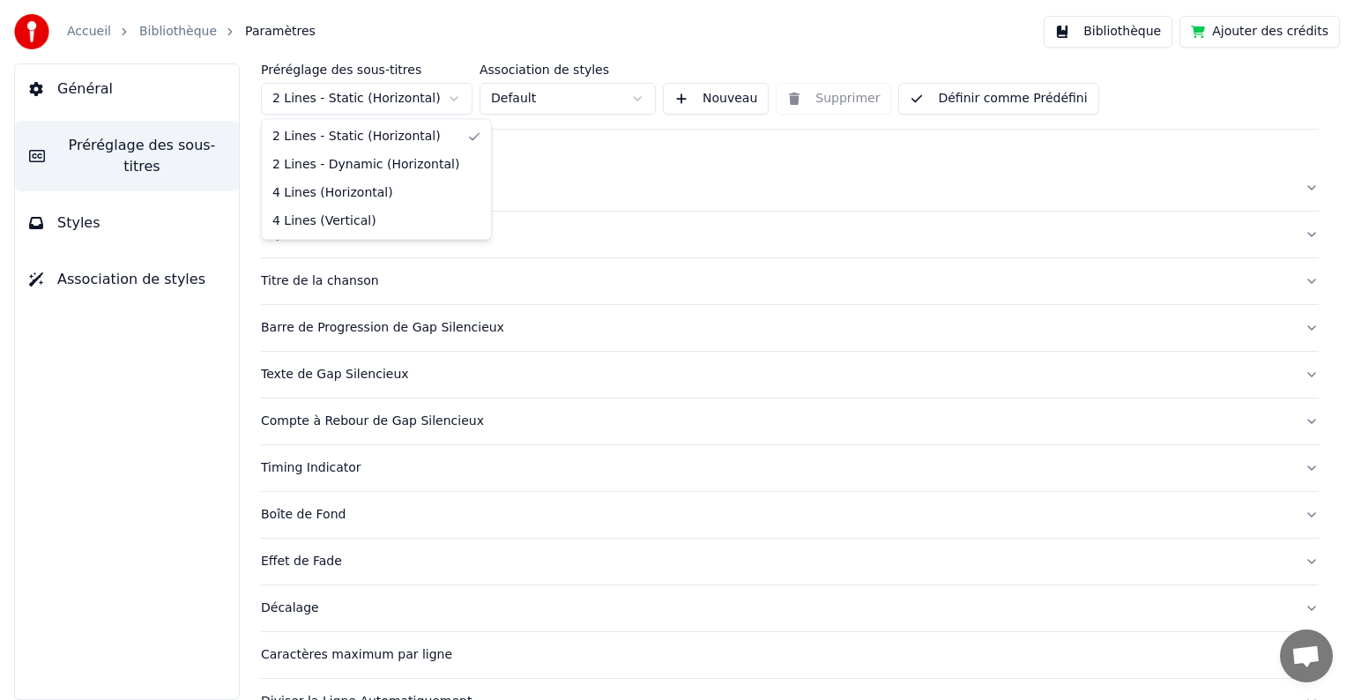
click at [453, 93] on html "Accueil Bibliothèque Paramètres Bibliothèque Ajouter des crédits Général Prérég…" at bounding box center [677, 350] width 1354 height 700
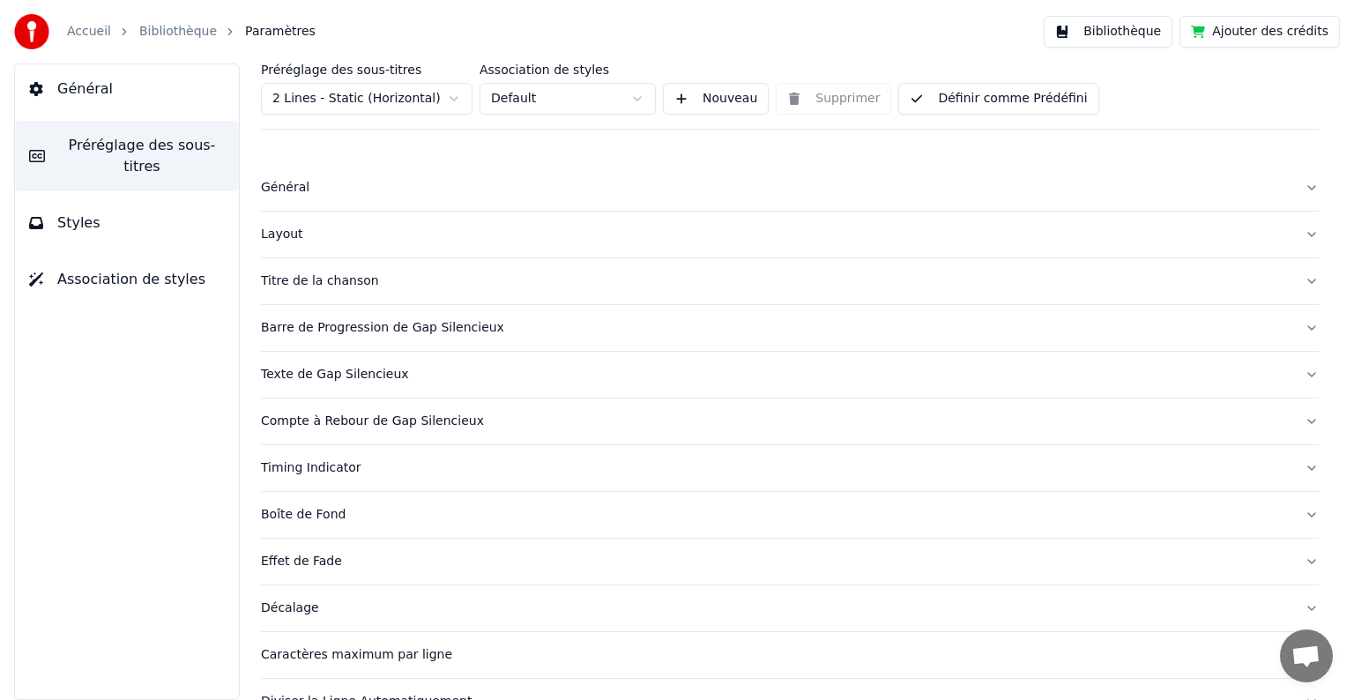
click at [638, 100] on html "Accueil Bibliothèque Paramètres Bibliothèque Ajouter des crédits Général Prérég…" at bounding box center [677, 350] width 1354 height 700
click at [100, 198] on button "Styles" at bounding box center [127, 222] width 224 height 49
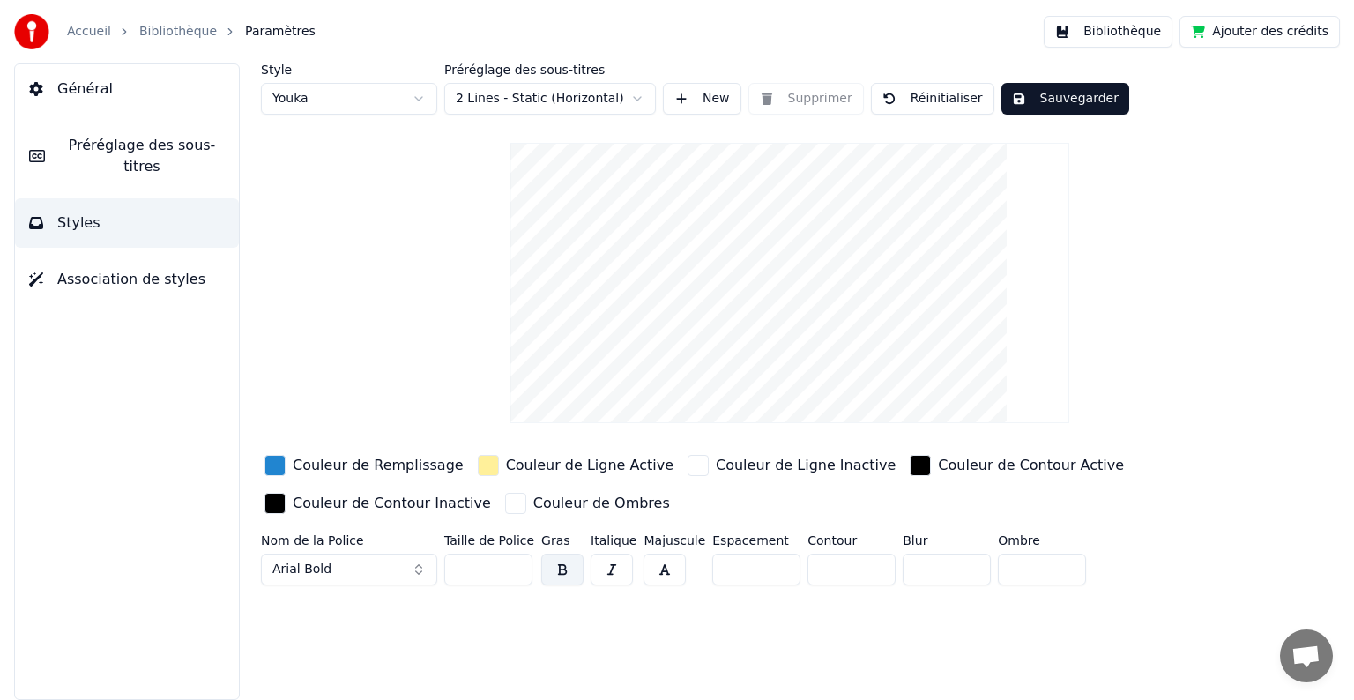
click at [170, 35] on link "Bibliothèque" at bounding box center [178, 32] width 78 height 18
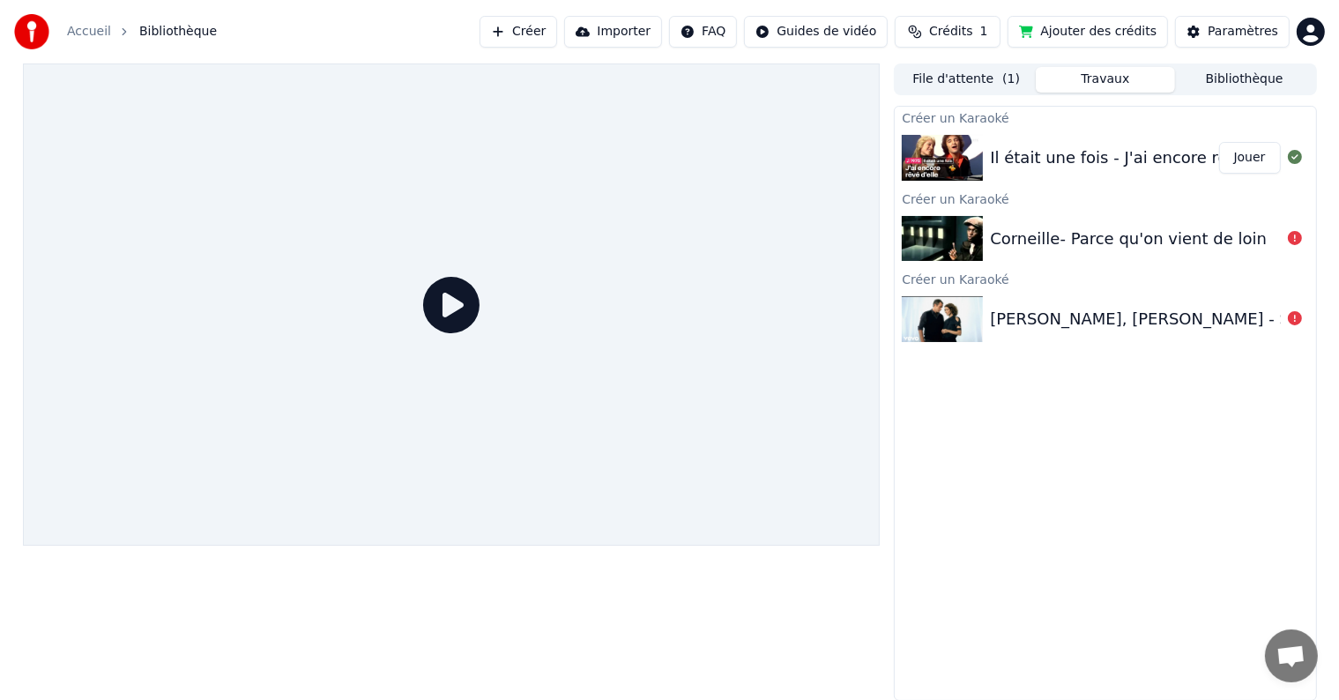
click at [1102, 32] on button "Ajouter des crédits" at bounding box center [1087, 32] width 160 height 32
click at [966, 39] on span "Crédits" at bounding box center [950, 32] width 43 height 18
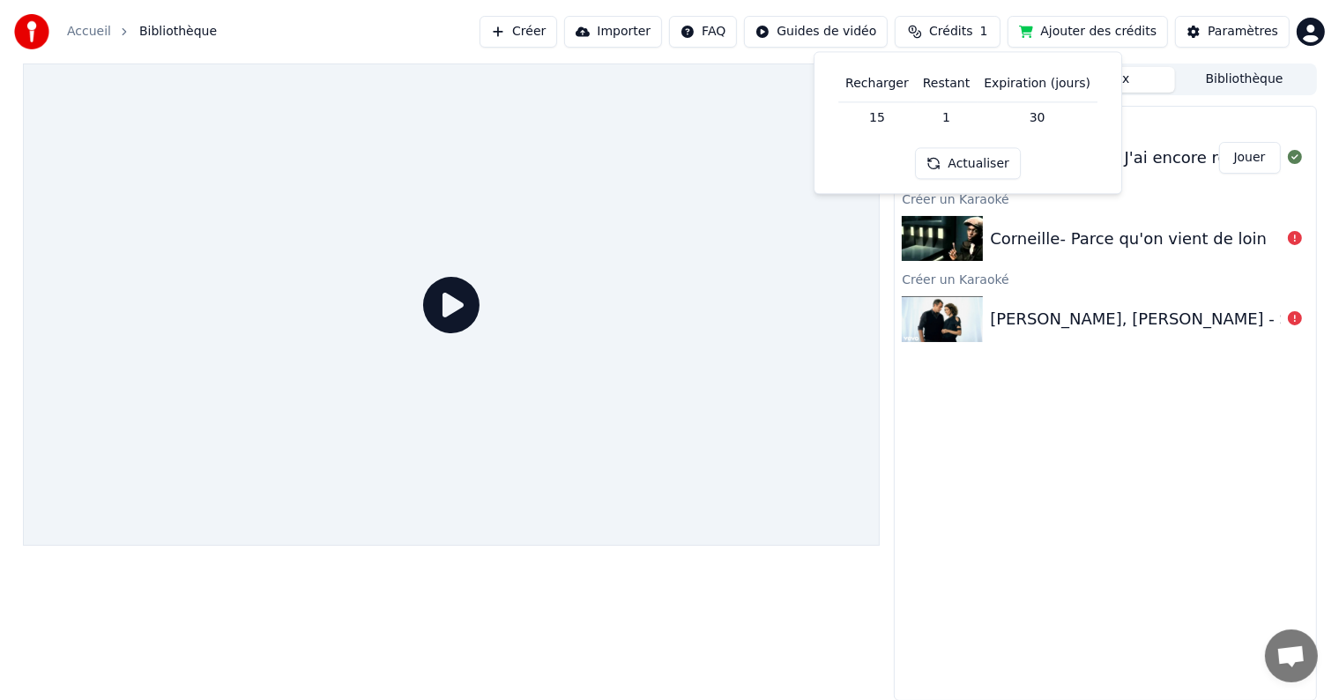
click at [1042, 116] on td "30" at bounding box center [1037, 117] width 121 height 32
click at [985, 176] on button "Actualiser" at bounding box center [967, 164] width 105 height 32
click at [1192, 240] on div "Corneille- Parce qu'on vient de loin" at bounding box center [1128, 239] width 277 height 25
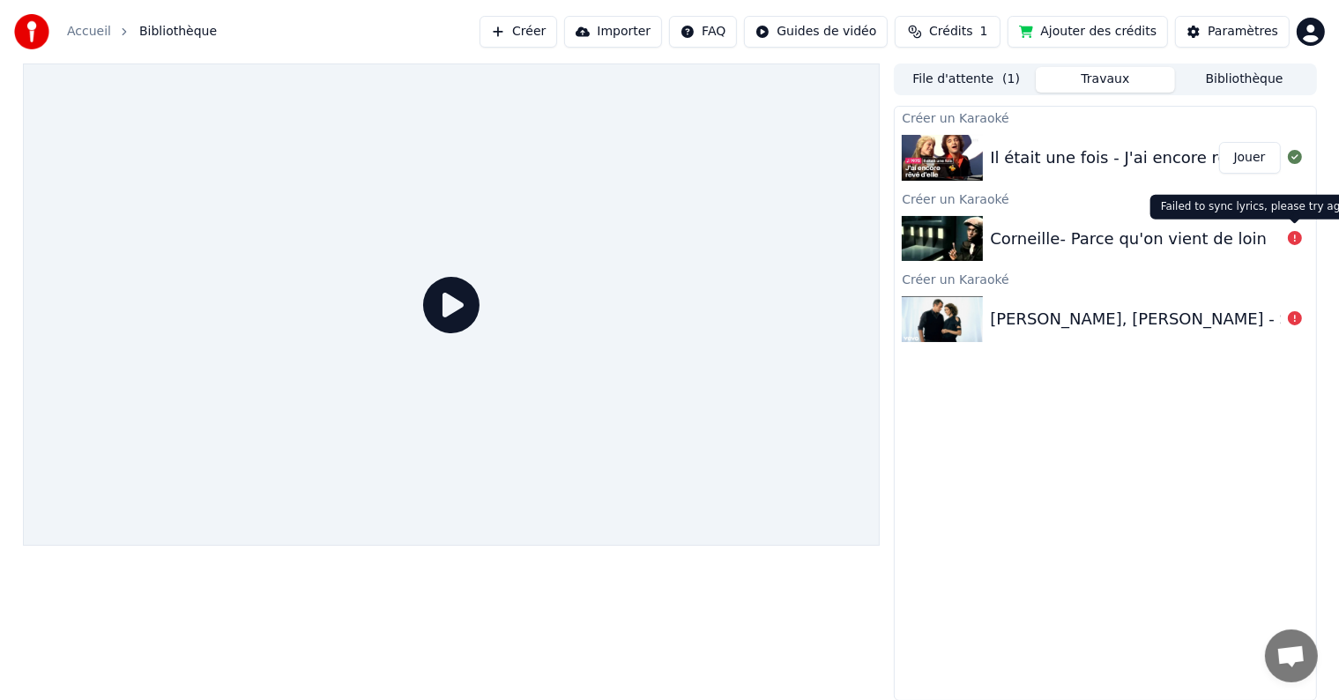
click at [1290, 235] on icon at bounding box center [1295, 238] width 14 height 14
click at [972, 232] on img at bounding box center [942, 239] width 81 height 46
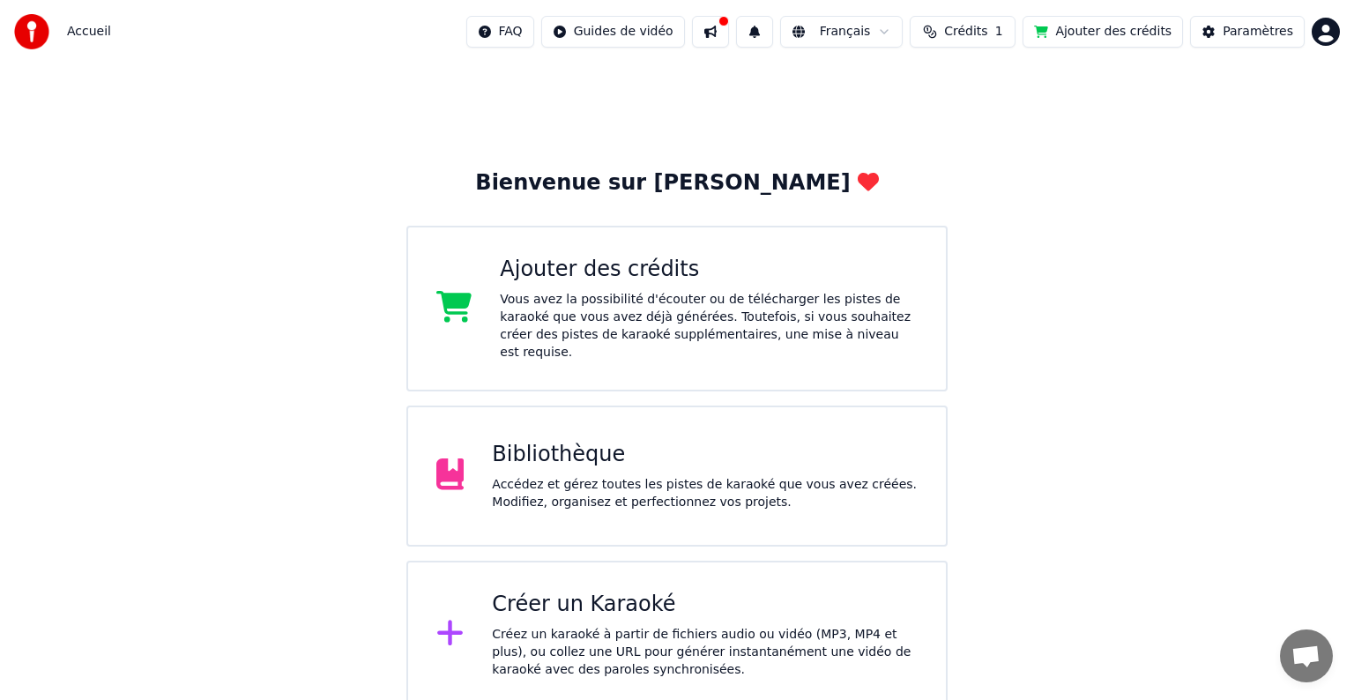
click at [570, 441] on div "Bibliothèque" at bounding box center [705, 455] width 426 height 28
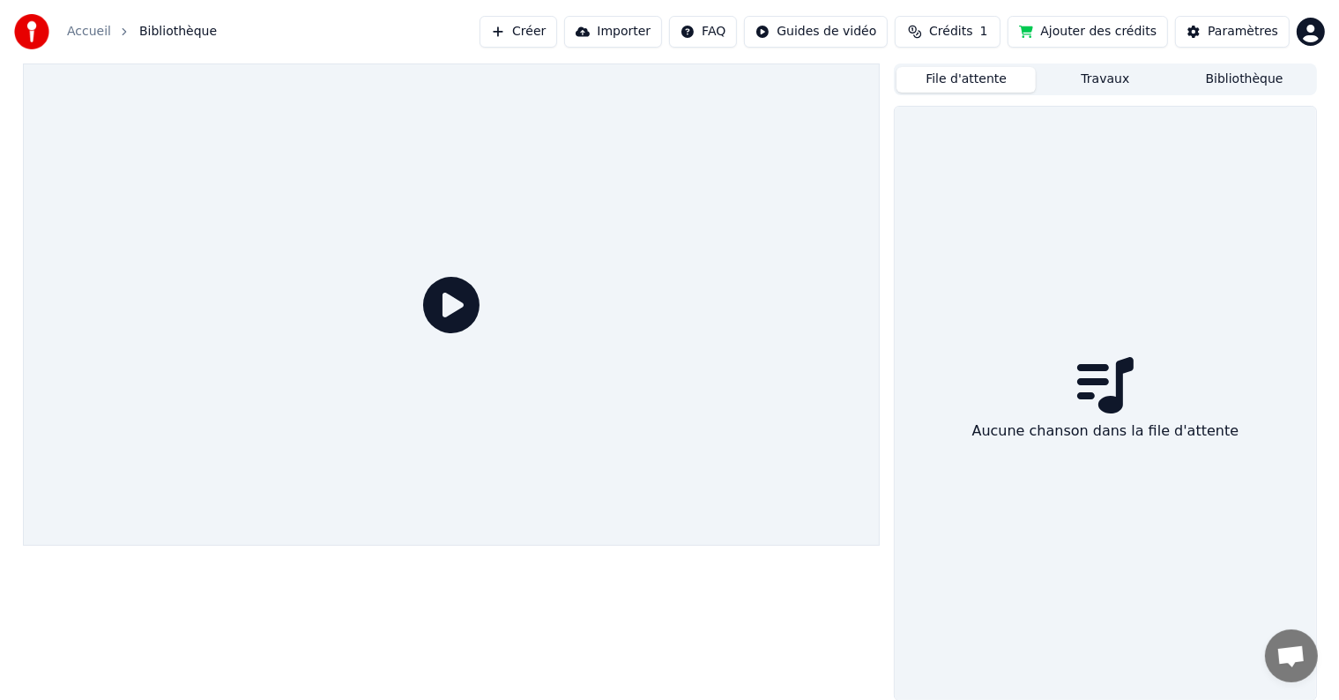
click at [1000, 78] on button "File d'attente" at bounding box center [965, 80] width 139 height 26
click at [1088, 75] on button "Travaux" at bounding box center [1105, 80] width 139 height 26
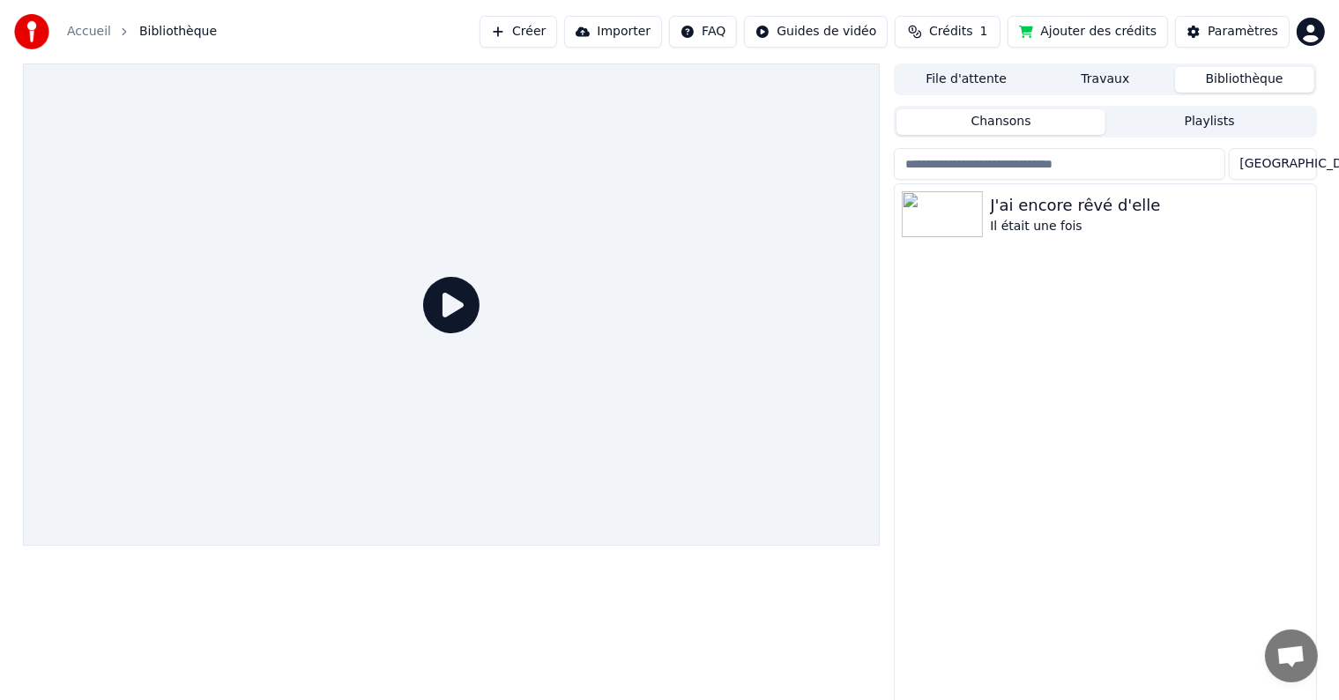
click at [1221, 75] on button "Bibliothèque" at bounding box center [1244, 80] width 139 height 26
click at [553, 31] on button "Créer" at bounding box center [518, 32] width 78 height 32
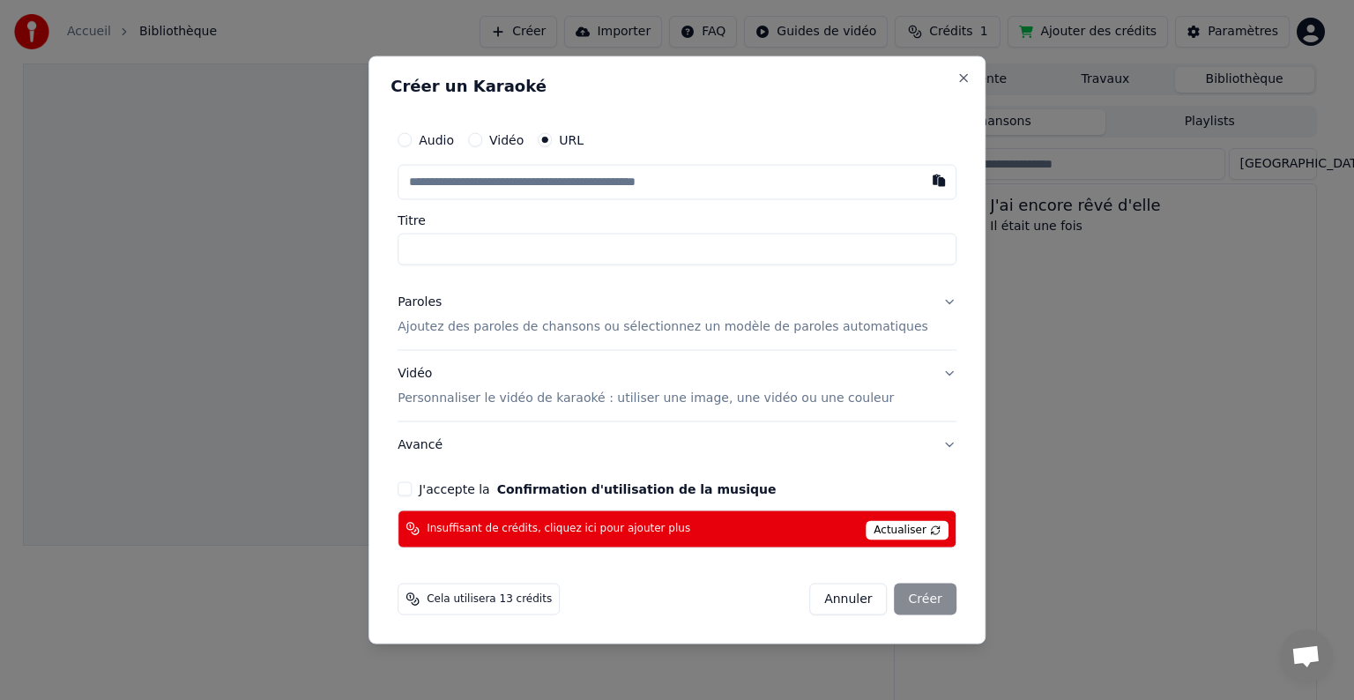
click at [694, 186] on input "text" at bounding box center [676, 182] width 559 height 35
paste input "**********"
type input "**********"
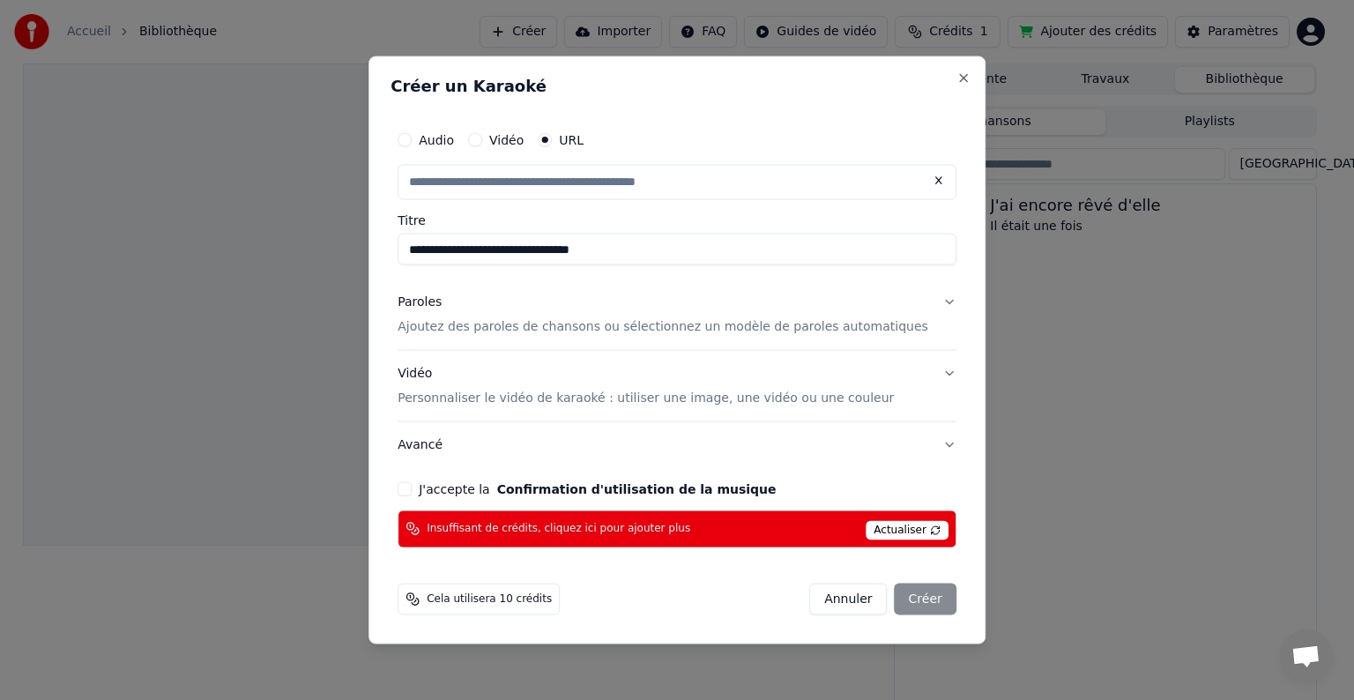
click at [668, 208] on div "**********" at bounding box center [676, 194] width 559 height 143
click at [598, 329] on p "Ajoutez des paroles de chansons ou sélectionnez un modèle de paroles automatiqu…" at bounding box center [662, 327] width 531 height 18
type input "**********"
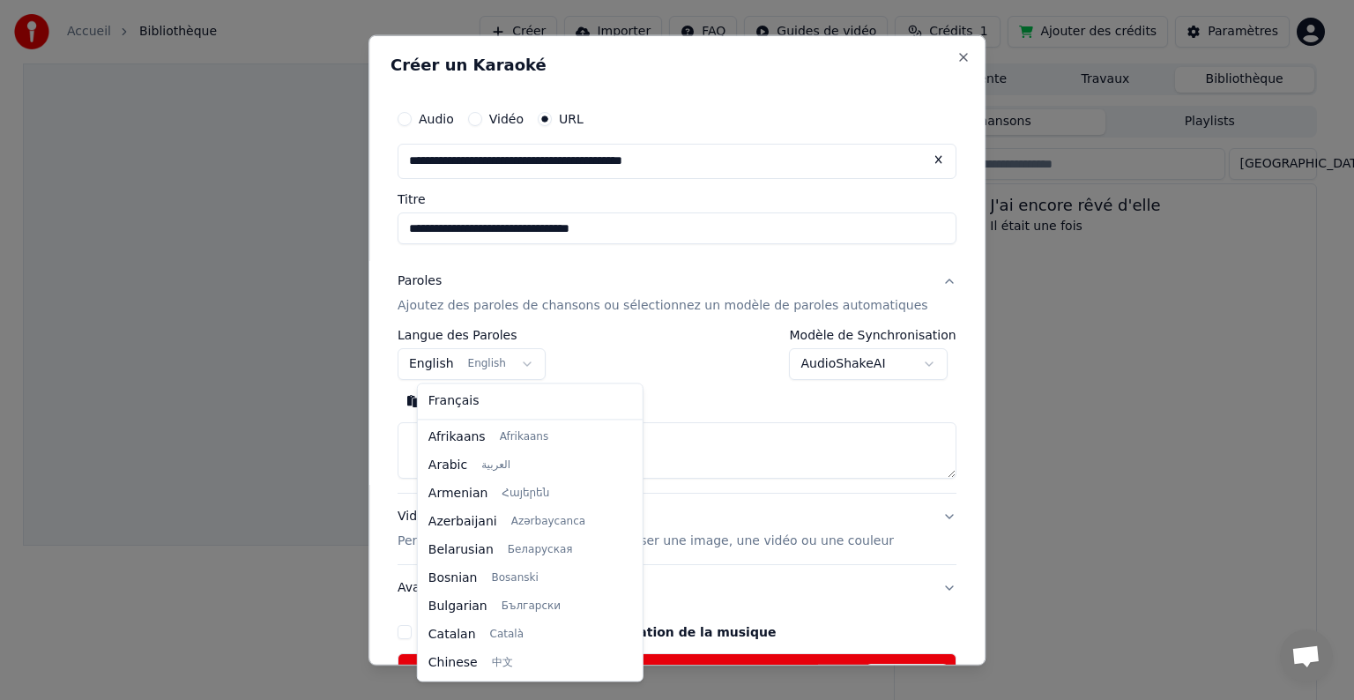
click at [492, 370] on body "**********" at bounding box center [669, 350] width 1339 height 700
select select "**"
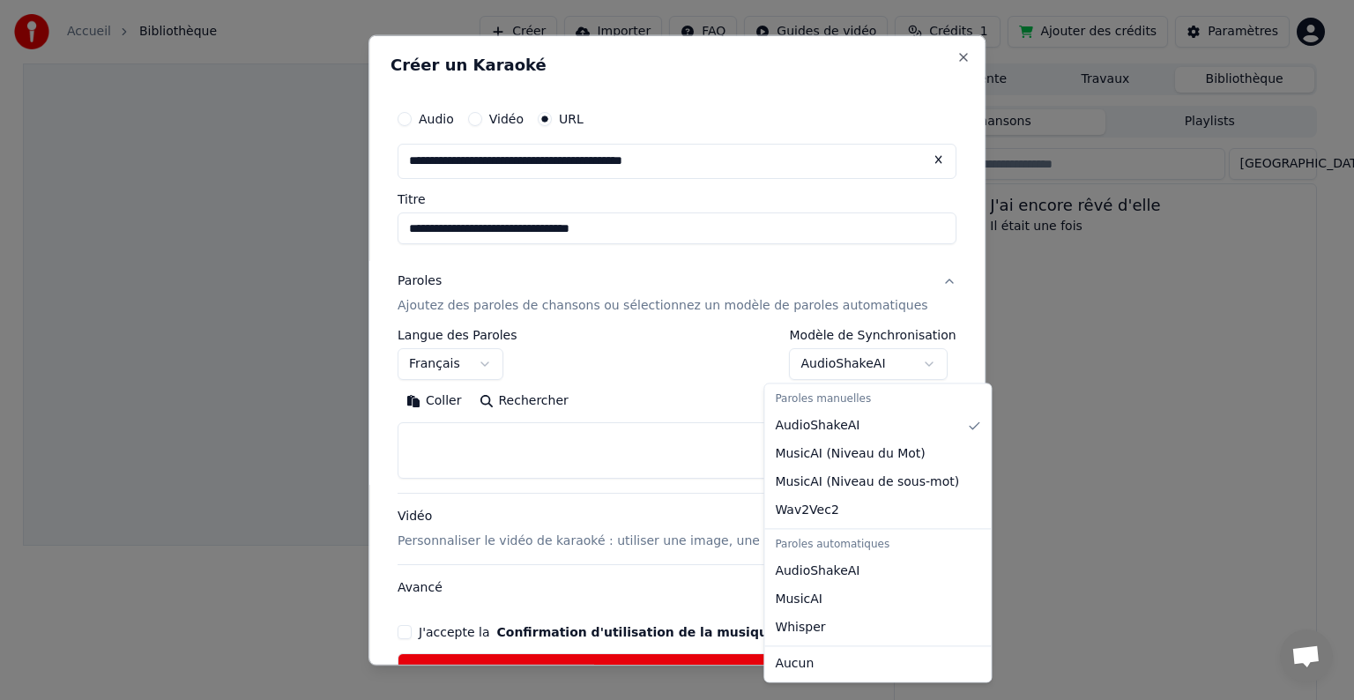
click at [834, 363] on body "**********" at bounding box center [669, 350] width 1339 height 700
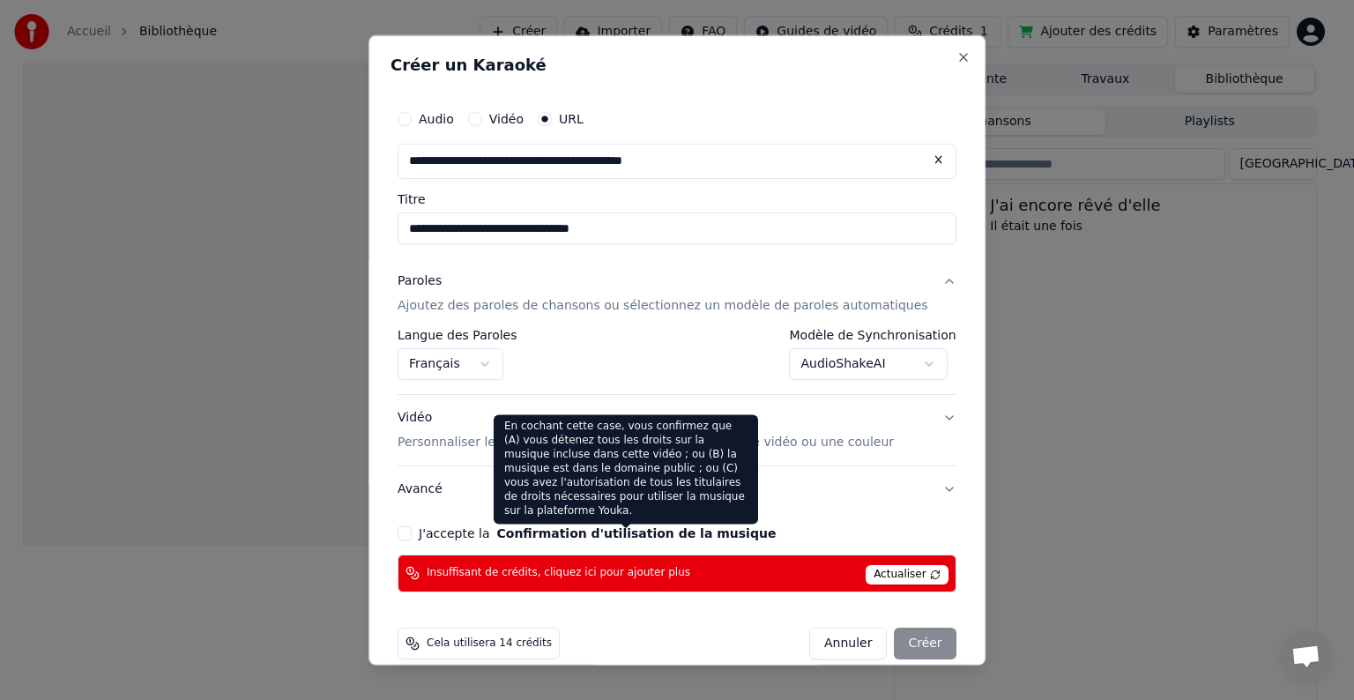
scroll to position [21, 0]
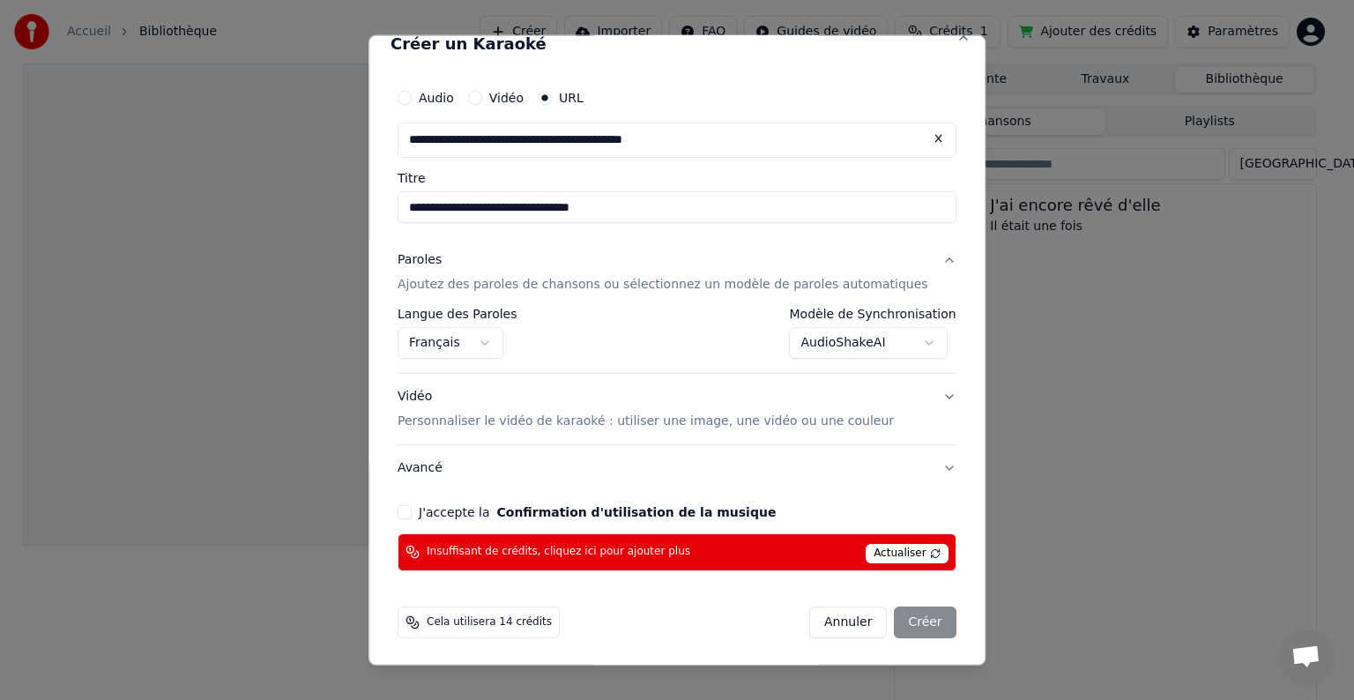
click at [412, 507] on button "J'accepte la Confirmation d'utilisation de la musique" at bounding box center [404, 512] width 14 height 14
click at [895, 617] on div "Annuler Créer" at bounding box center [882, 622] width 147 height 32
click at [514, 615] on span "Cela utilisera 14 crédits" at bounding box center [489, 622] width 125 height 14
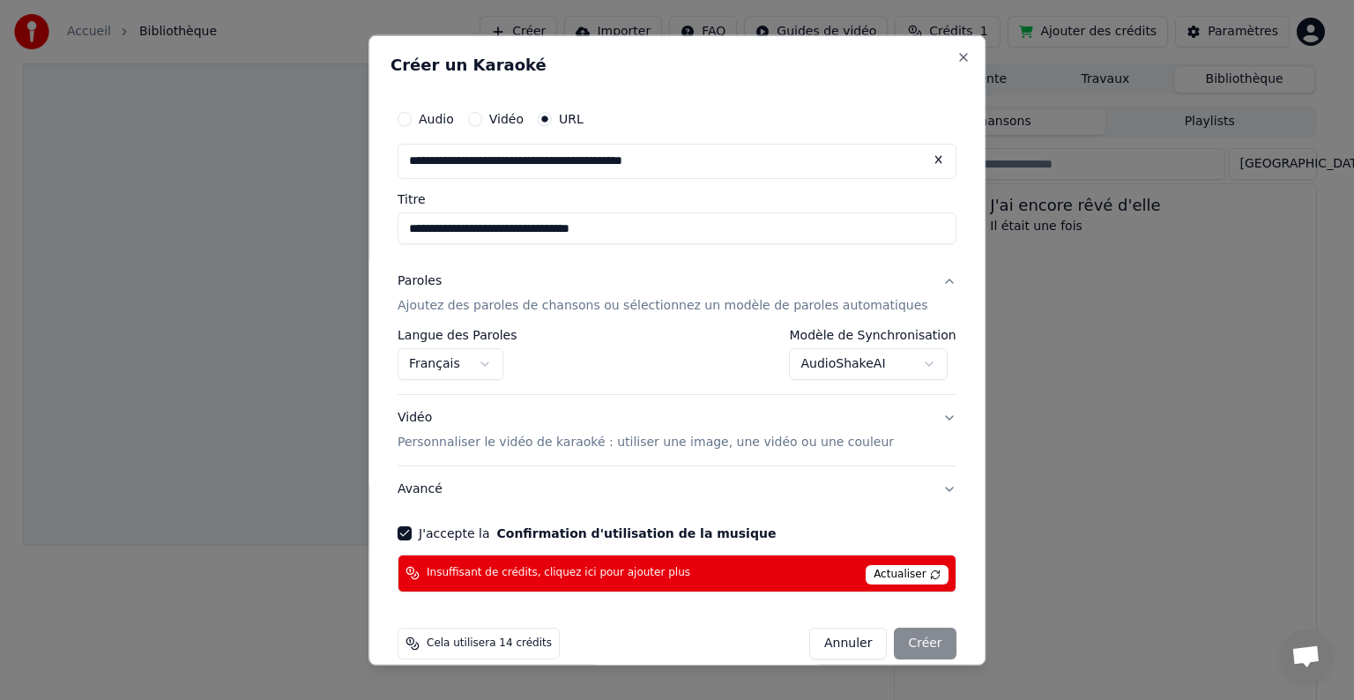
scroll to position [0, 0]
click at [956, 59] on button "Close" at bounding box center [963, 57] width 14 height 14
select select "**********"
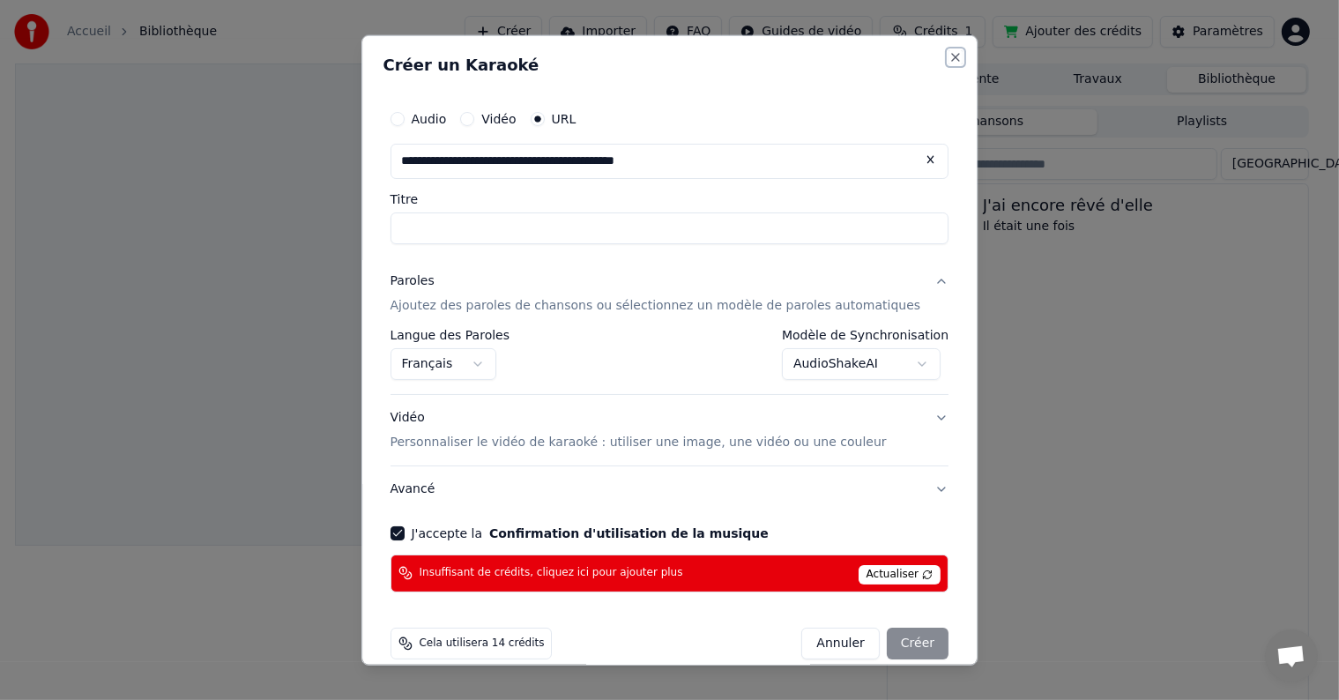
select select
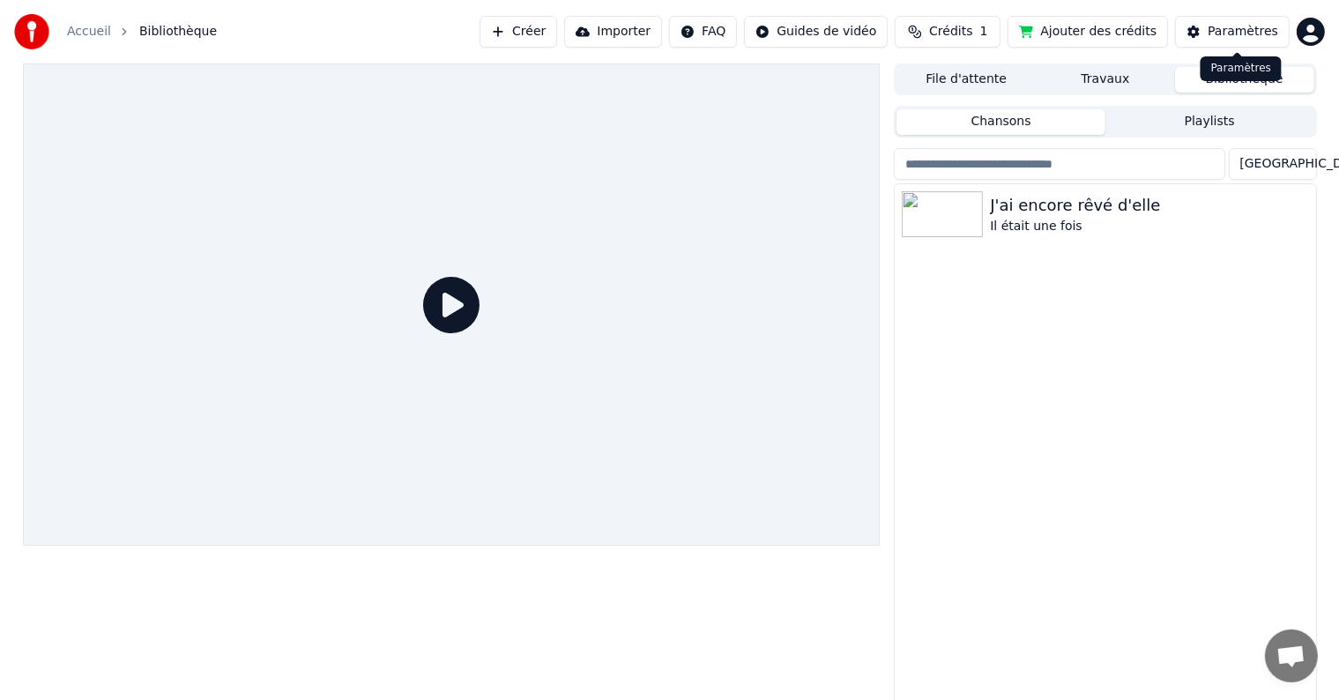
click at [1216, 35] on div "Paramètres" at bounding box center [1242, 32] width 71 height 18
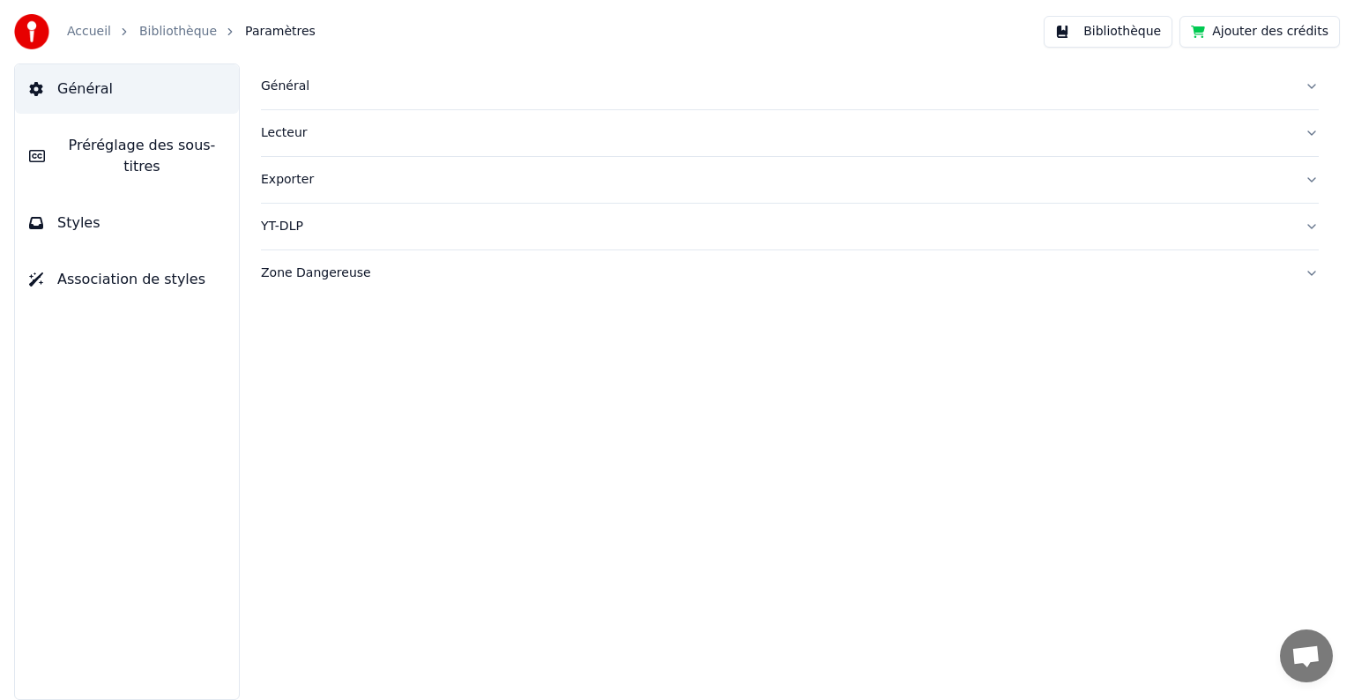
click at [1223, 32] on button "Ajouter des crédits" at bounding box center [1259, 32] width 160 height 32
